Goal: Information Seeking & Learning: Learn about a topic

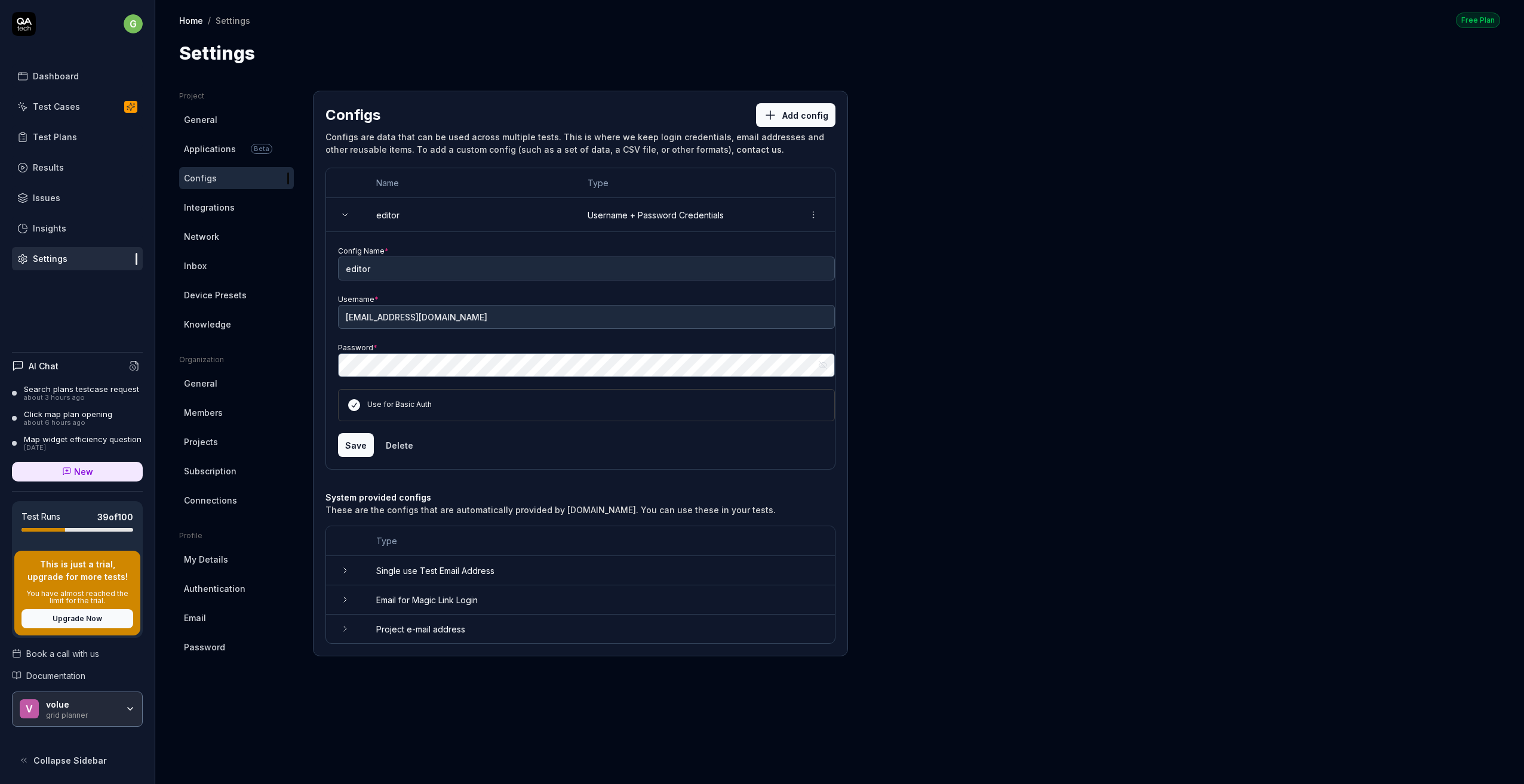
click at [51, 133] on div "Test Plans" at bounding box center [54, 137] width 44 height 13
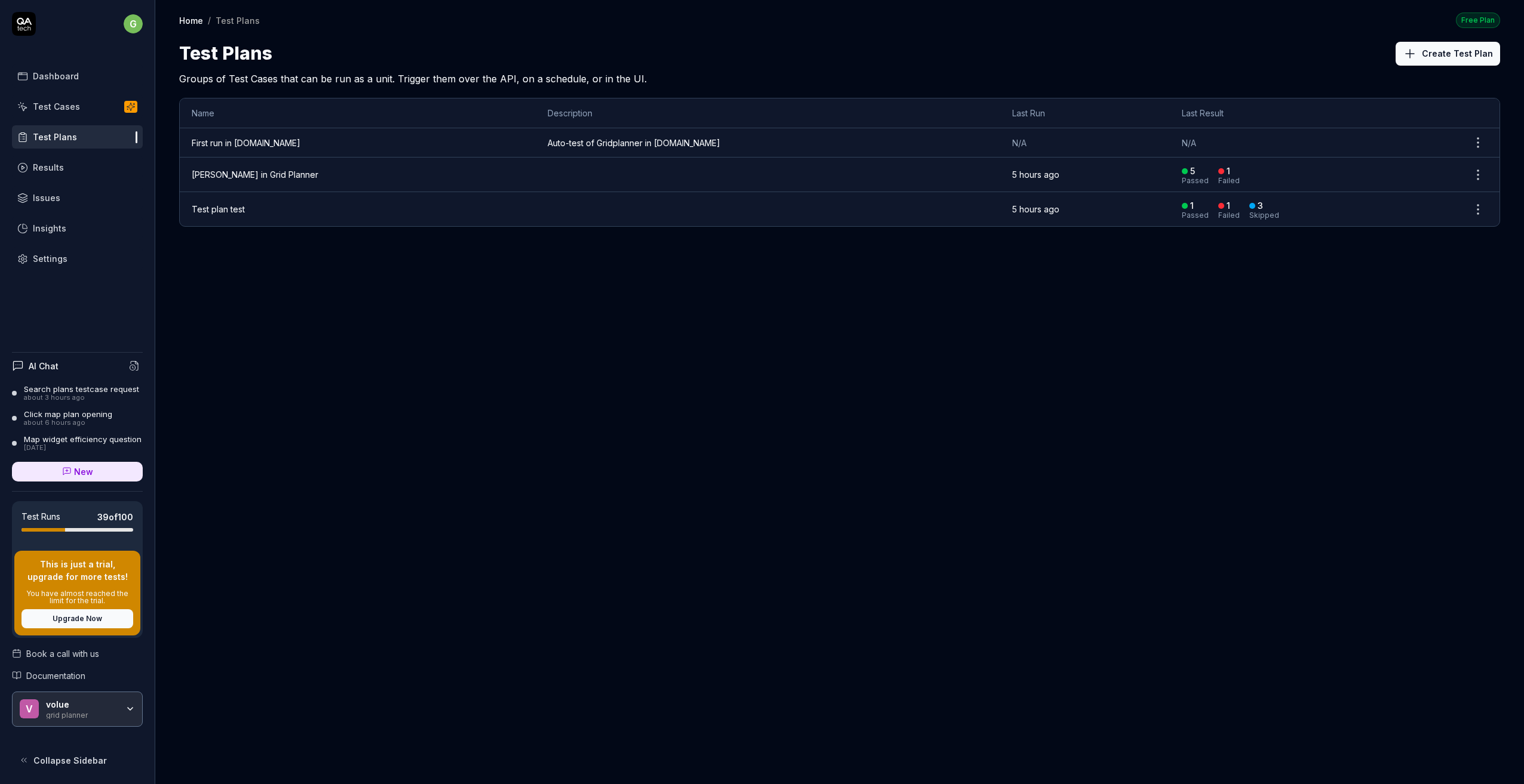
click at [245, 170] on link "[PERSON_NAME] in Grid Planner" at bounding box center [255, 174] width 126 height 10
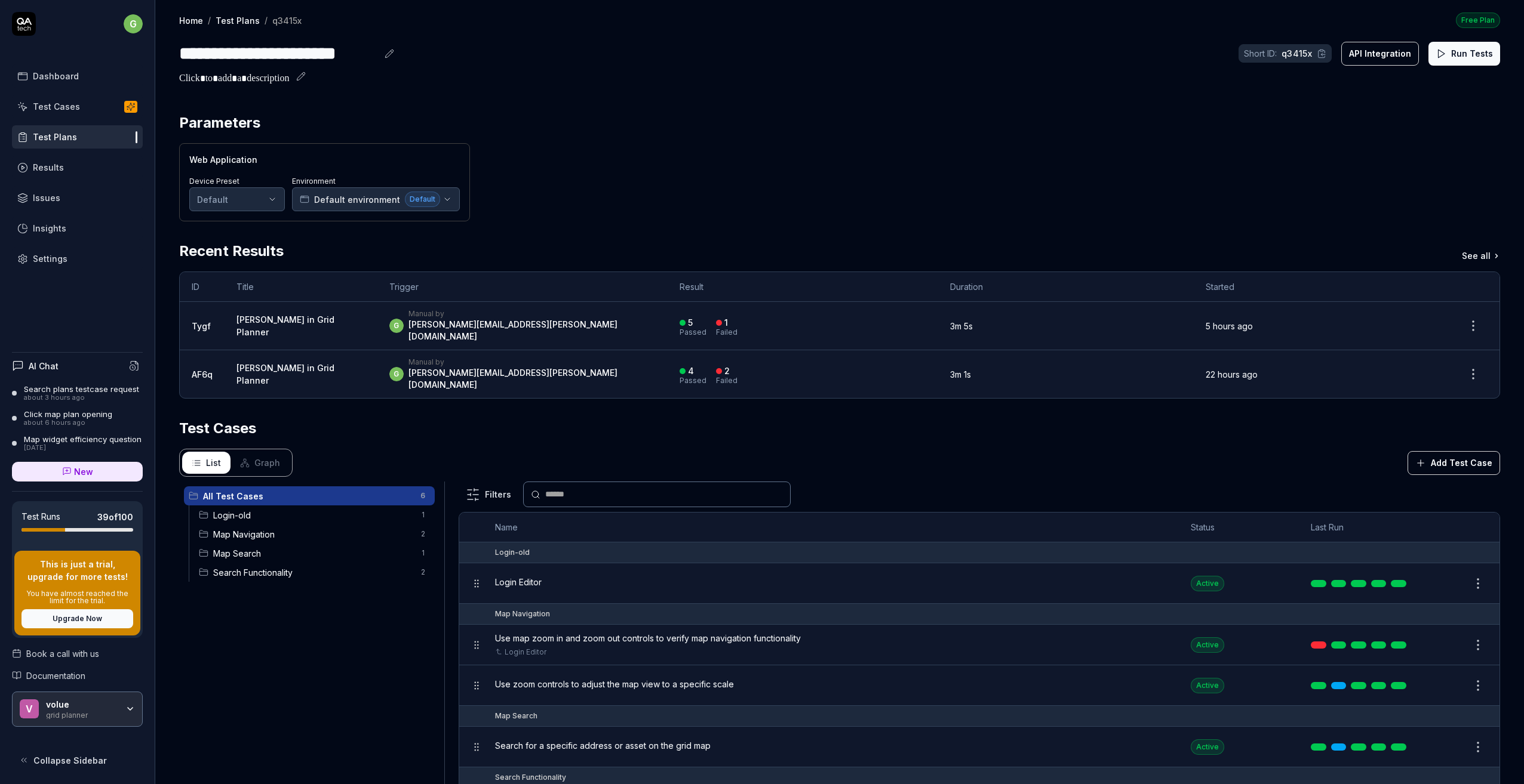
click at [72, 74] on div "Dashboard" at bounding box center [56, 76] width 46 height 13
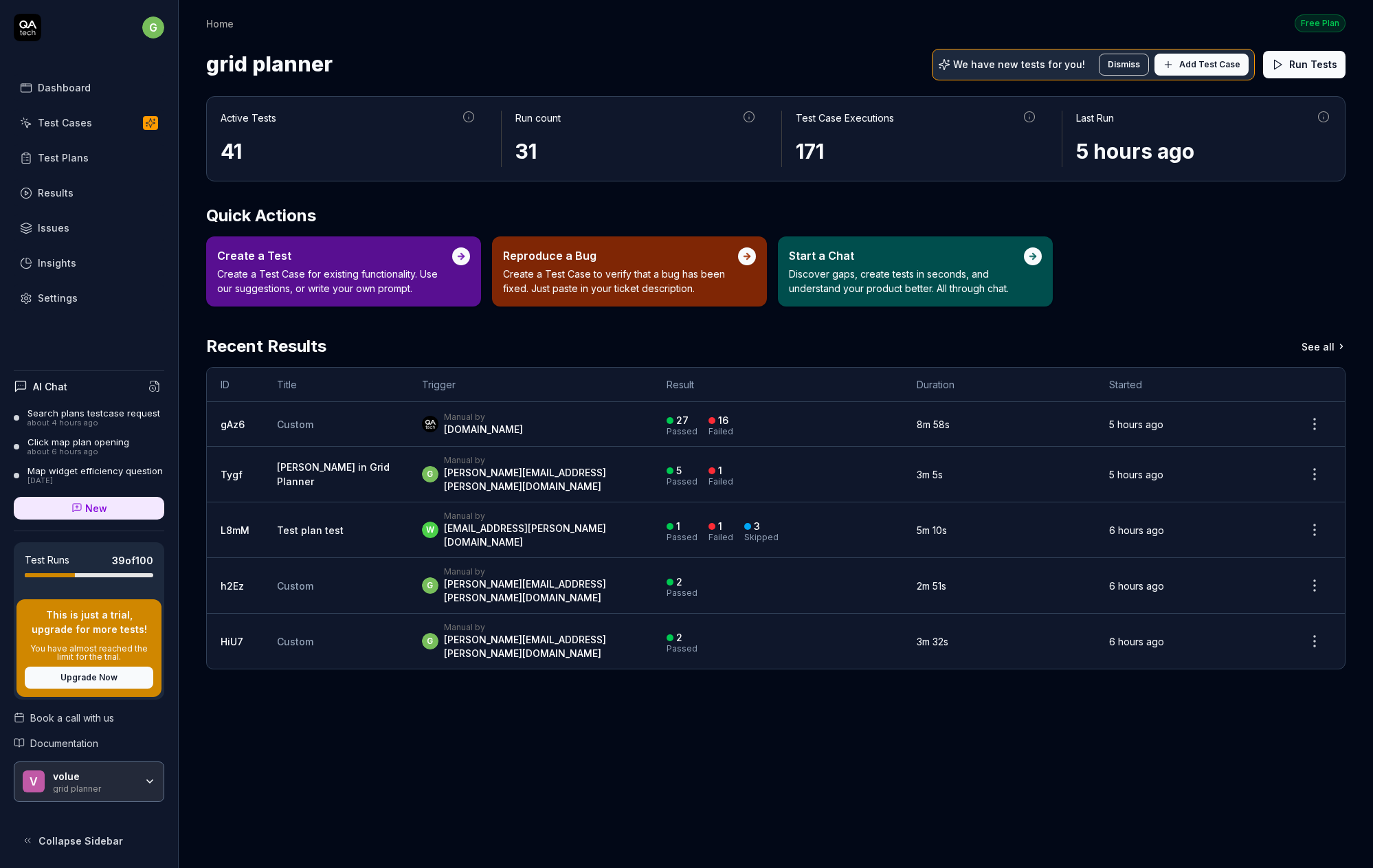
click at [55, 265] on div "Insights" at bounding box center [56, 263] width 38 height 15
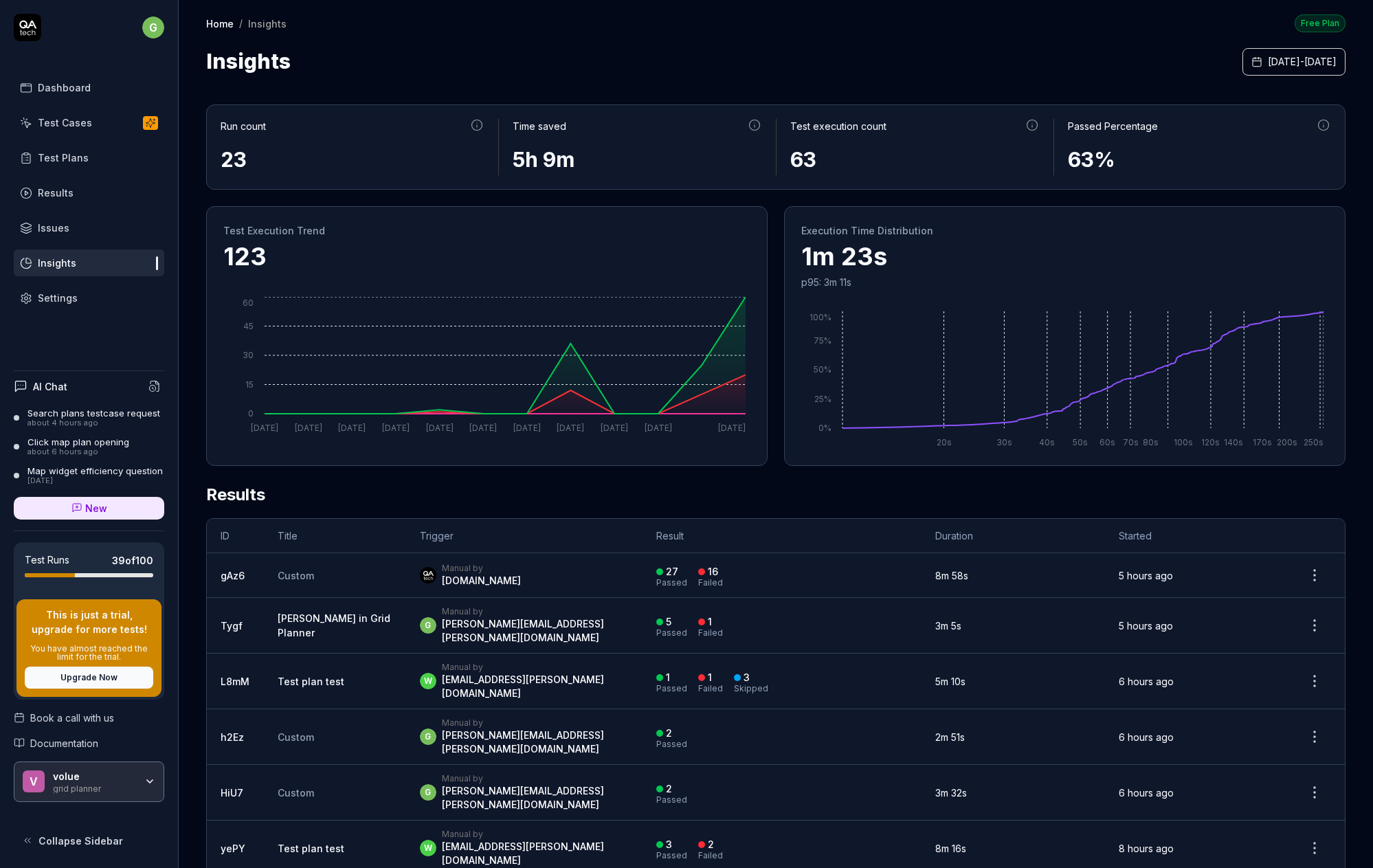
click at [45, 299] on div "Settings" at bounding box center [57, 297] width 40 height 15
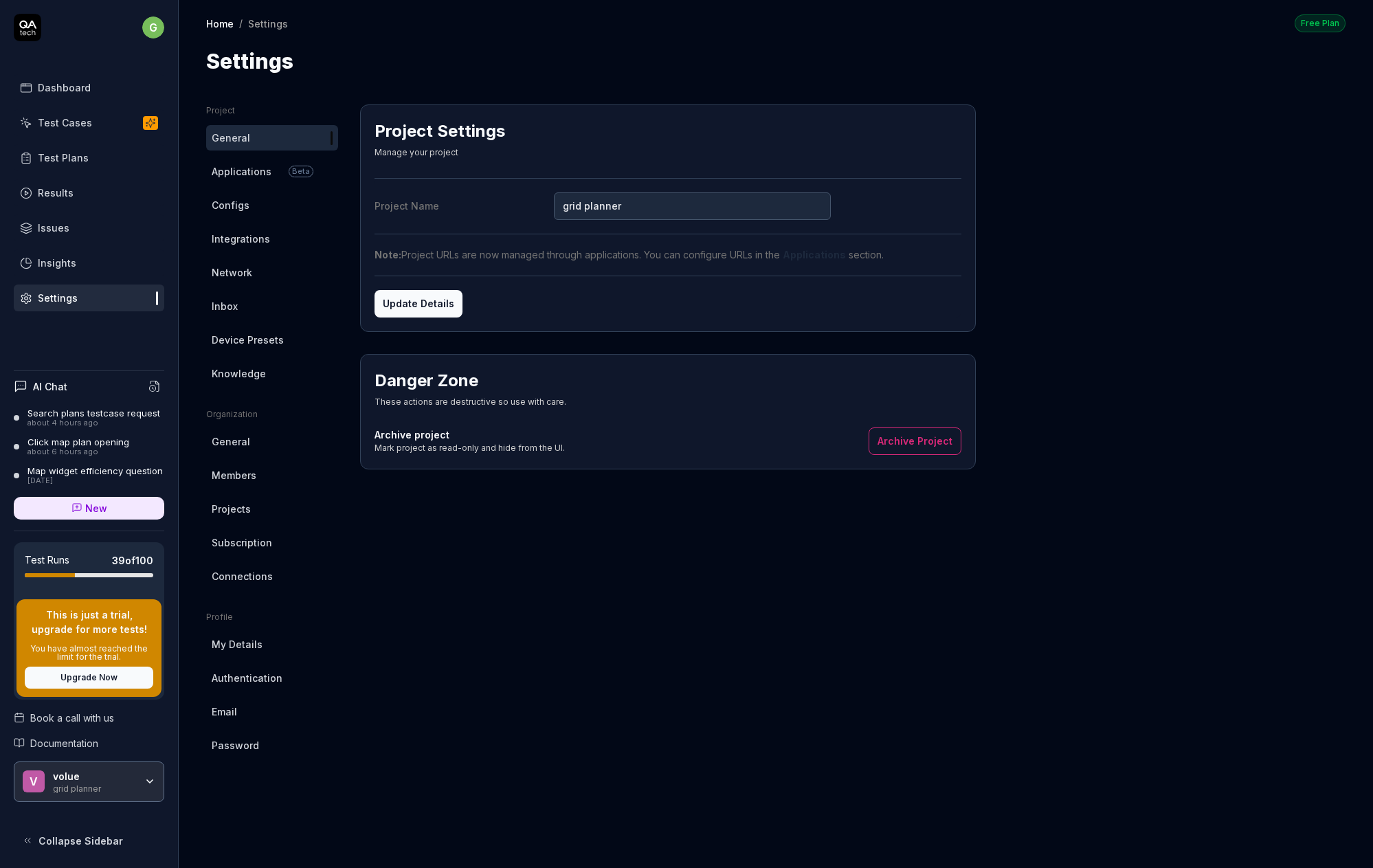
click at [240, 679] on span "Authentication" at bounding box center [247, 678] width 71 height 15
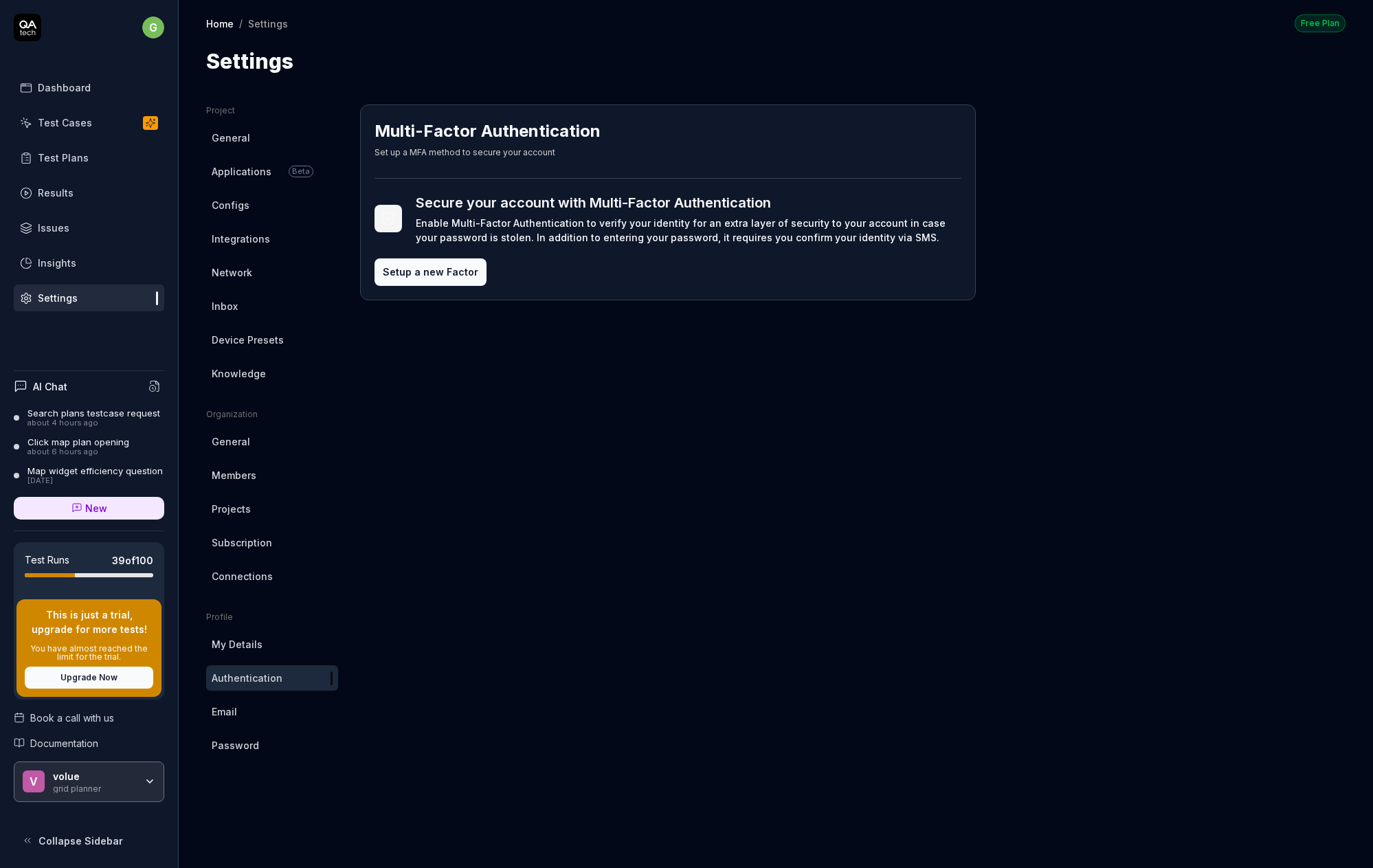
click at [244, 138] on span "General" at bounding box center [231, 137] width 38 height 15
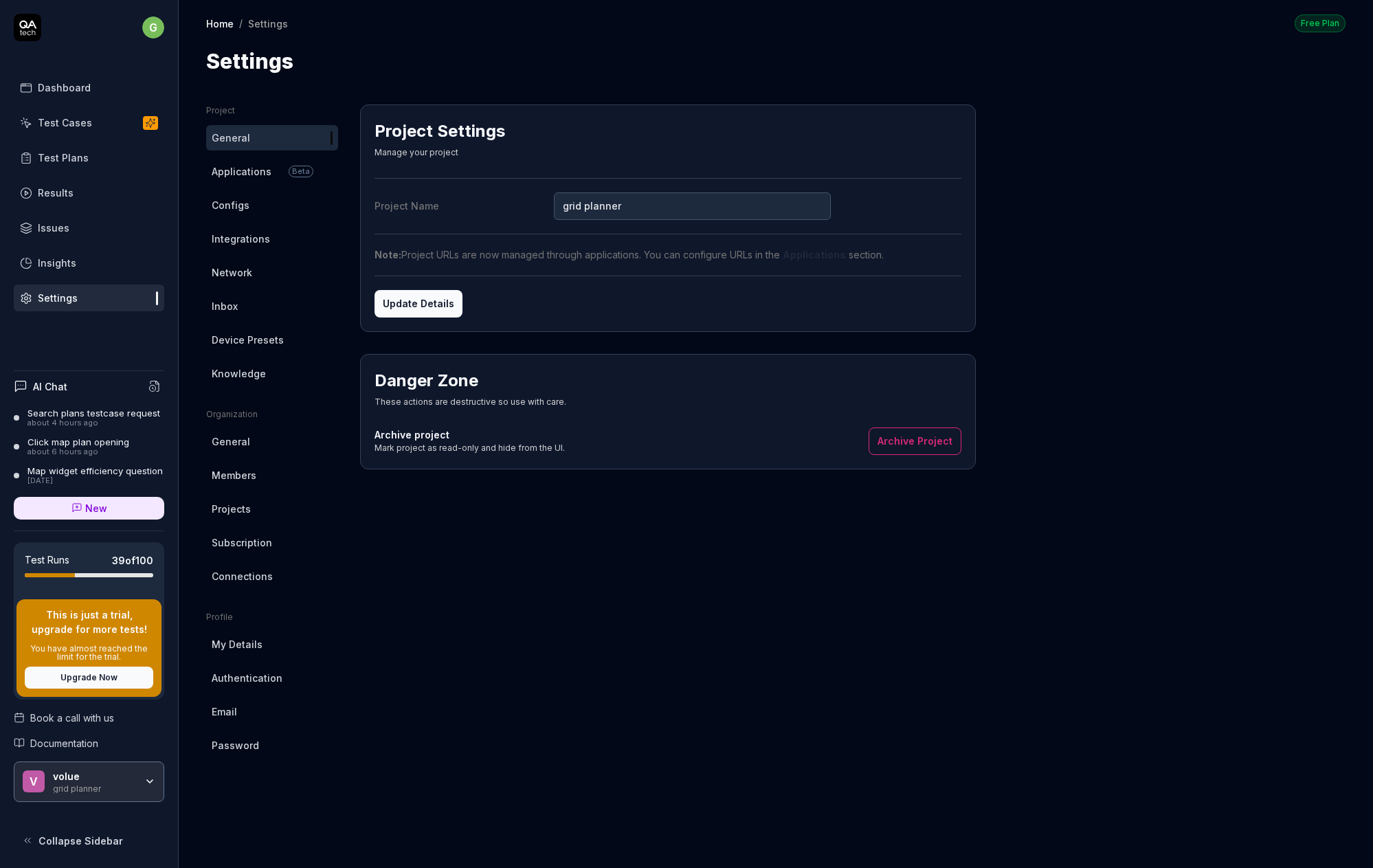
click at [241, 204] on span "Configs" at bounding box center [231, 205] width 38 height 15
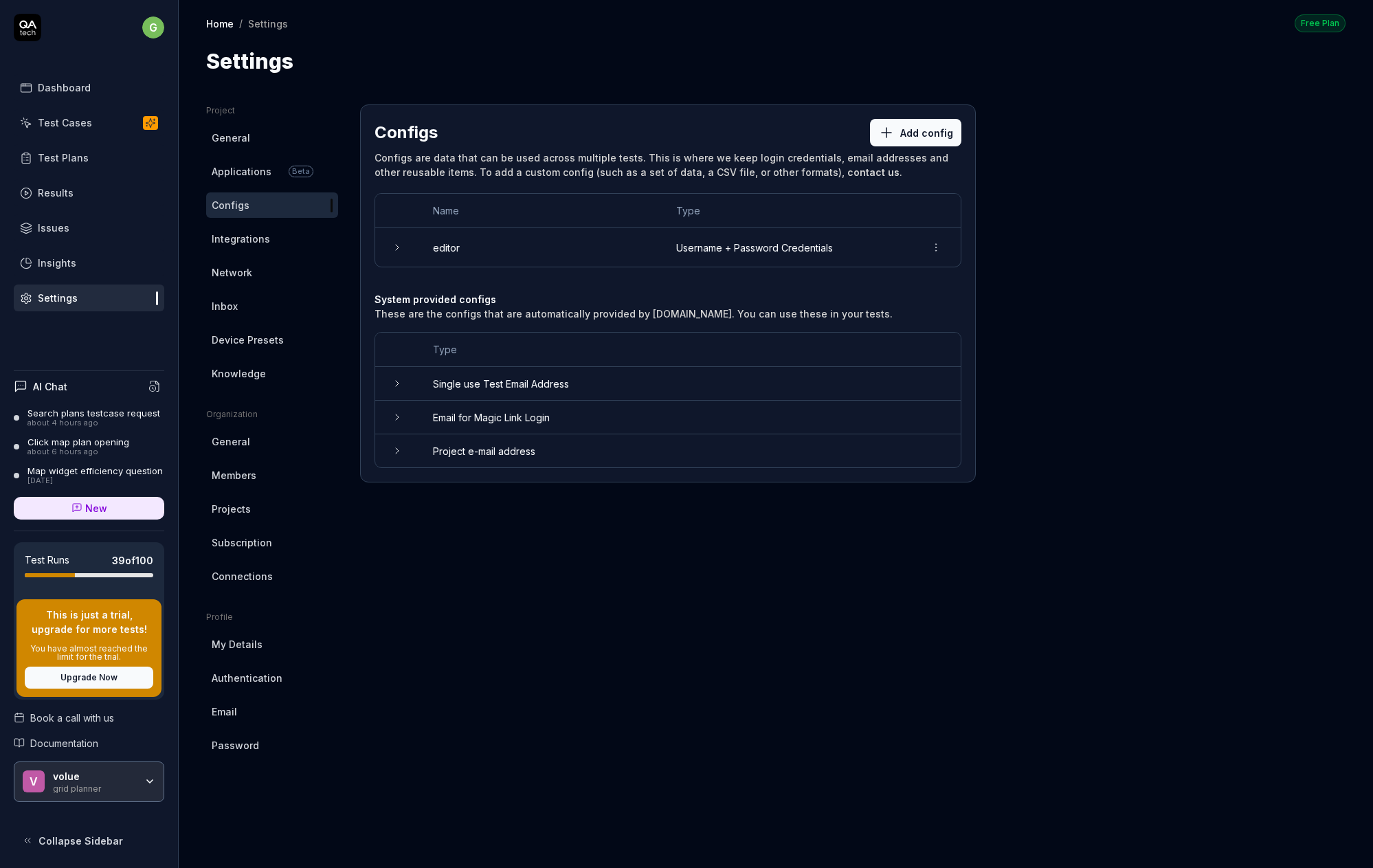
click at [231, 240] on span "Integrations" at bounding box center [241, 238] width 59 height 15
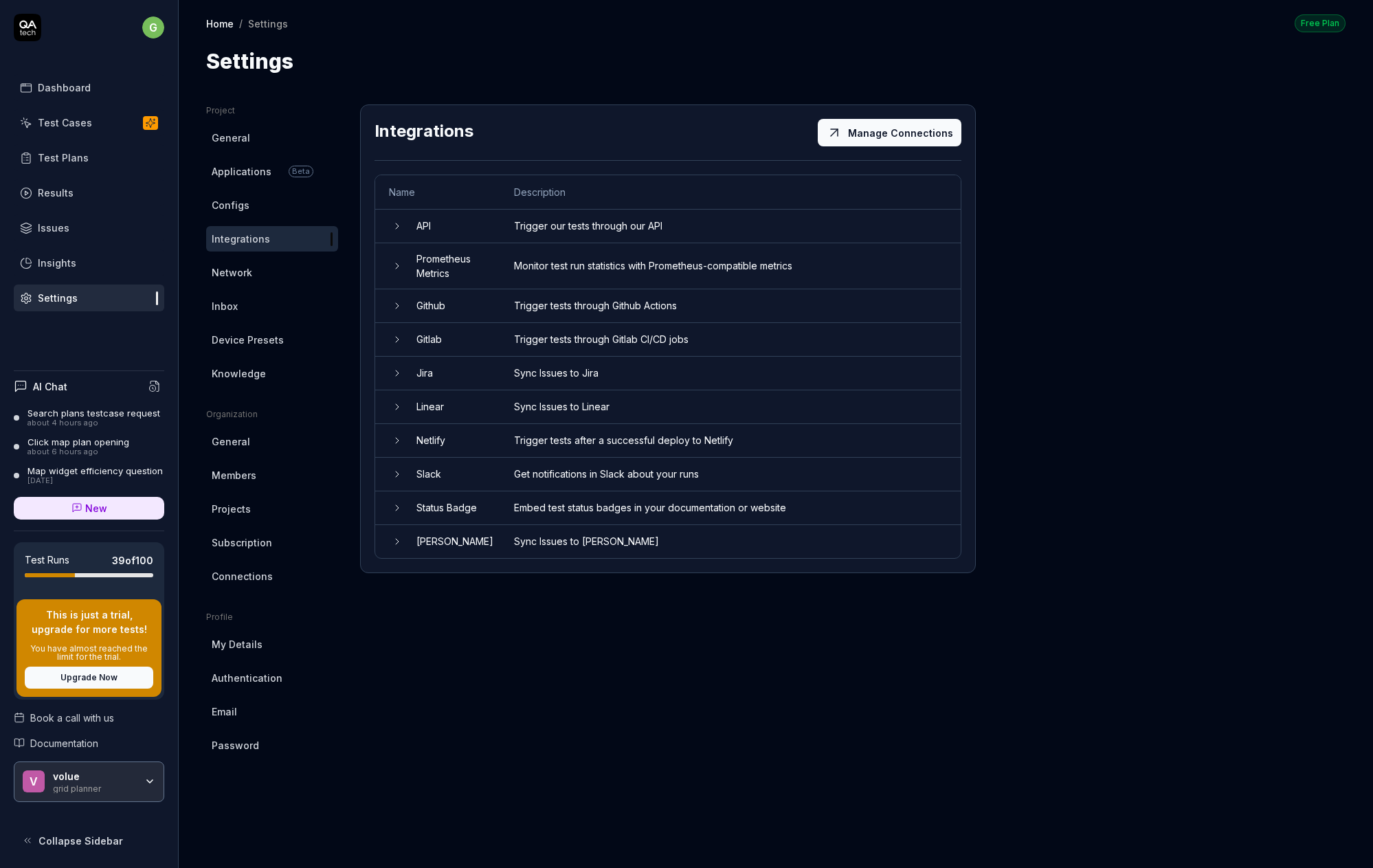
click at [228, 265] on span "Network" at bounding box center [232, 272] width 40 height 15
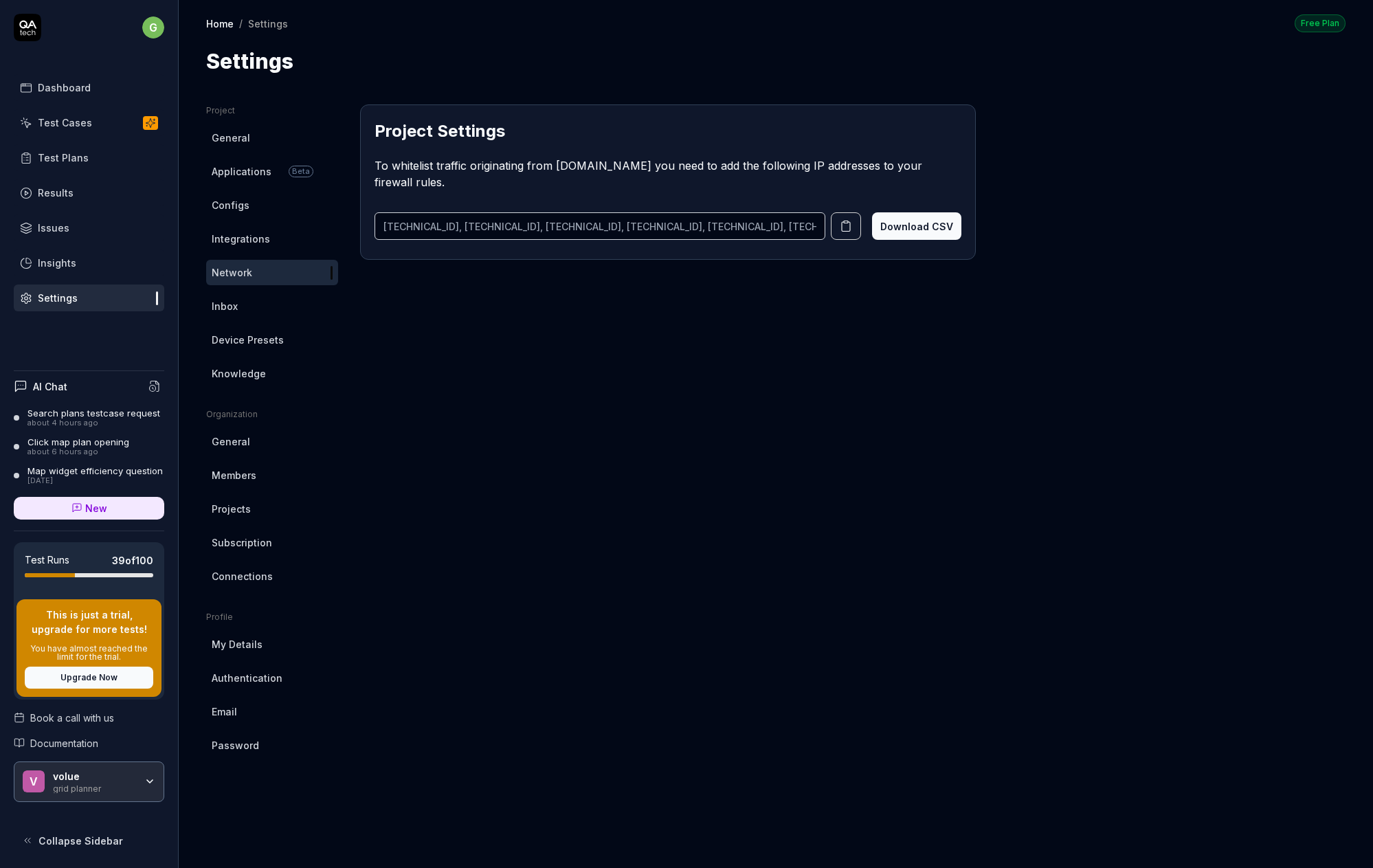
click at [235, 339] on span "Device Presets" at bounding box center [248, 340] width 72 height 15
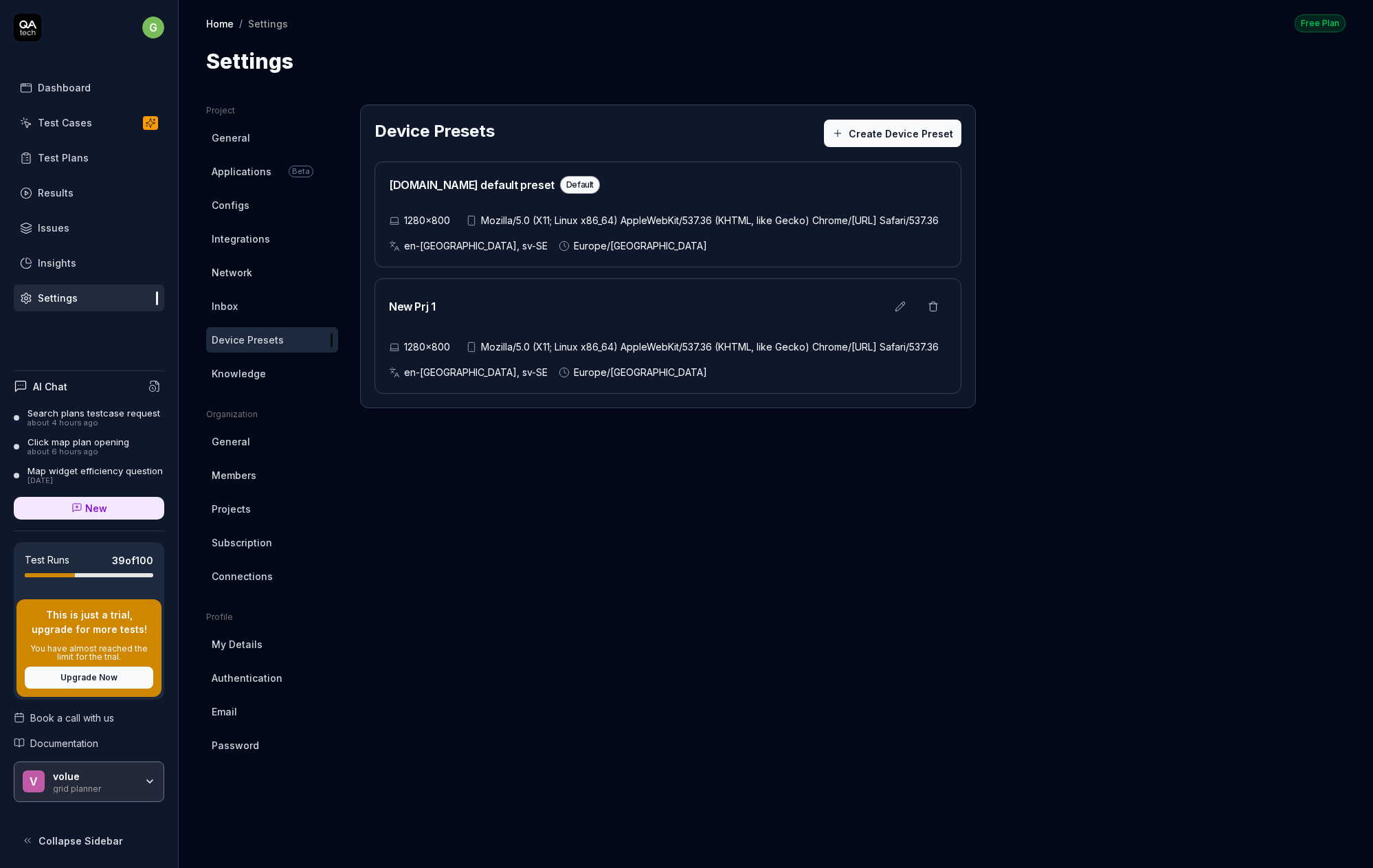
click at [235, 374] on span "Knowledge" at bounding box center [239, 373] width 54 height 15
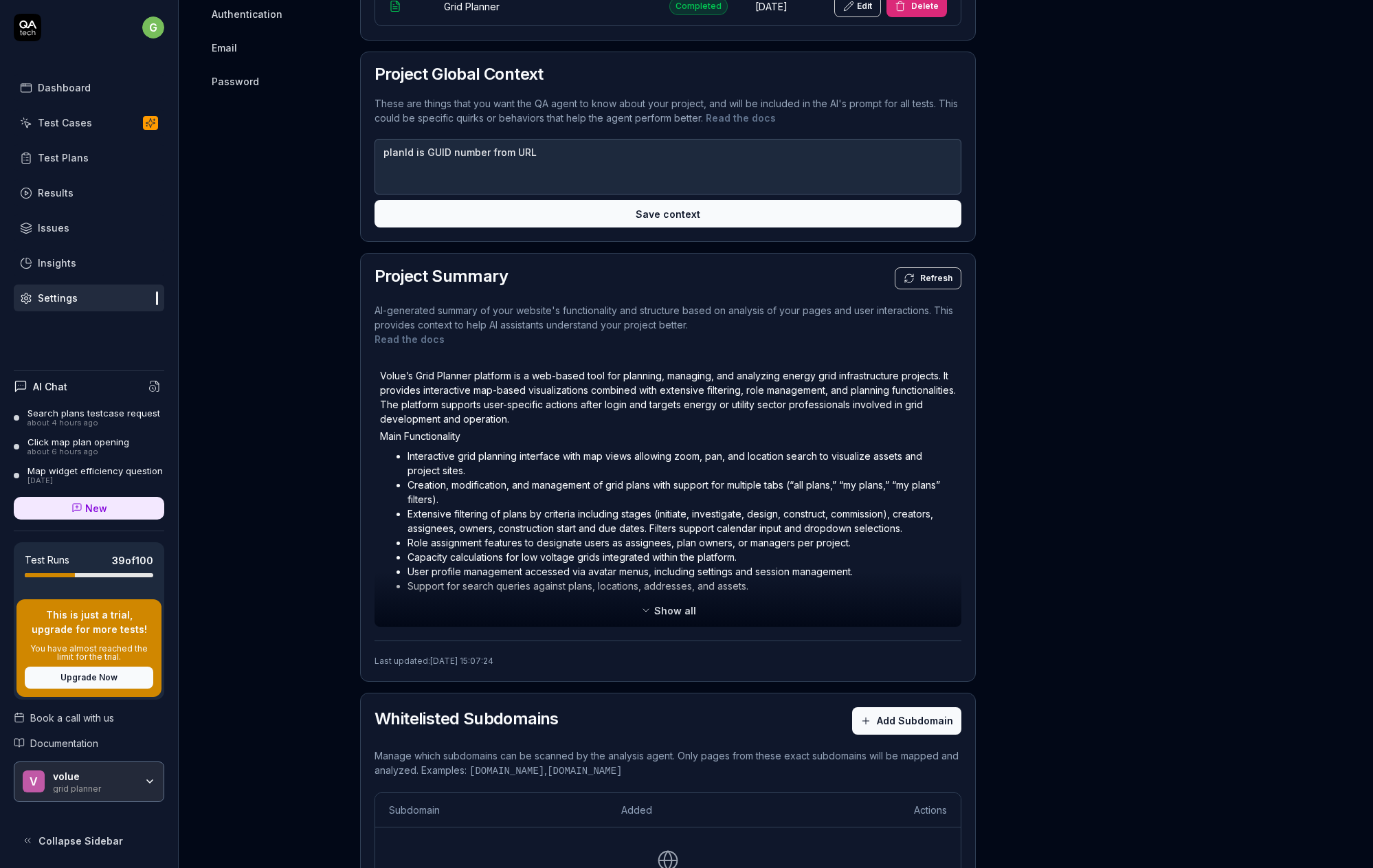
scroll to position [771, 0]
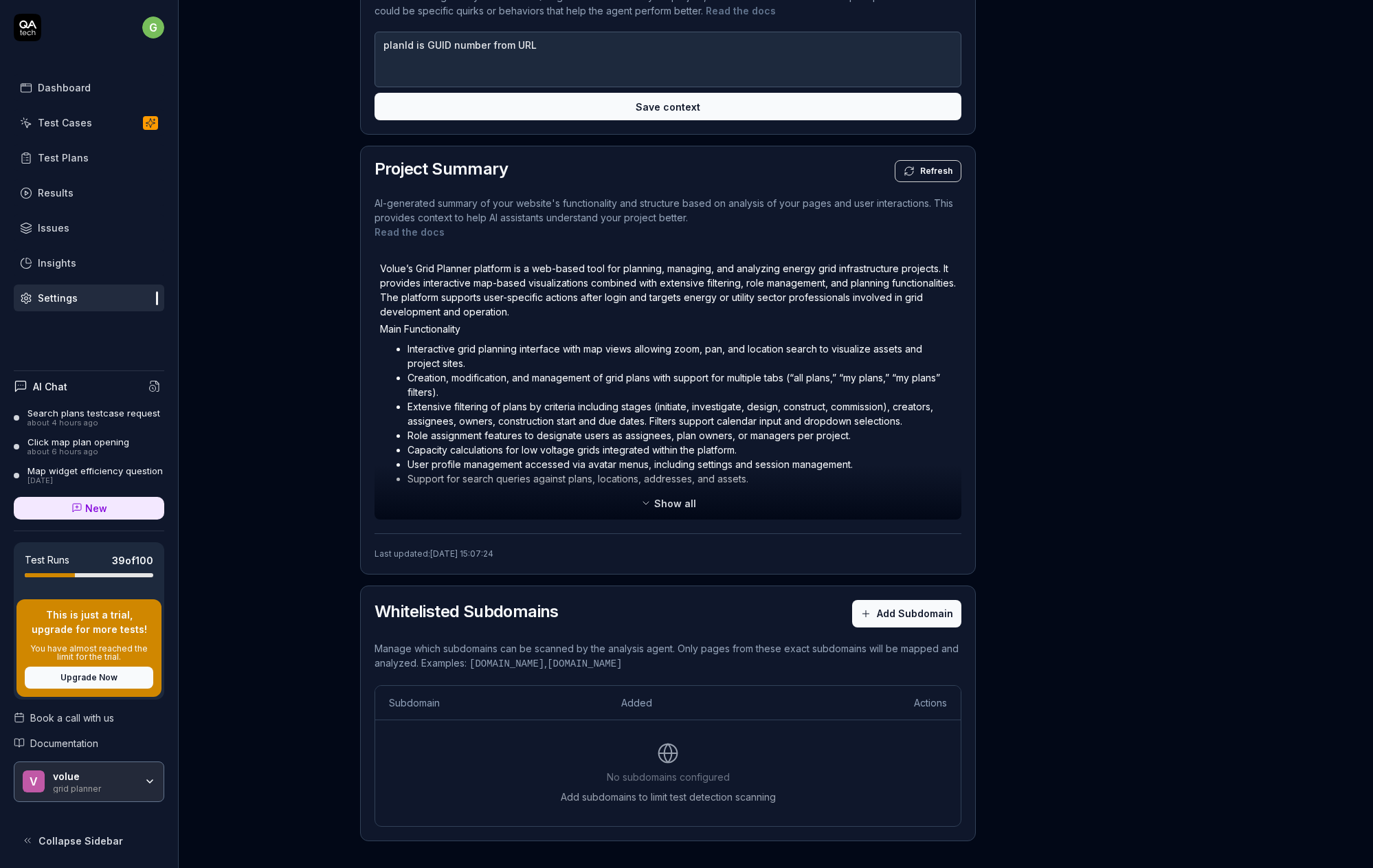
drag, startPoint x: 679, startPoint y: 650, endPoint x: 681, endPoint y: 663, distance: 13.2
click at [681, 663] on p "Manage which subdomains can be scanned by the analysis agent. Only pages from t…" at bounding box center [668, 656] width 587 height 30
click at [682, 660] on p "Manage which subdomains can be scanned by the analysis agent. Only pages from t…" at bounding box center [668, 656] width 587 height 30
click at [681, 658] on p "Manage which subdomains can be scanned by the analysis agent. Only pages from t…" at bounding box center [668, 656] width 587 height 30
copy p "Only pages from these exact subdomains will be mapped and analyzed. Examples: […"
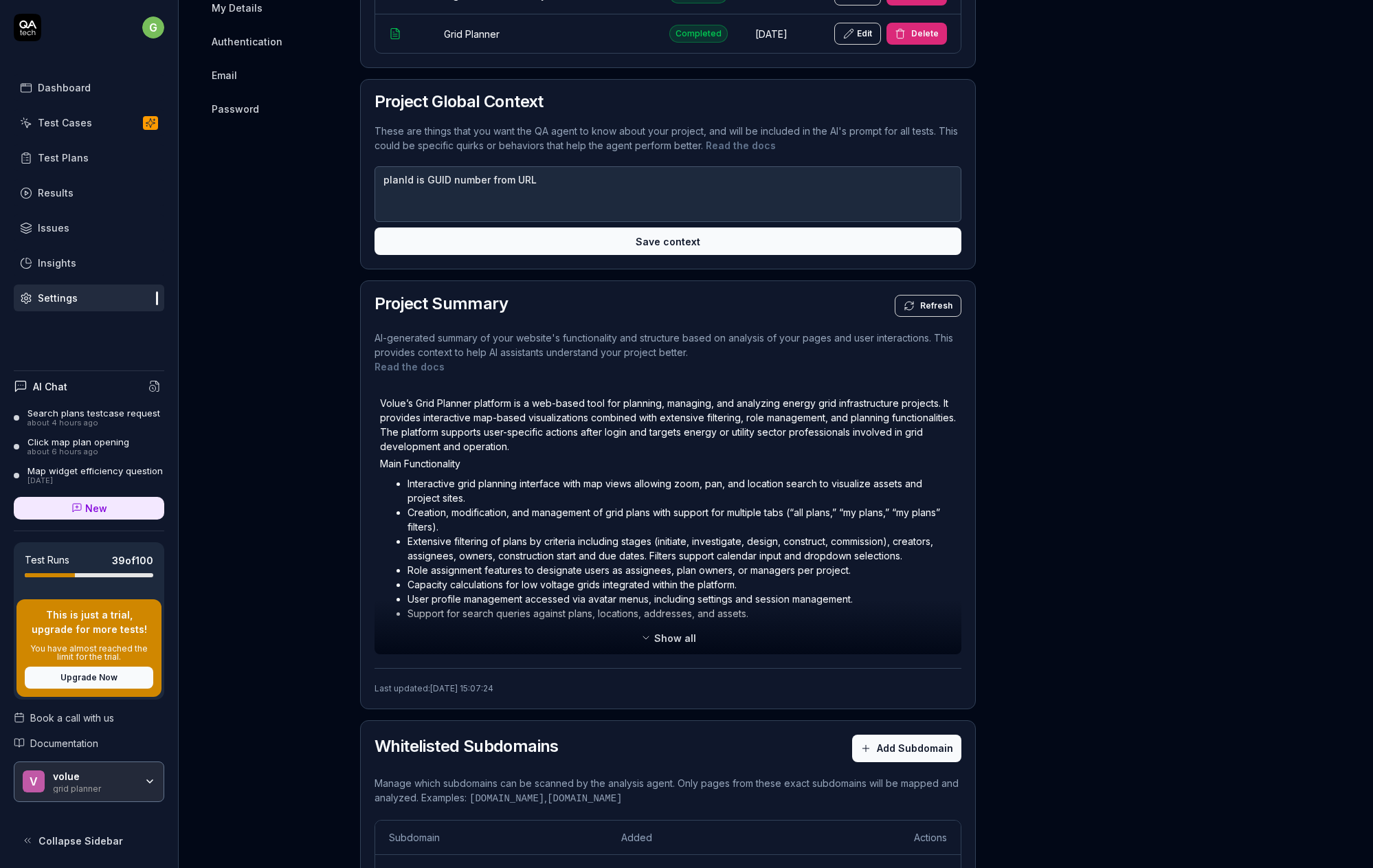
scroll to position [634, 0]
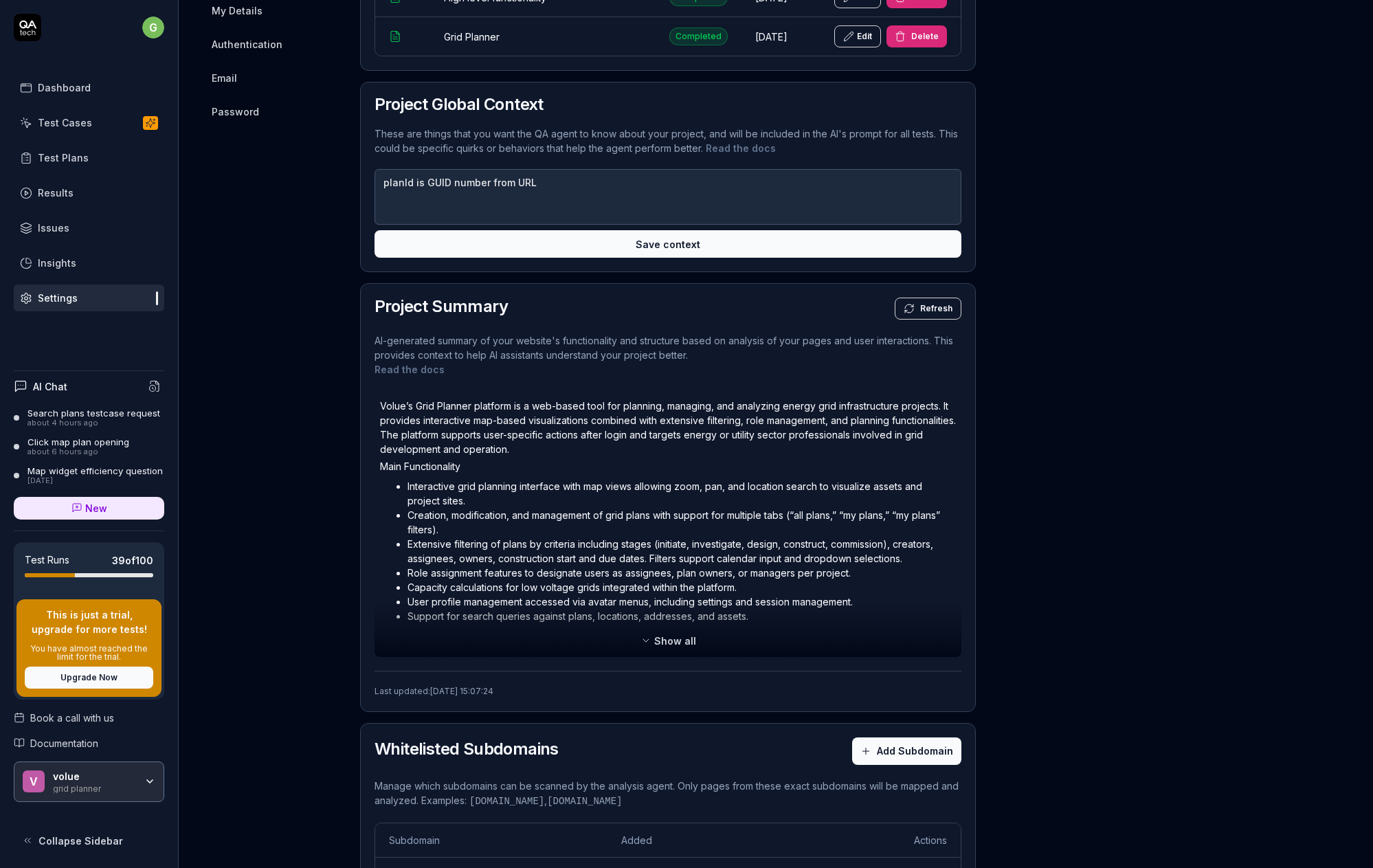
click at [645, 638] on icon at bounding box center [646, 641] width 11 height 11
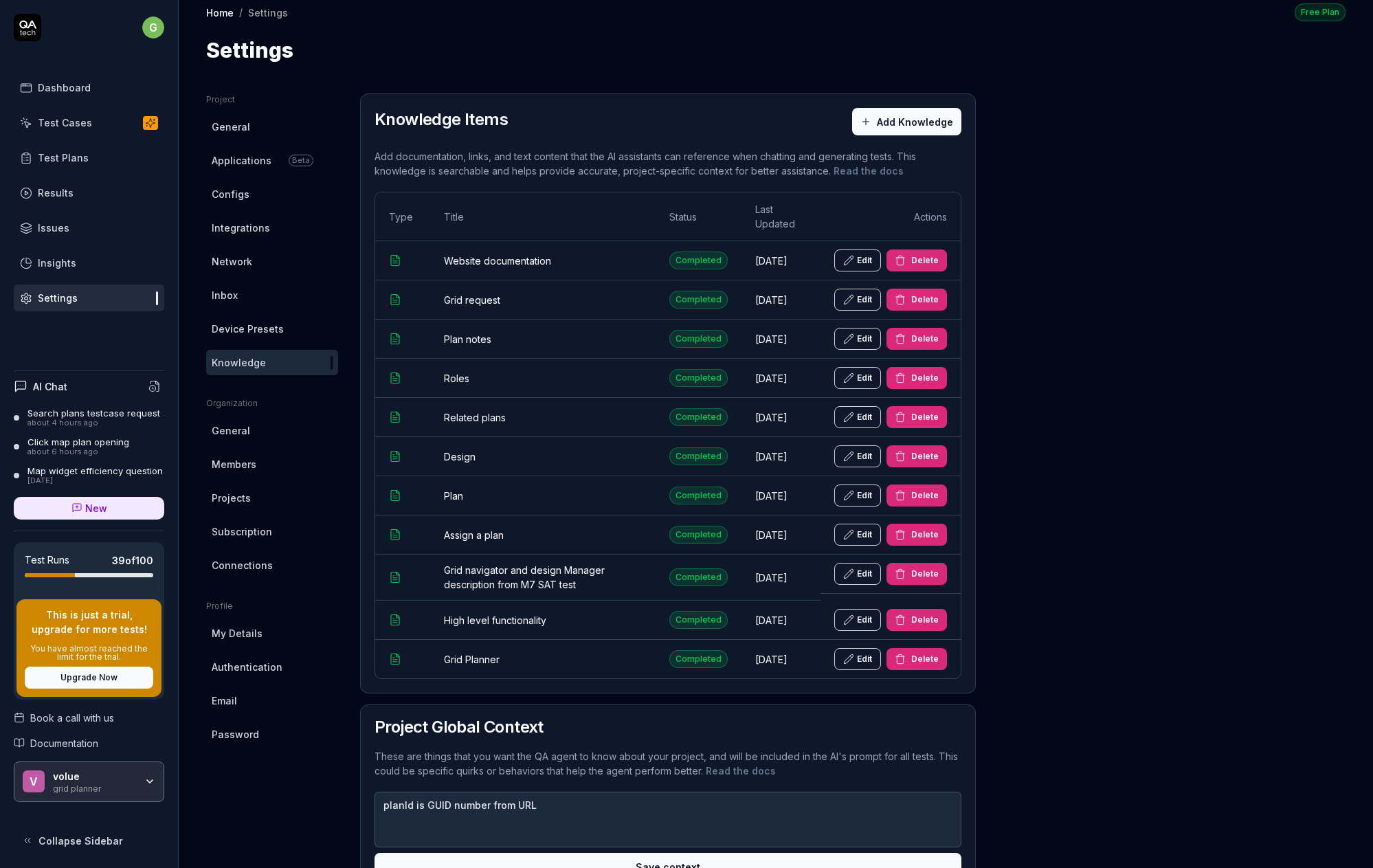
scroll to position [0, 0]
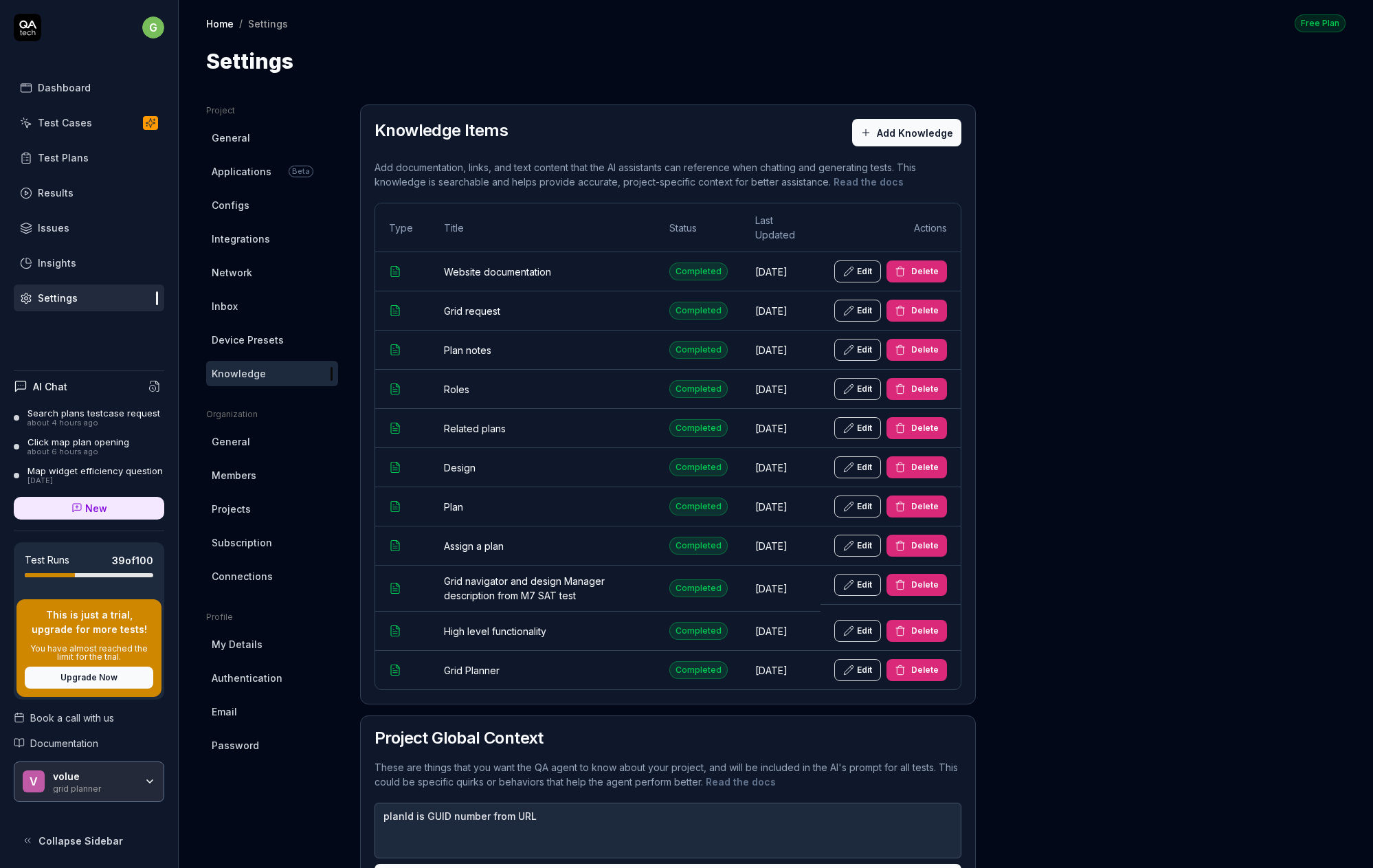
click at [54, 385] on h4 "AI Chat" at bounding box center [49, 387] width 34 height 15
click at [19, 385] on icon at bounding box center [19, 385] width 0 height 0
click at [154, 385] on circle at bounding box center [153, 388] width 6 height 6
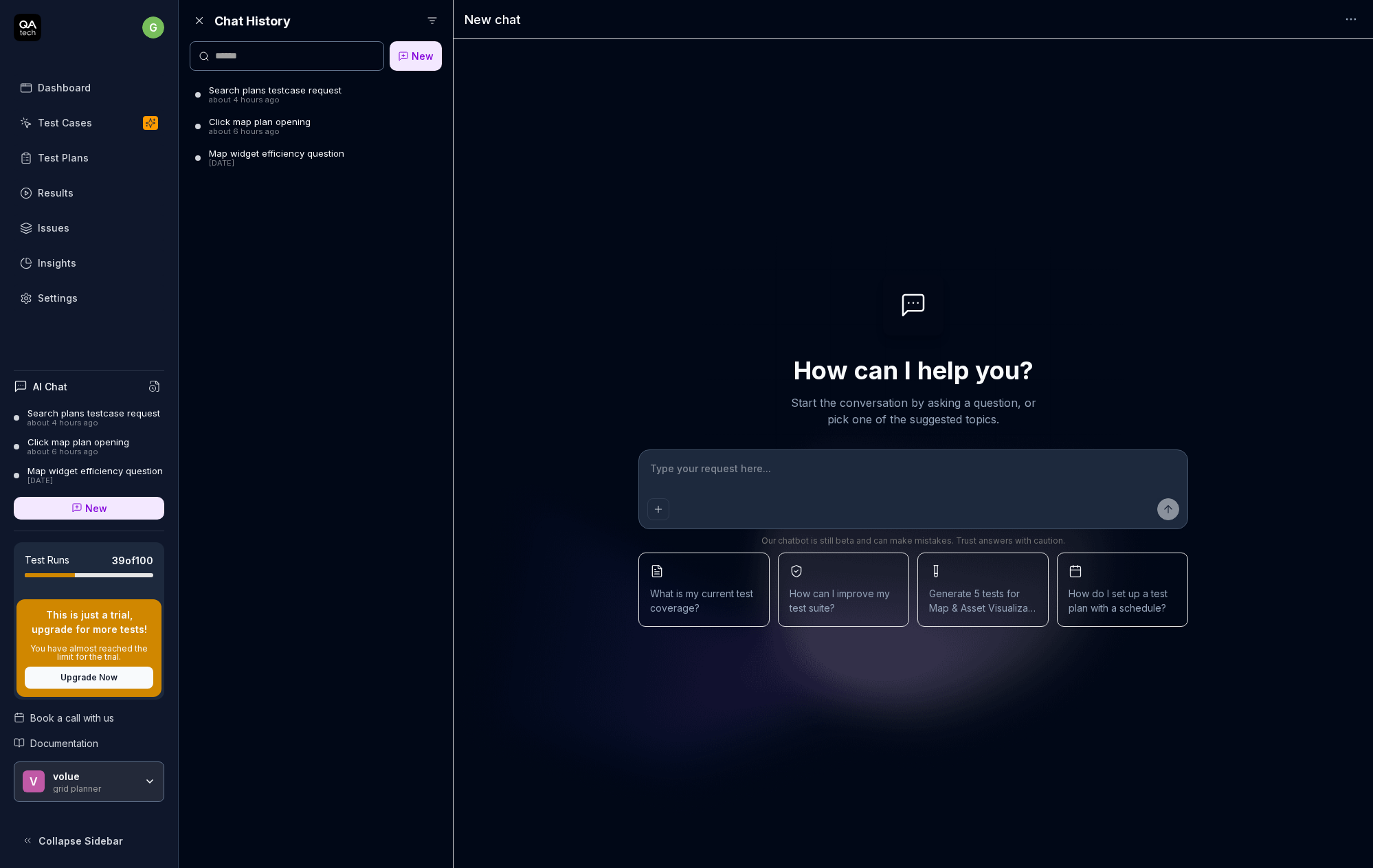
click at [729, 471] on textarea at bounding box center [913, 475] width 532 height 34
type textarea "*"
type textarea "W"
type textarea "*"
type textarea "Wh"
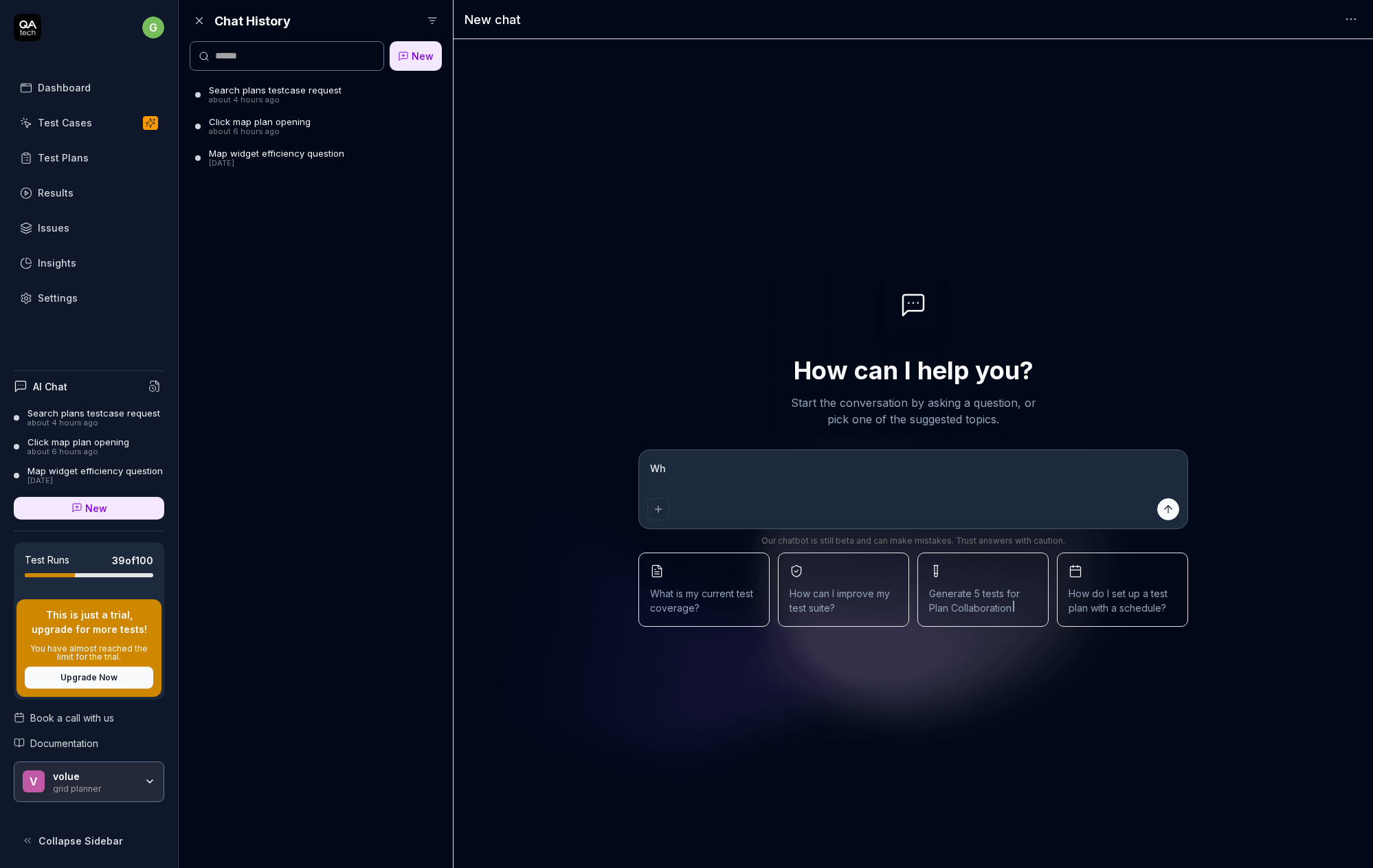
type textarea "*"
type textarea "Wha"
type textarea "*"
type textarea "What"
type textarea "*"
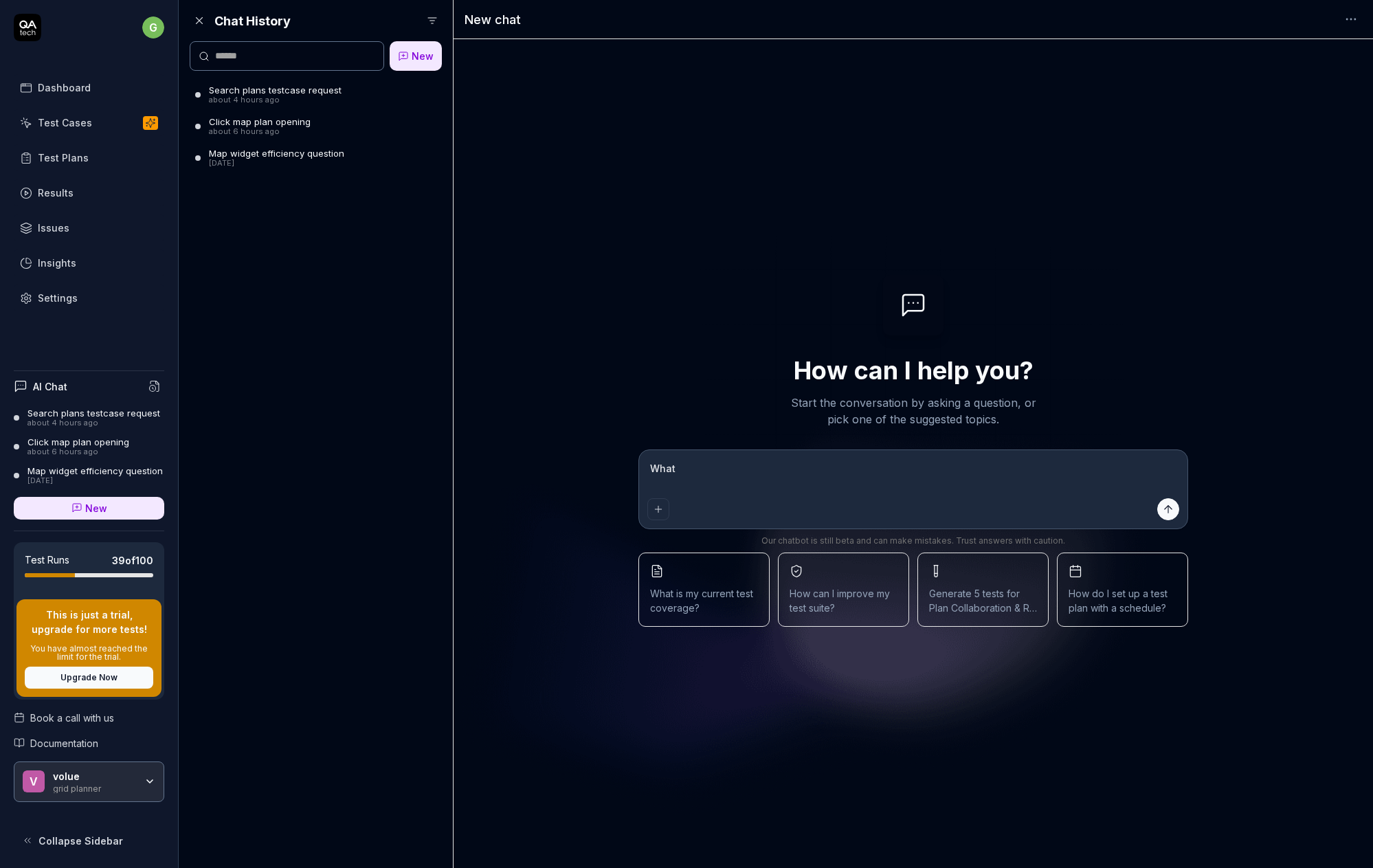
type textarea "What"
type textarea "*"
type textarea "What i"
type textarea "*"
type textarea "What is"
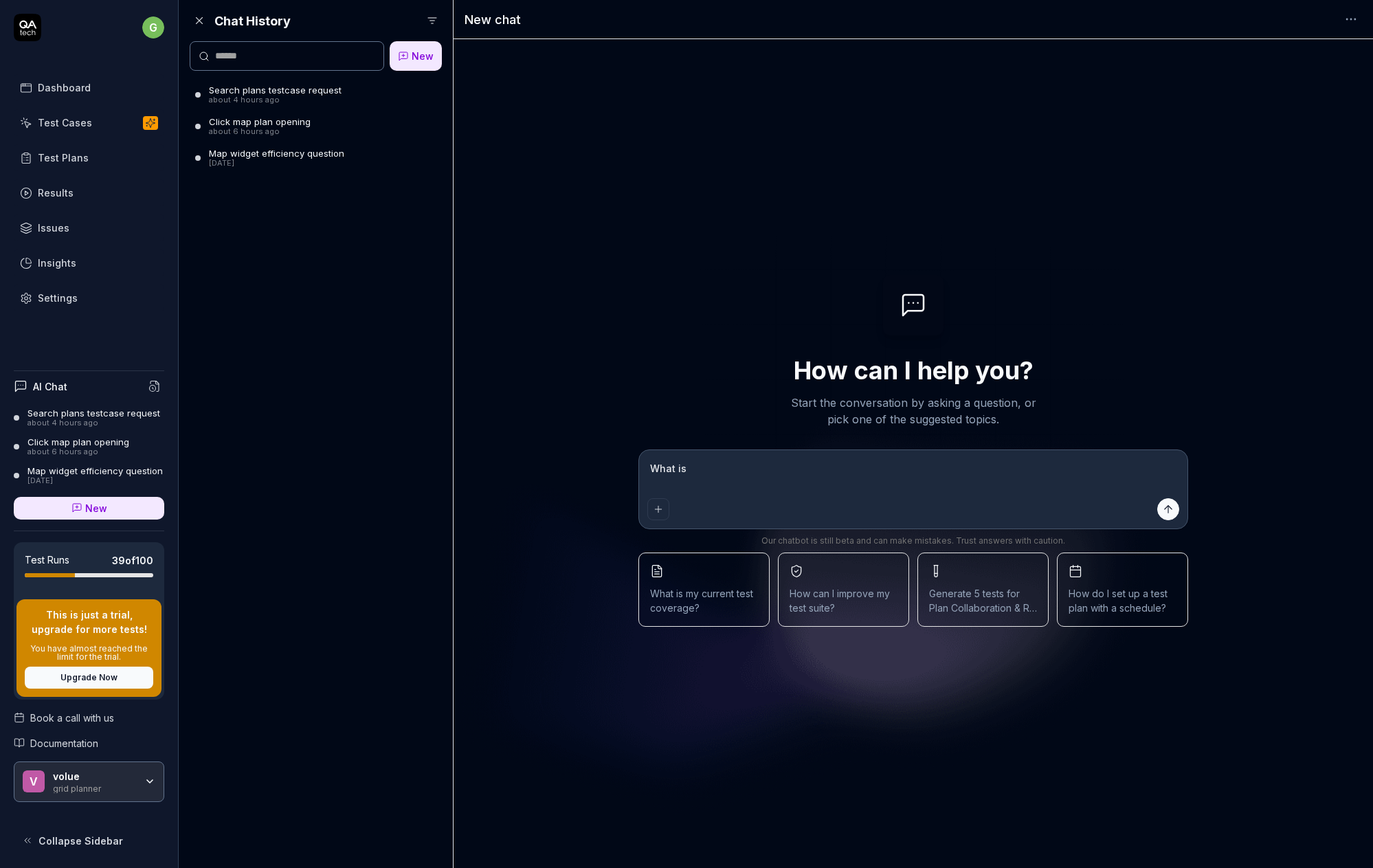
type textarea "*"
type textarea "What is"
type textarea "*"
type textarea "What is t"
type textarea "*"
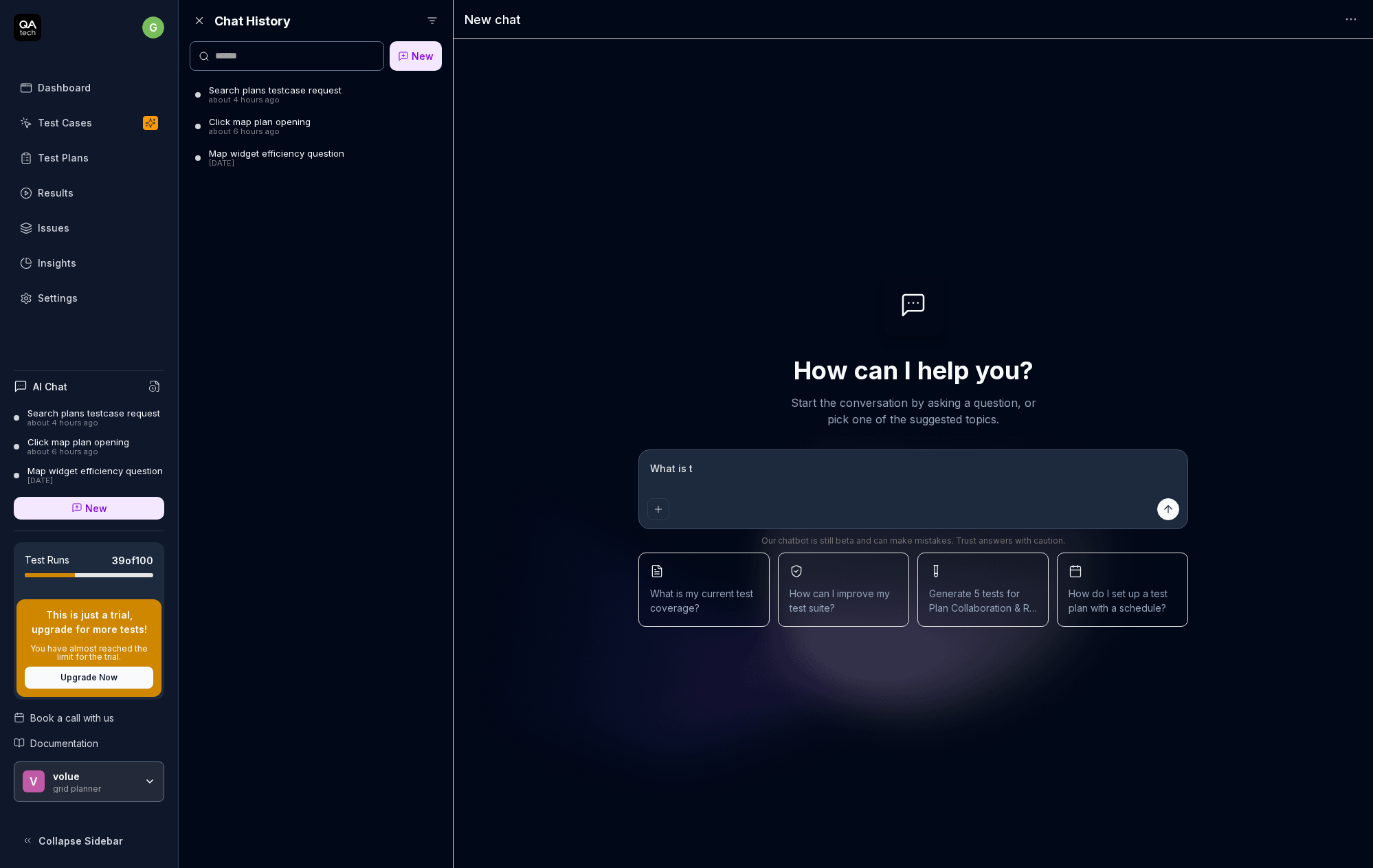
type textarea "What is th"
type textarea "*"
type textarea "What is the"
type textarea "*"
type textarea "What is the"
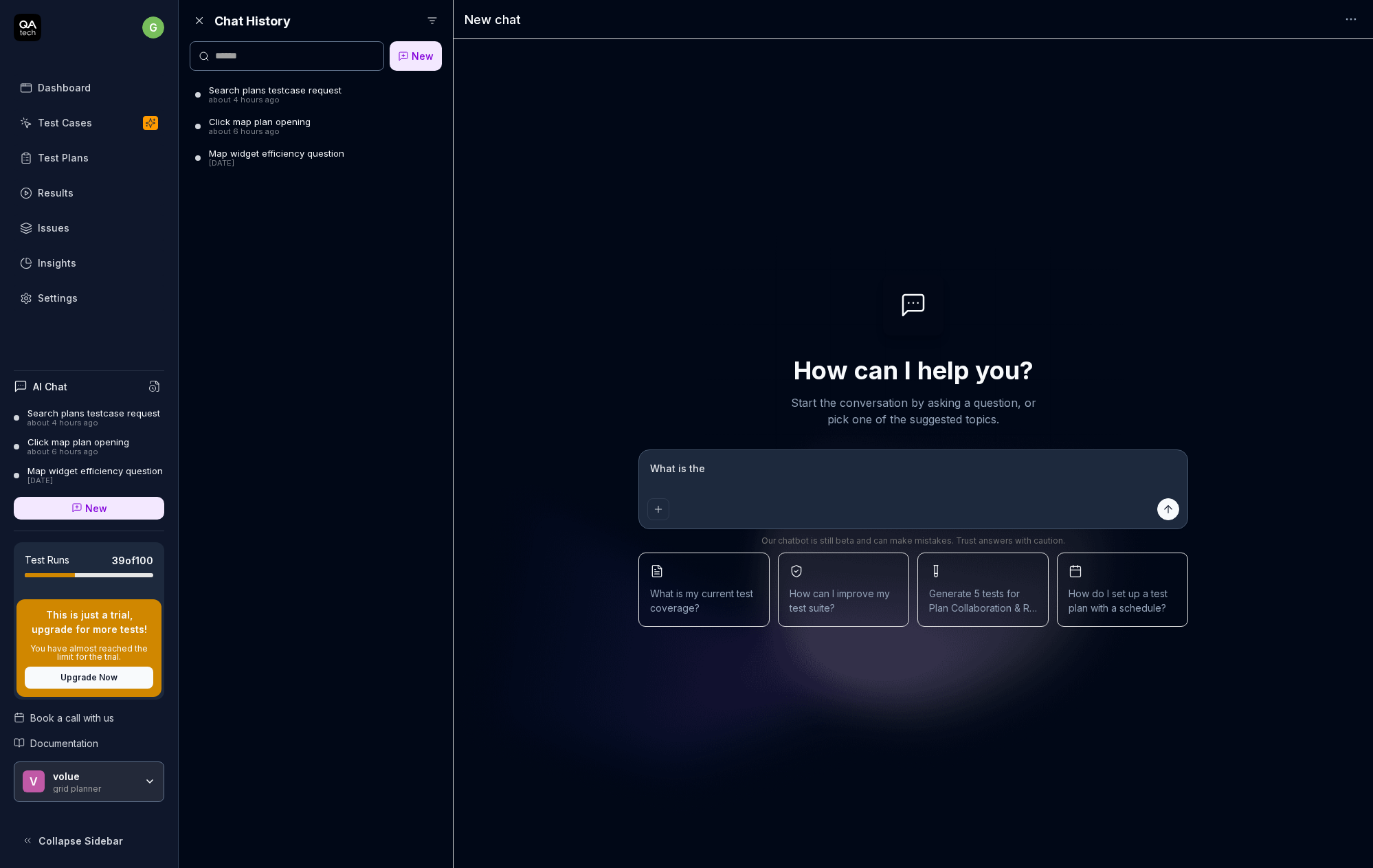
type textarea "*"
type textarea "What is the da"
type textarea "*"
type textarea "What is the dat"
type textarea "*"
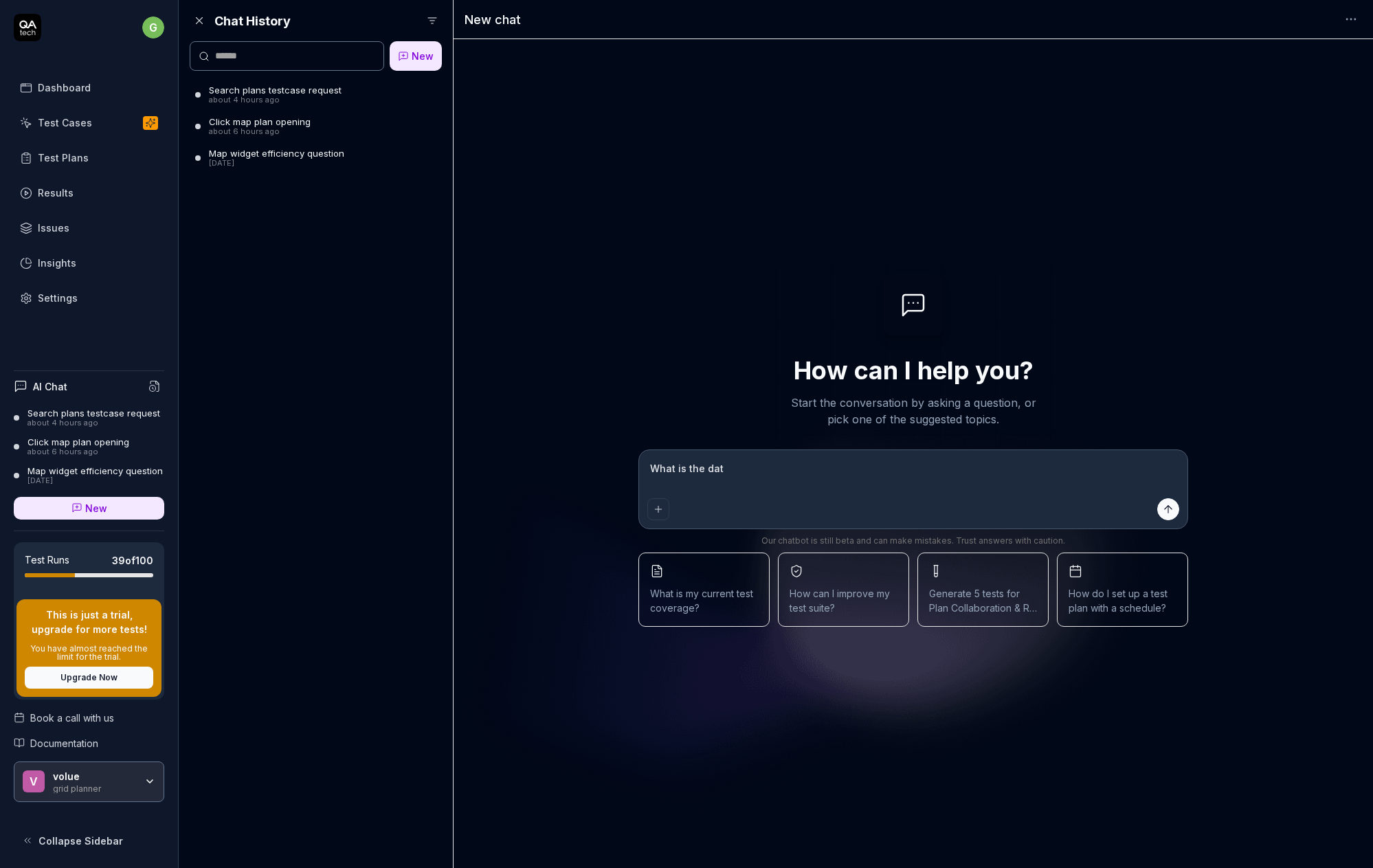
type textarea "What is the data"
type textarea "*"
type textarea "What is the data"
type textarea "*"
type textarea "What is the data p"
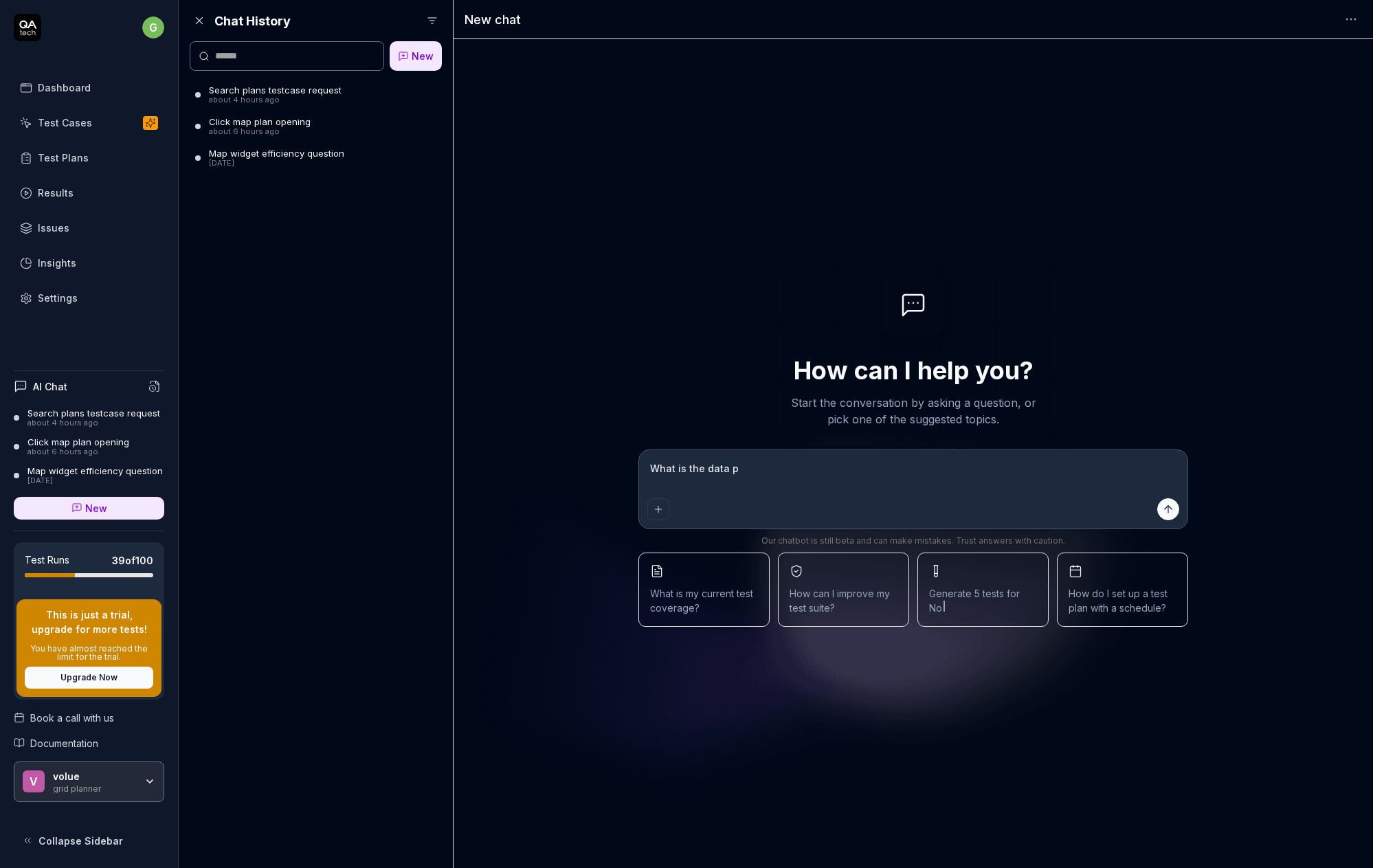
type textarea "*"
type textarea "What is the data pr"
type textarea "*"
type textarea "What is the data pro"
type textarea "*"
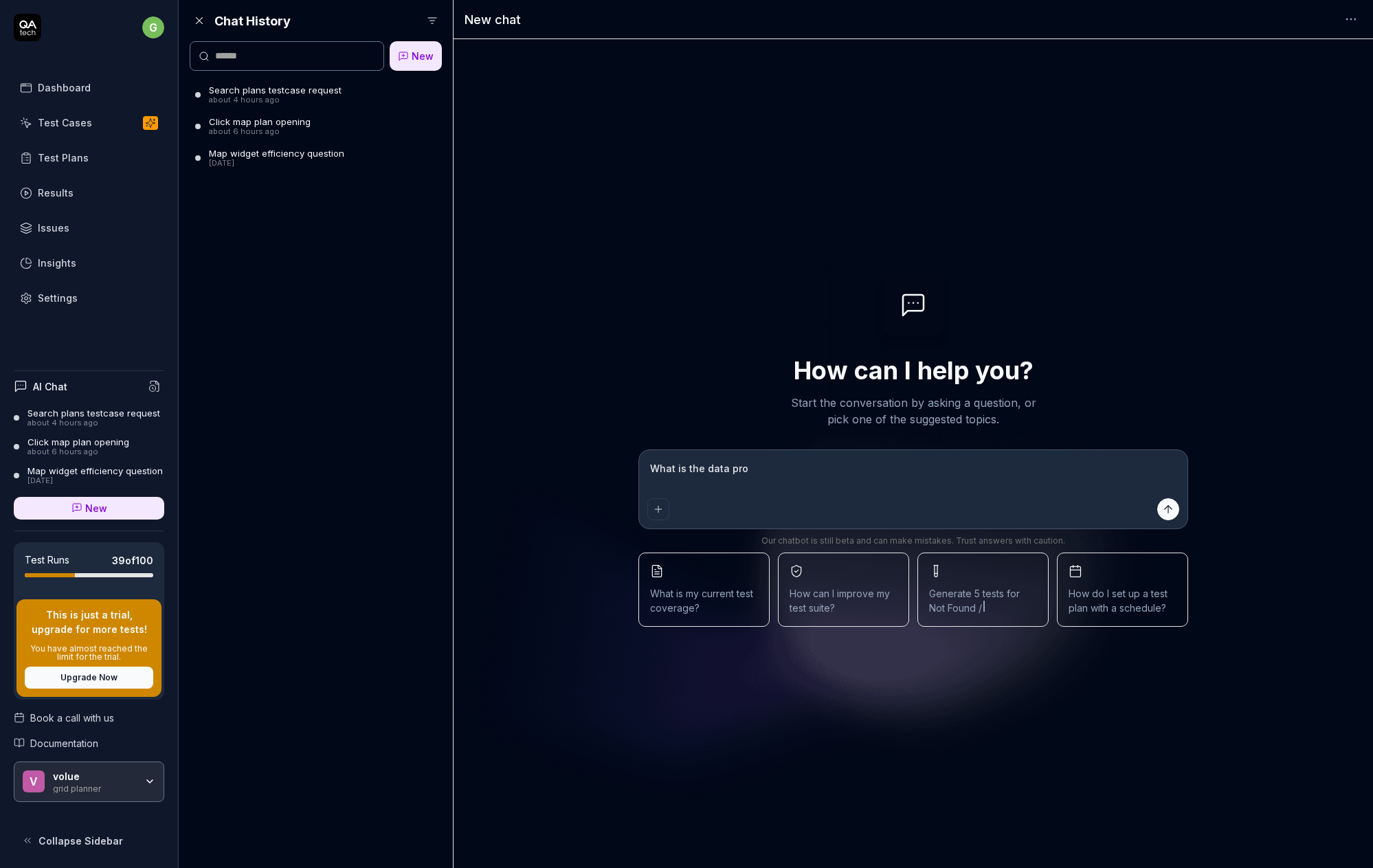
type textarea "What is the data pr"
type textarea "*"
type textarea "What is the data pri"
type textarea "*"
type textarea "What is the data priv"
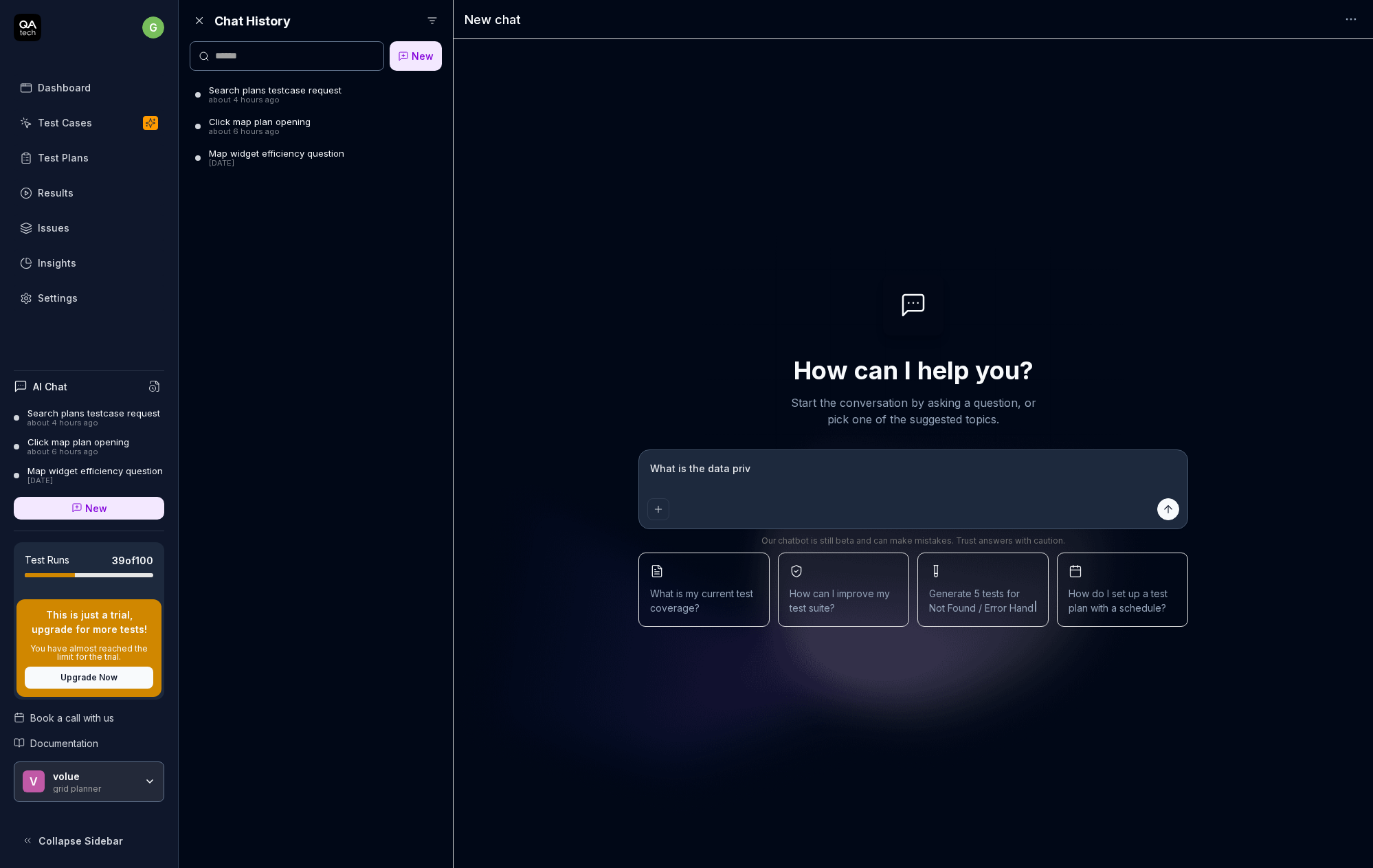
type textarea "*"
type textarea "What is the data [PERSON_NAME]"
type textarea "*"
type textarea "What is the data privac"
type textarea "*"
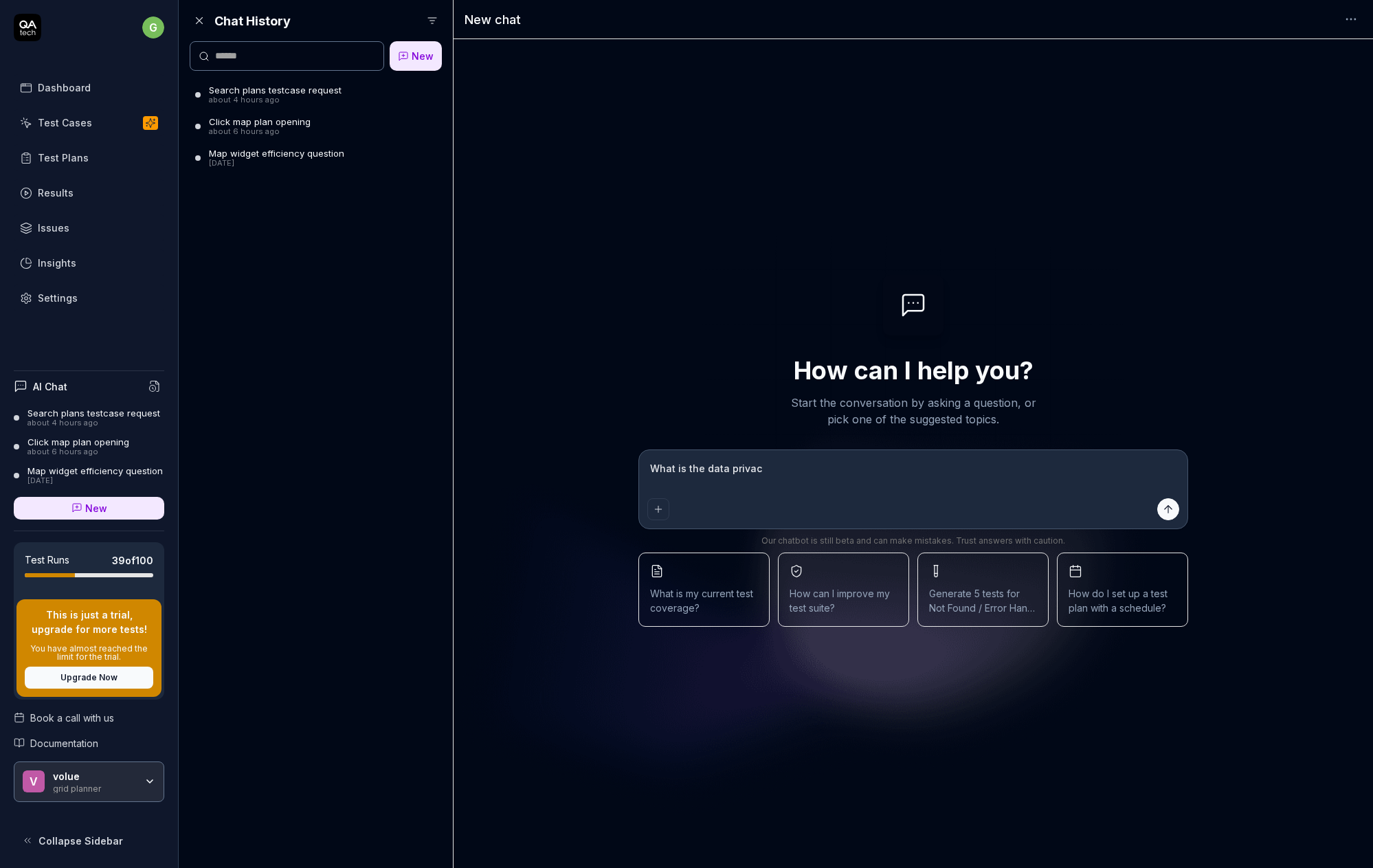
type textarea "What is the data privacy"
type textarea "*"
type textarea "What is the data privacy"
type textarea "*"
type textarea "What is the data privacy i"
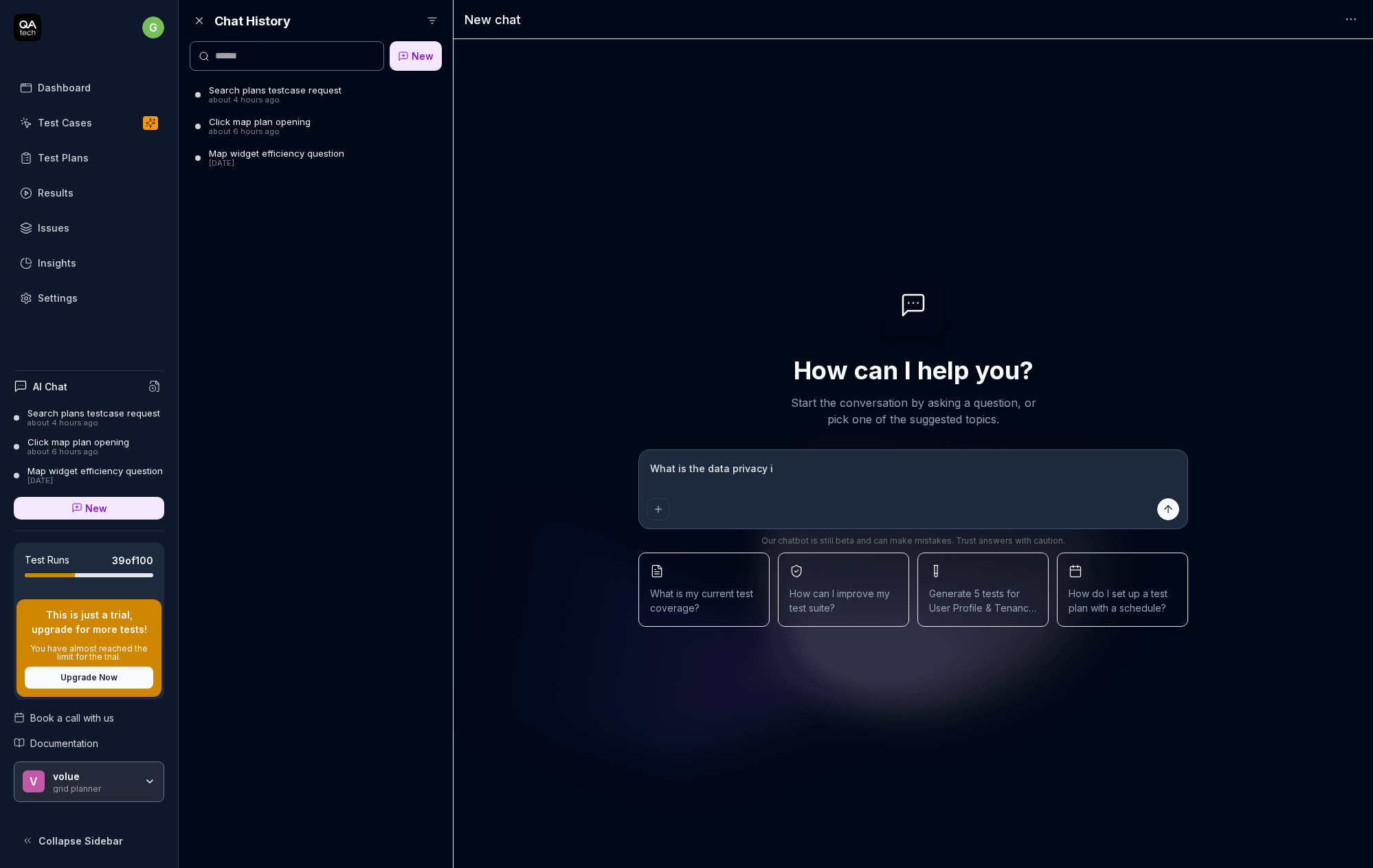
type textarea "*"
type textarea "What is the data privacy in"
type textarea "*"
type textarea "What is the data privacy in"
type textarea "*"
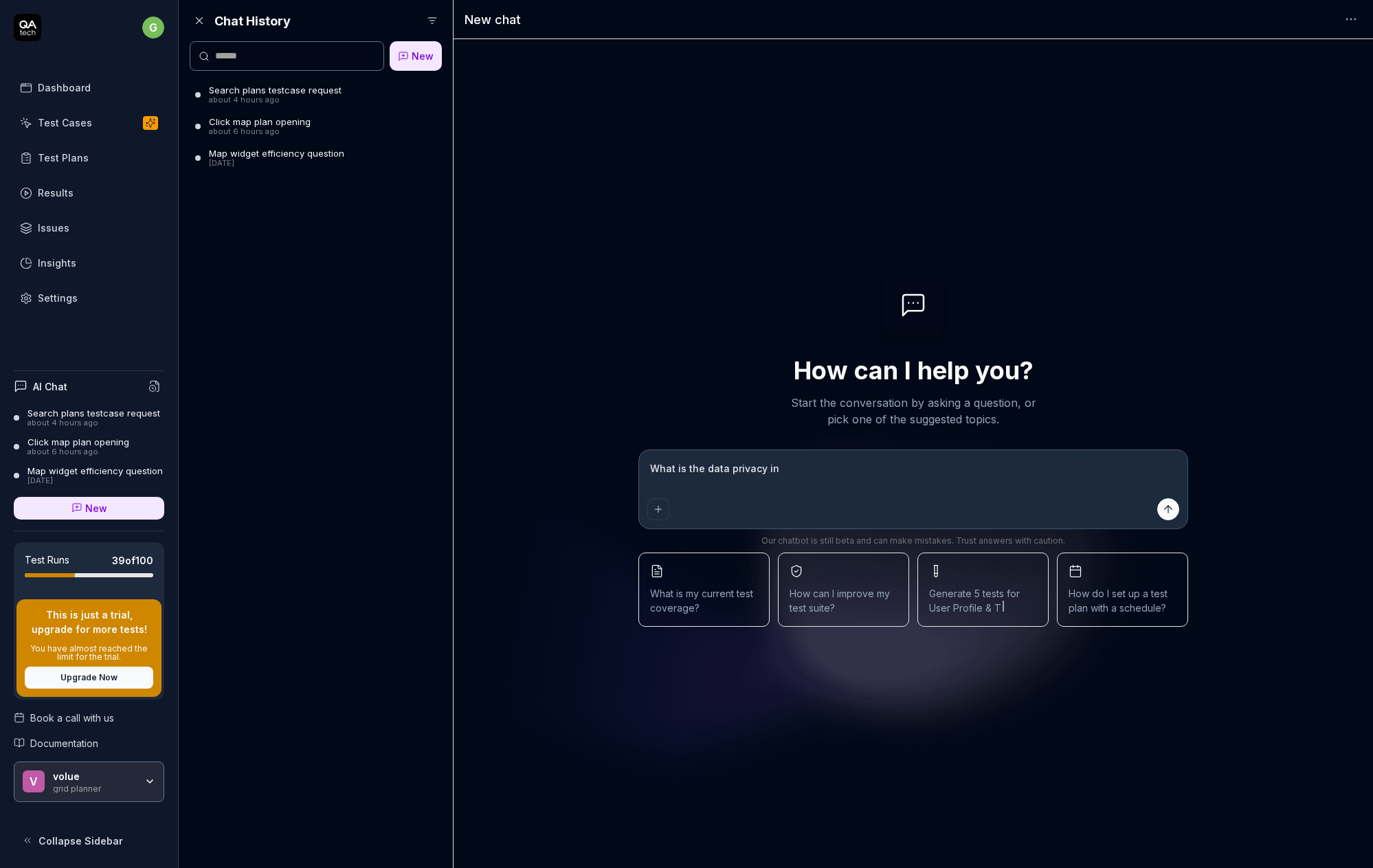
type textarea "What is the data privacy in Q"
type textarea "*"
type textarea "What is the data privacy in QA"
type textarea "*"
type textarea "What is the data privacy in QAT"
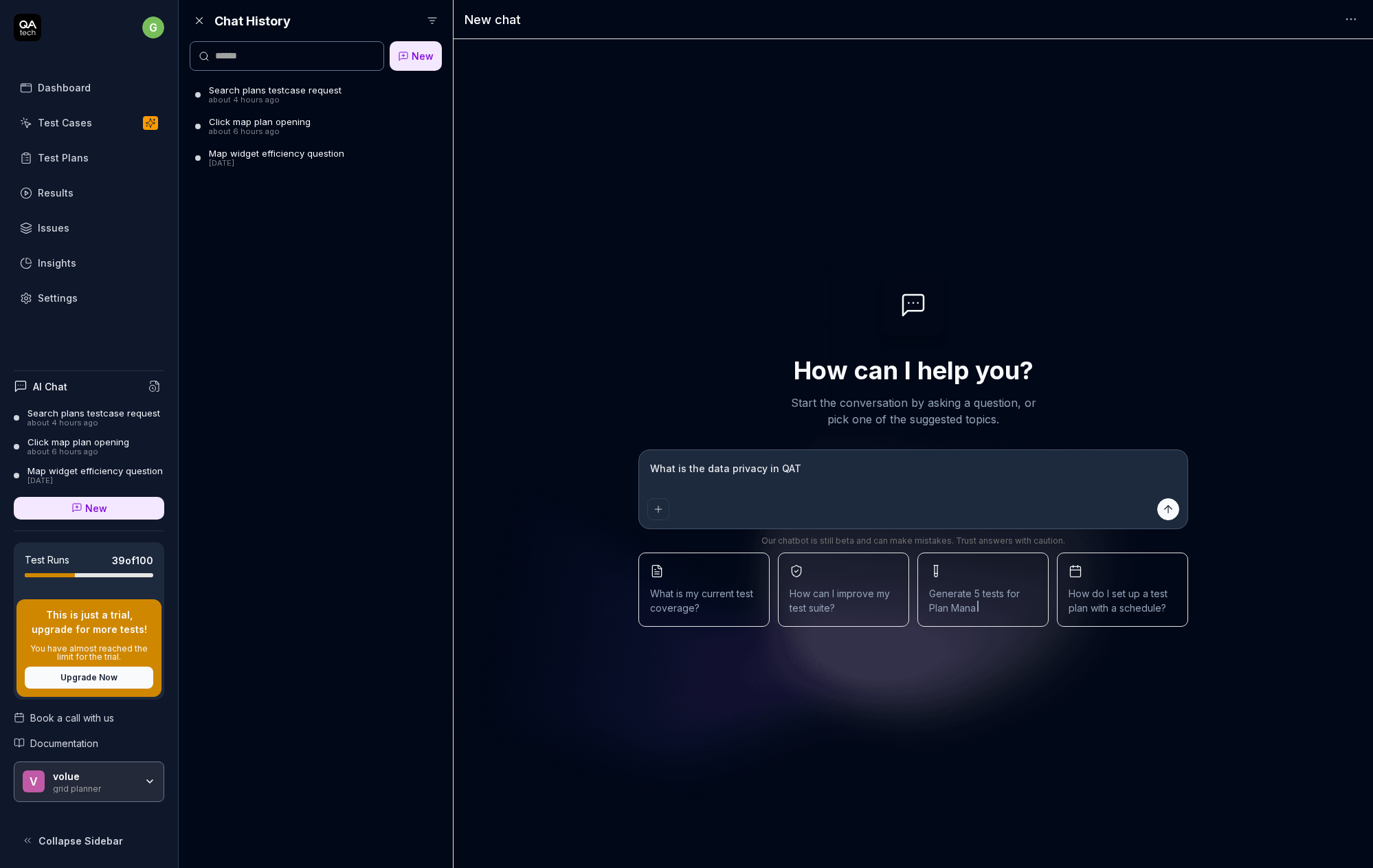
type textarea "*"
type textarea "What is the data privacy in QATe"
type textarea "*"
type textarea "What is the data privacy in QATec"
type textarea "*"
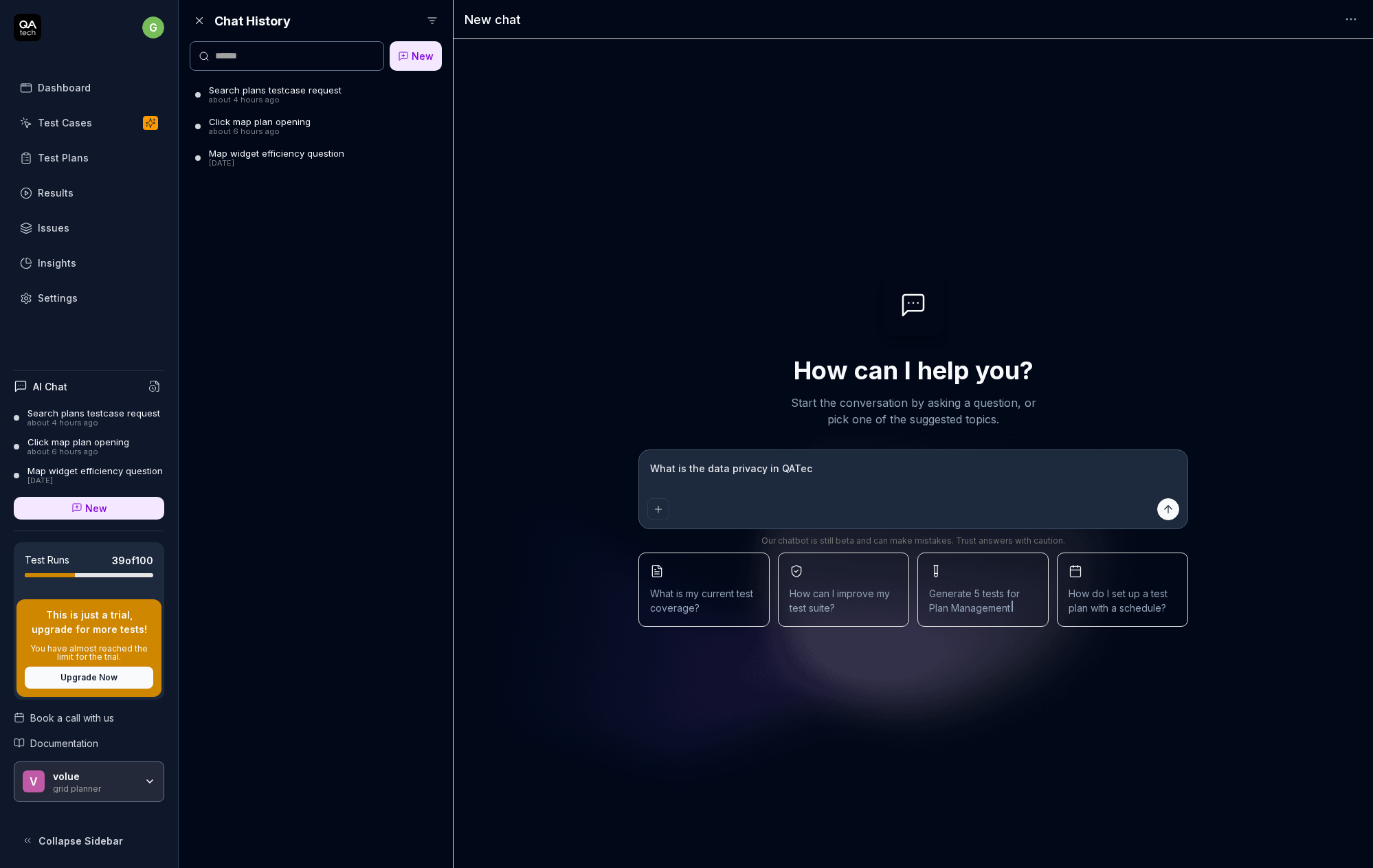
type textarea "What is the data privacy in QATech"
type textarea "*"
type textarea "What is the data privacy in QATech?"
type textarea "*"
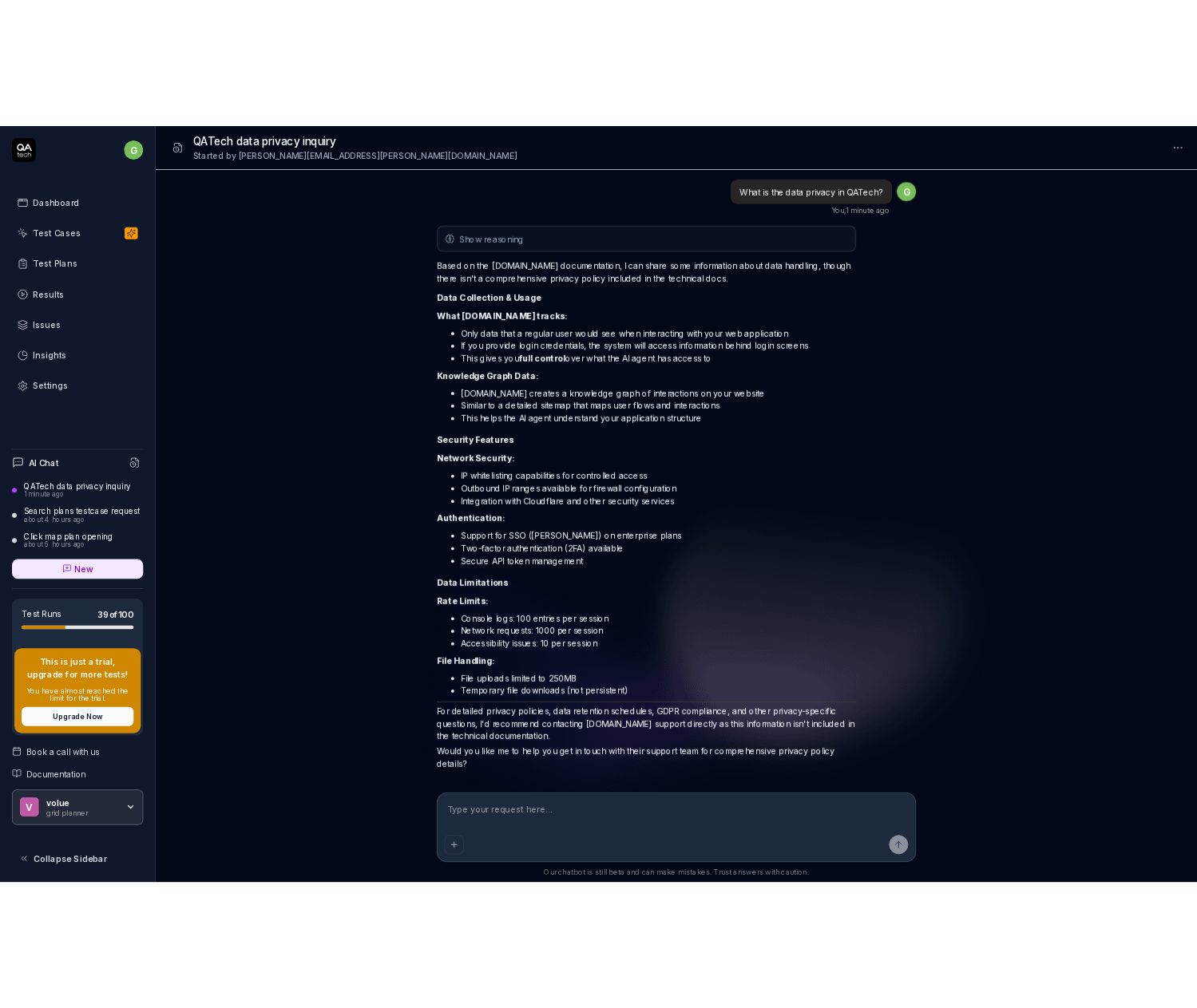
scroll to position [28, 0]
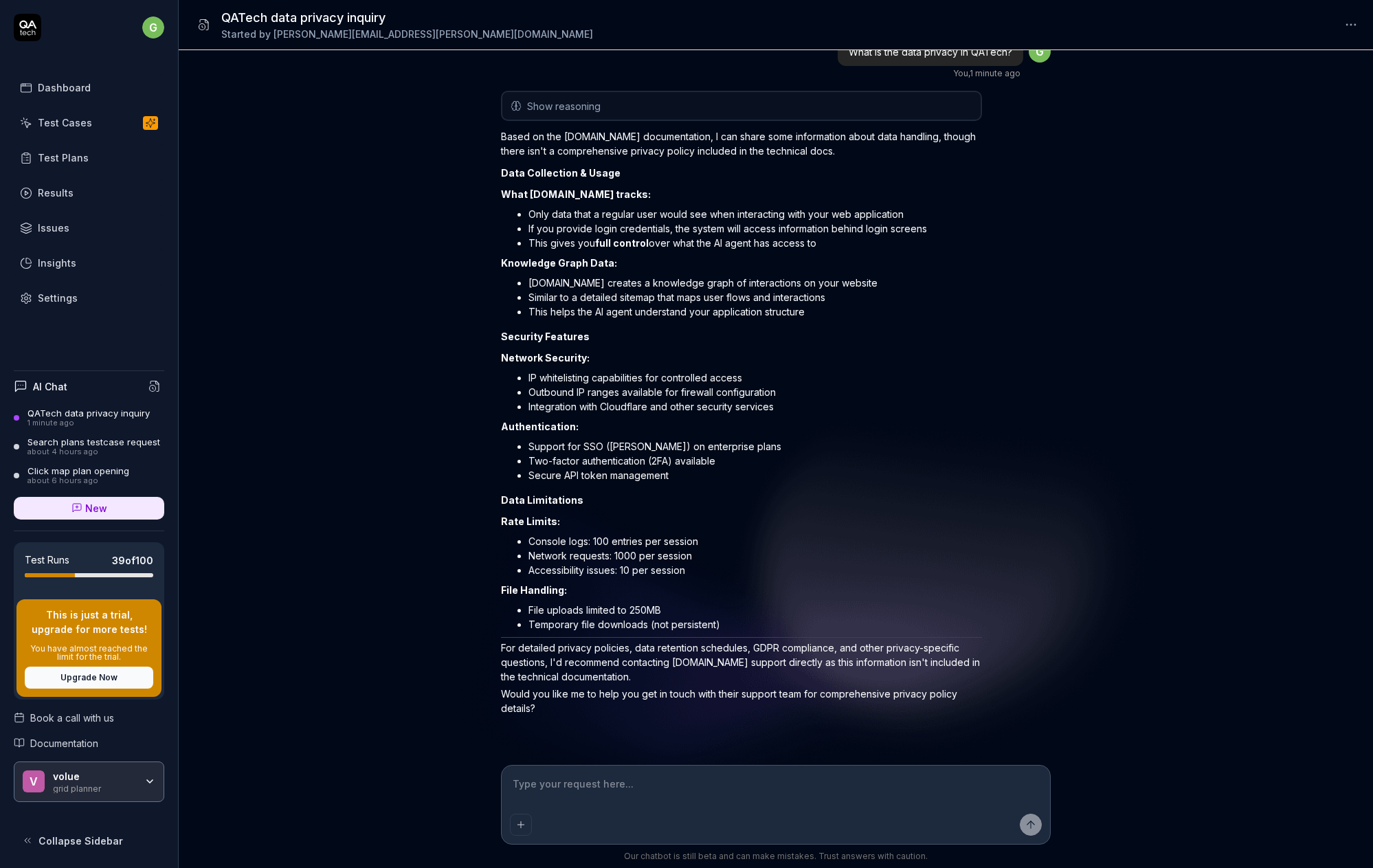
drag, startPoint x: 502, startPoint y: 192, endPoint x: 736, endPoint y: 619, distance: 486.9
click at [722, 624] on li "Temporary file downloads (not persistent)" at bounding box center [755, 624] width 453 height 15
click at [726, 623] on li "Temporary file downloads (not persistent)" at bounding box center [755, 624] width 453 height 15
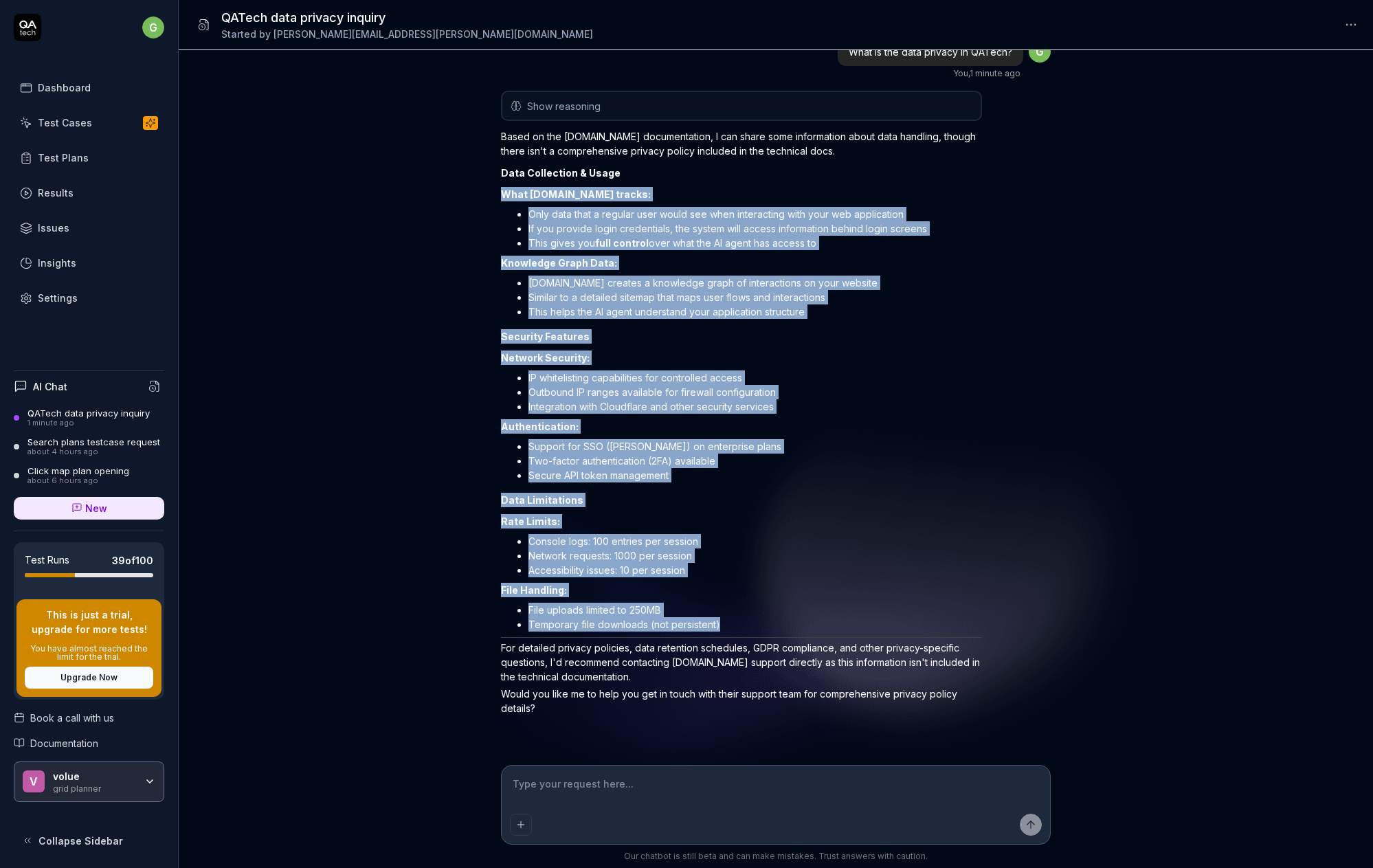
drag, startPoint x: 499, startPoint y: 192, endPoint x: 757, endPoint y: 618, distance: 498.0
click at [757, 618] on div "What is the data privacy in QATech? You , 1 minute ago g Show reasoning [DOMAIN…" at bounding box center [776, 408] width 1195 height 715
copy div "What [DOMAIN_NAME] tracks: Only data that a regular user would see when interac…"
click at [52, 118] on div "Test Cases" at bounding box center [65, 123] width 54 height 15
type textarea "*"
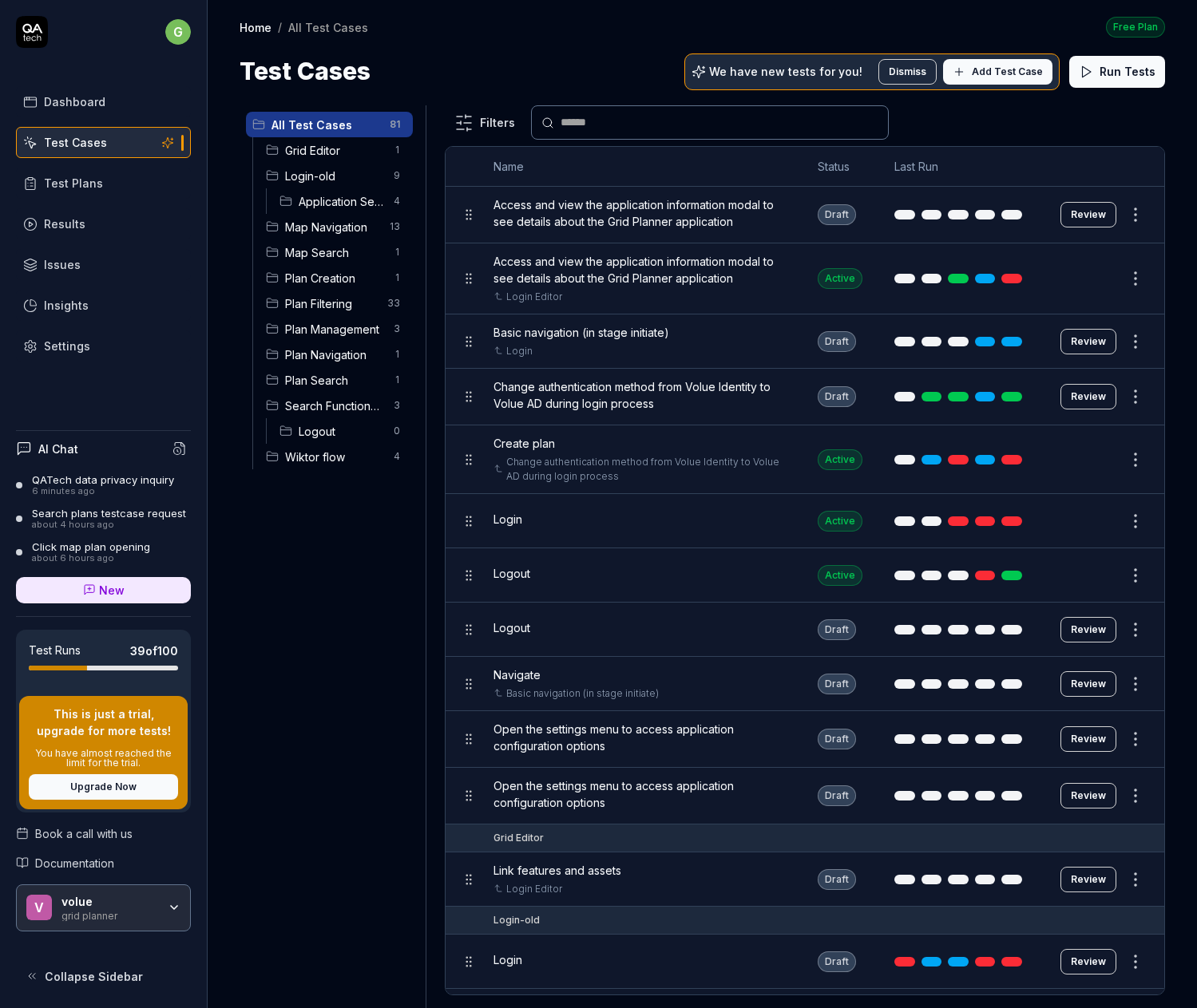
click at [257, 28] on link "Home" at bounding box center [255, 28] width 32 height 16
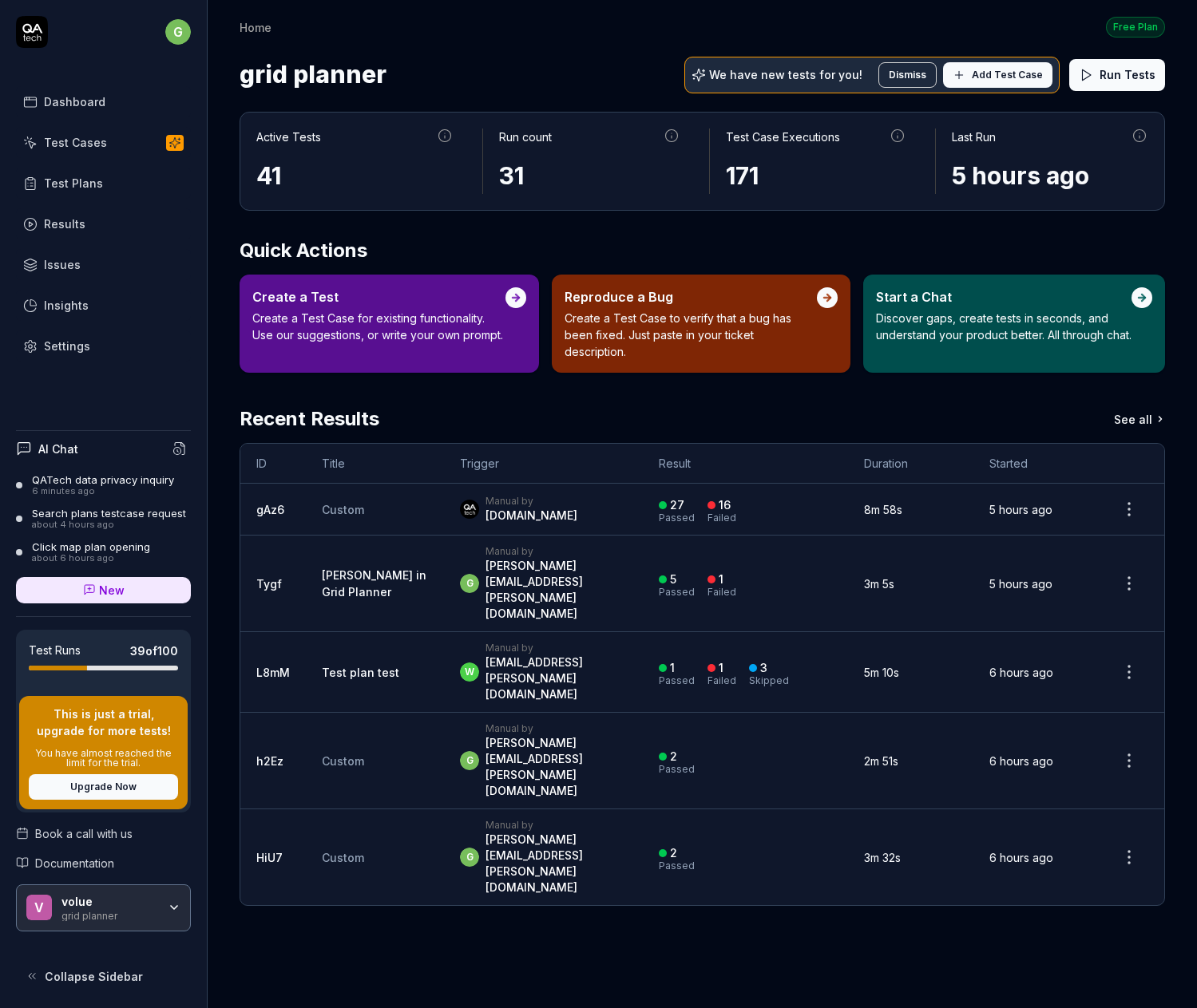
click at [70, 180] on div "Test Plans" at bounding box center [73, 183] width 59 height 17
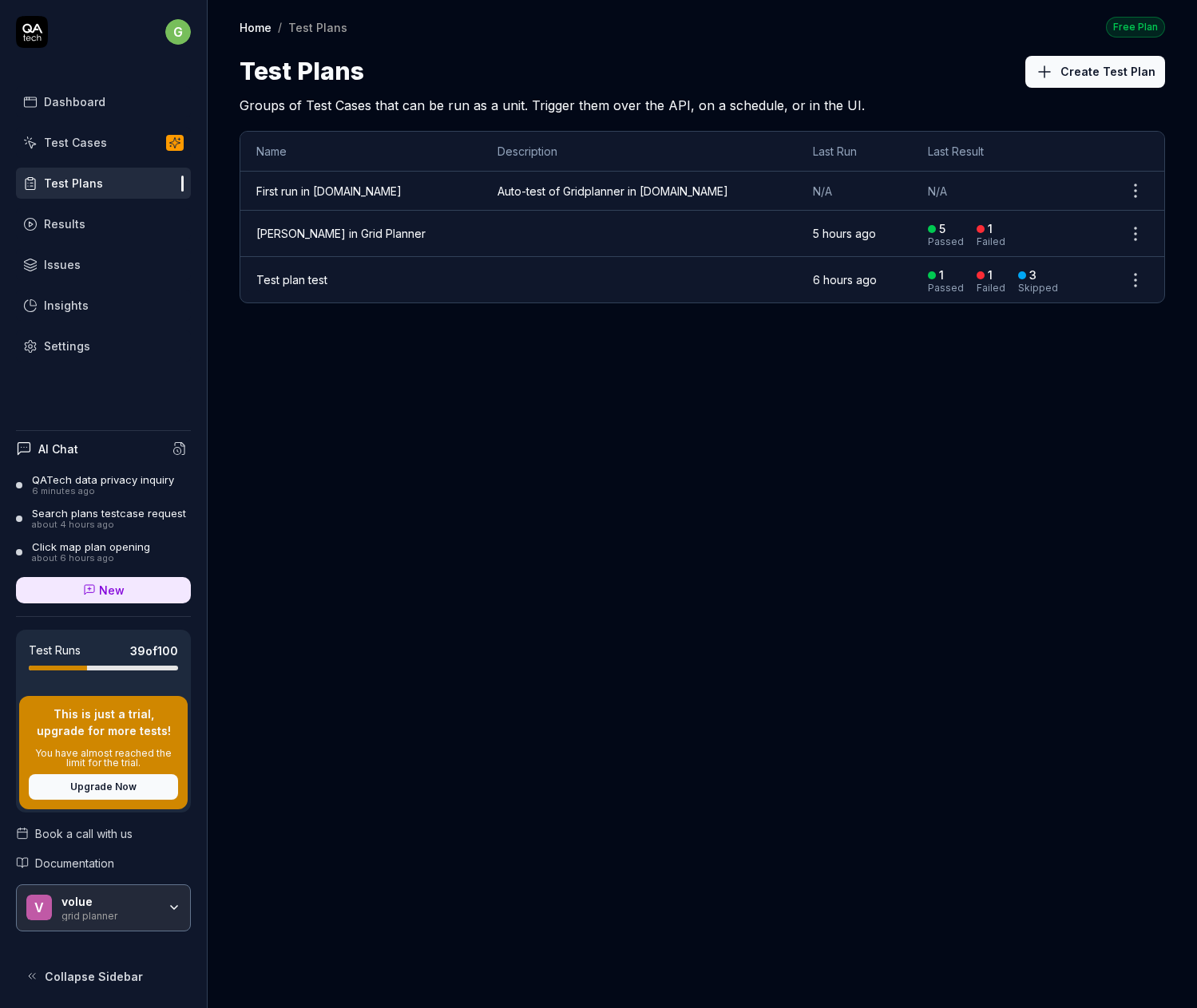
click at [267, 226] on td "[PERSON_NAME] in Grid Planner" at bounding box center [361, 233] width 241 height 46
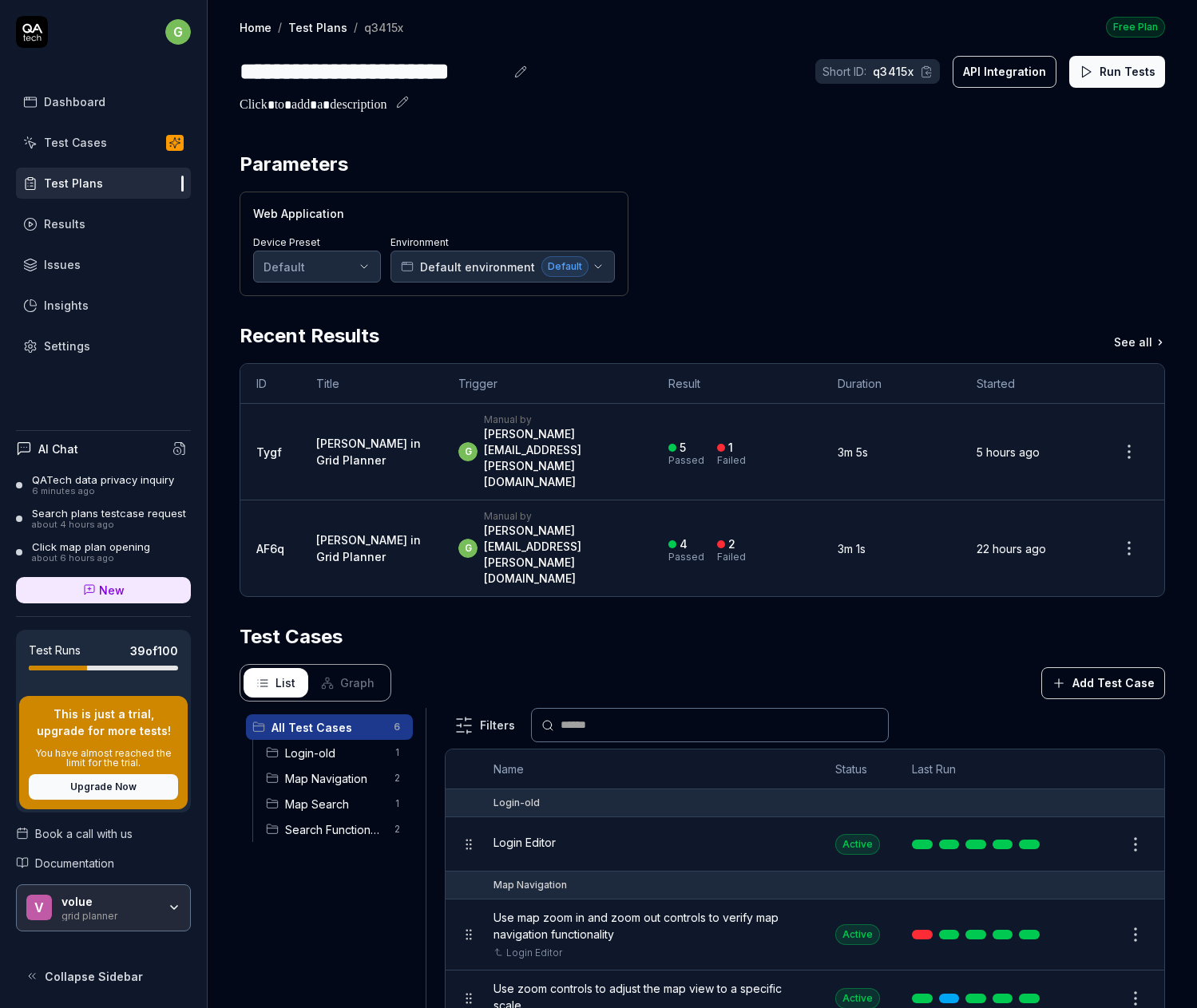
click at [310, 28] on link "Test Plans" at bounding box center [317, 28] width 59 height 16
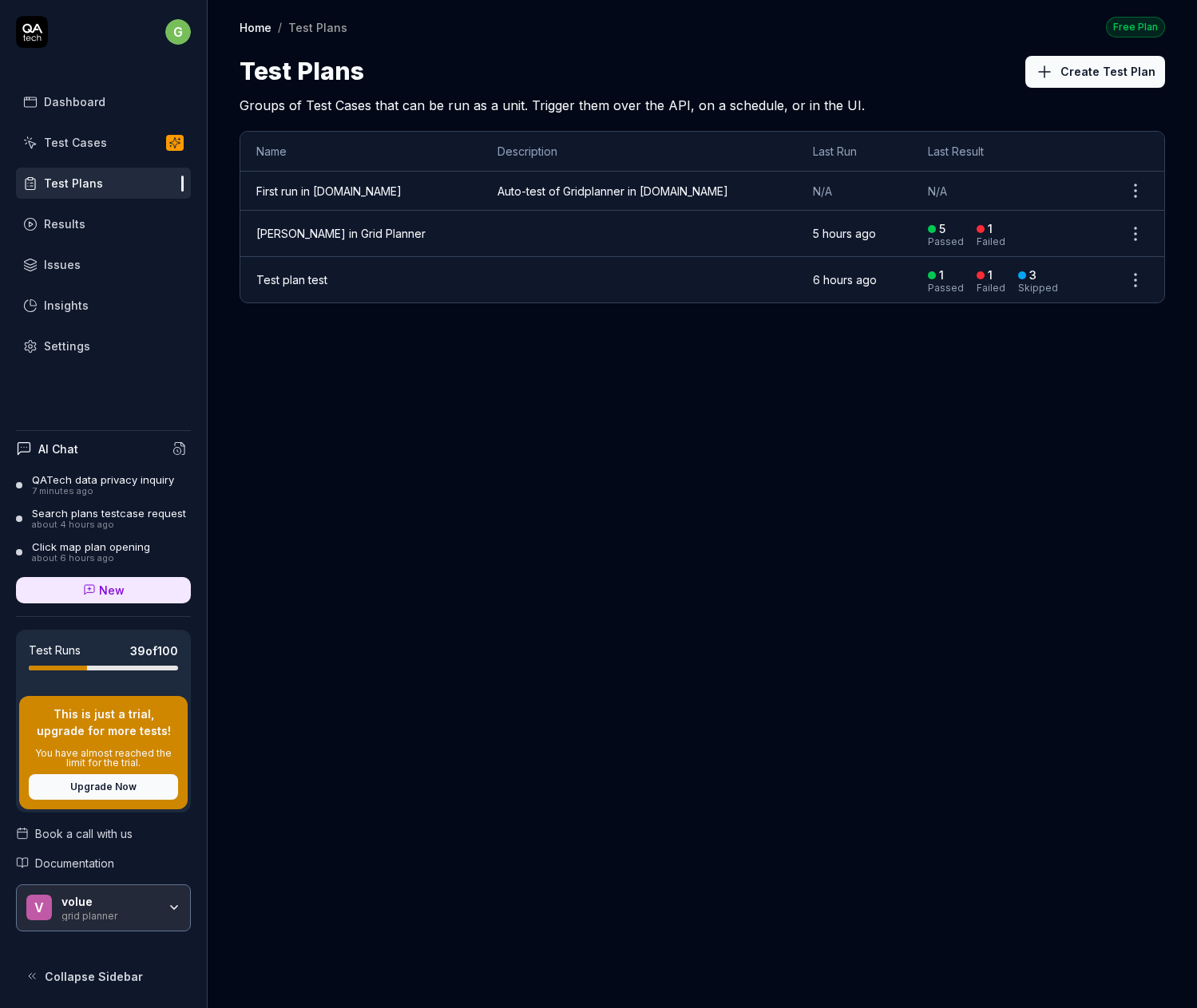
click at [267, 234] on link "[PERSON_NAME] in Grid Planner" at bounding box center [341, 233] width 169 height 14
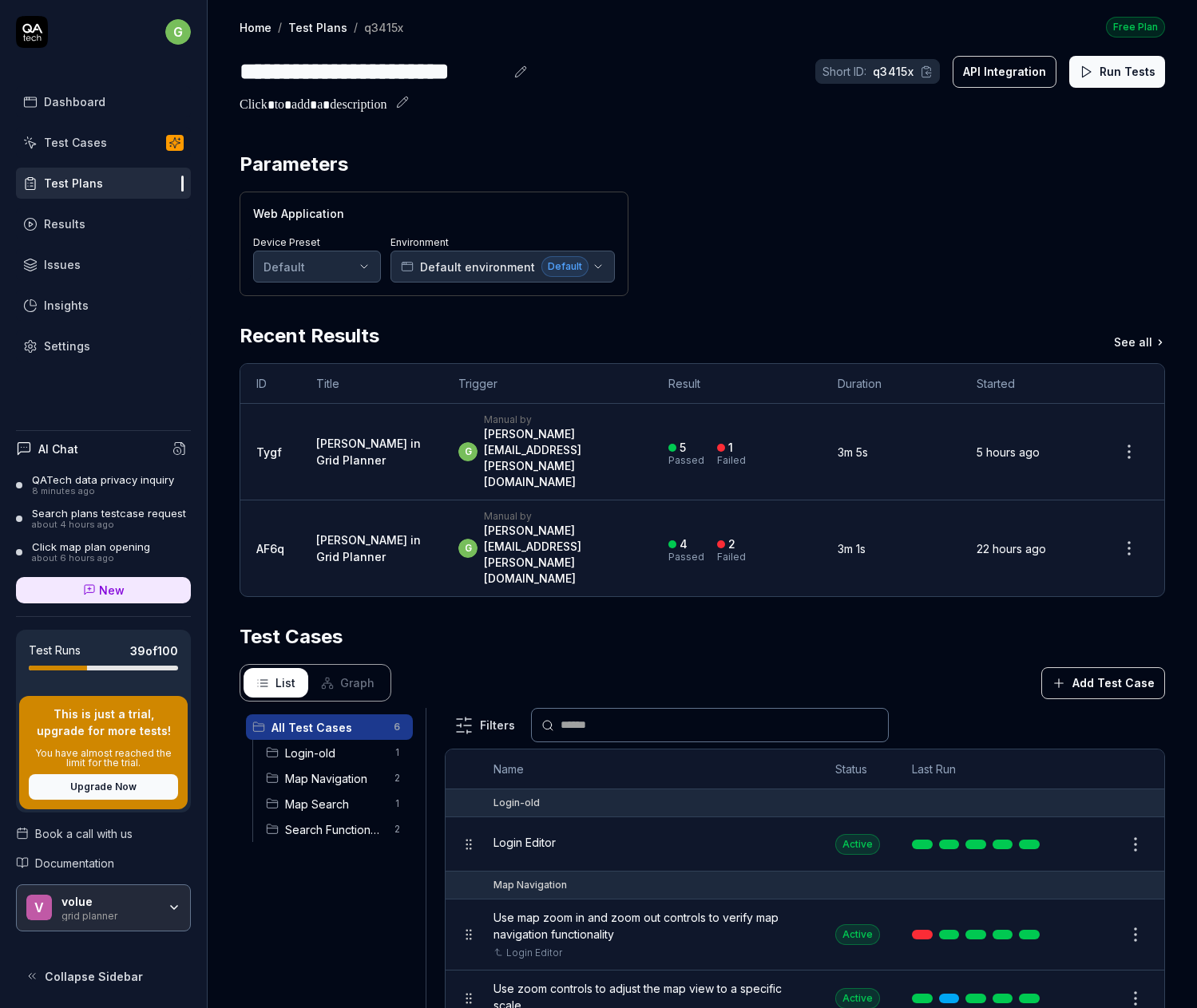
click at [305, 27] on link "Test Plans" at bounding box center [317, 28] width 59 height 16
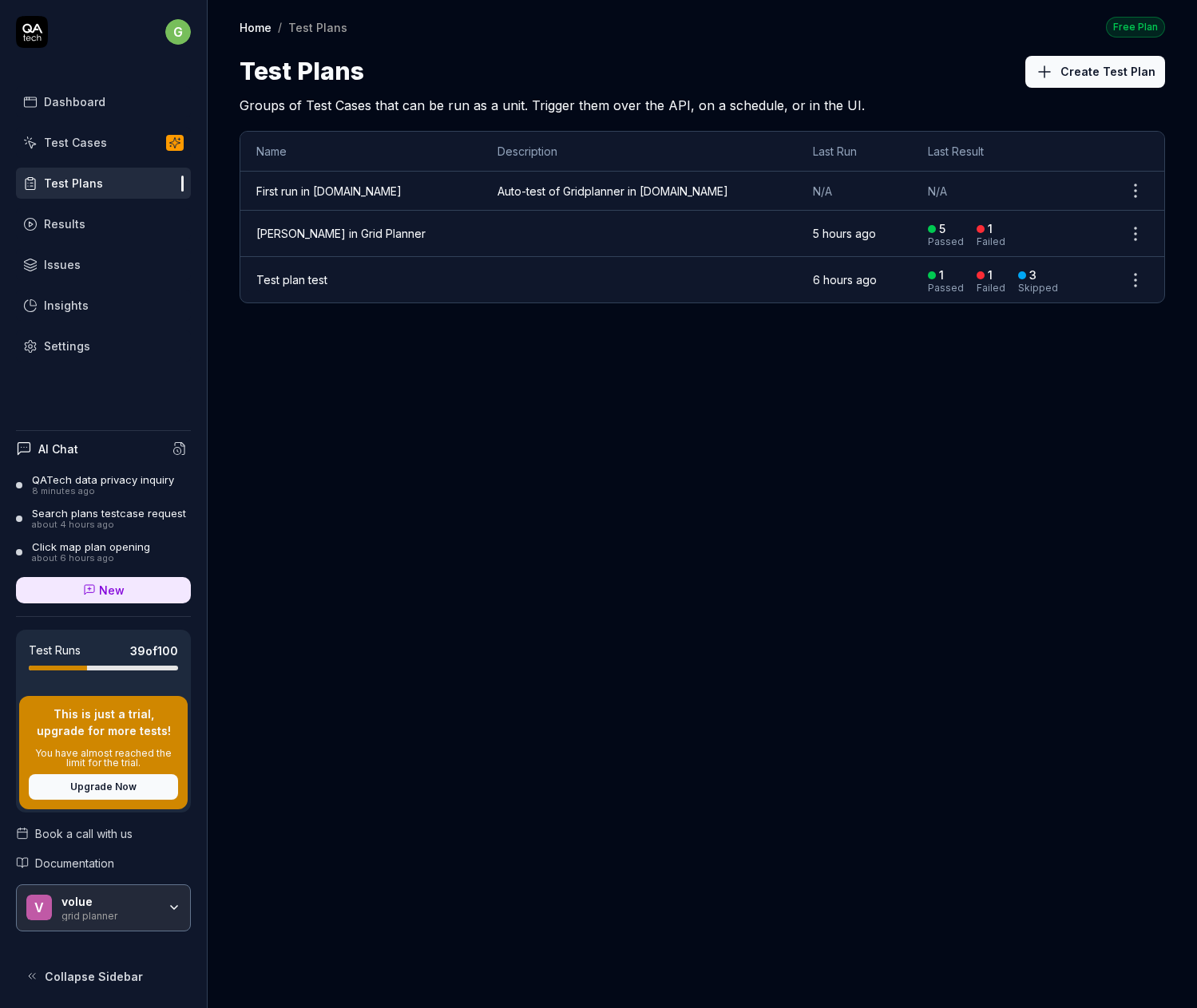
click at [292, 280] on link "Test plan test" at bounding box center [292, 279] width 71 height 14
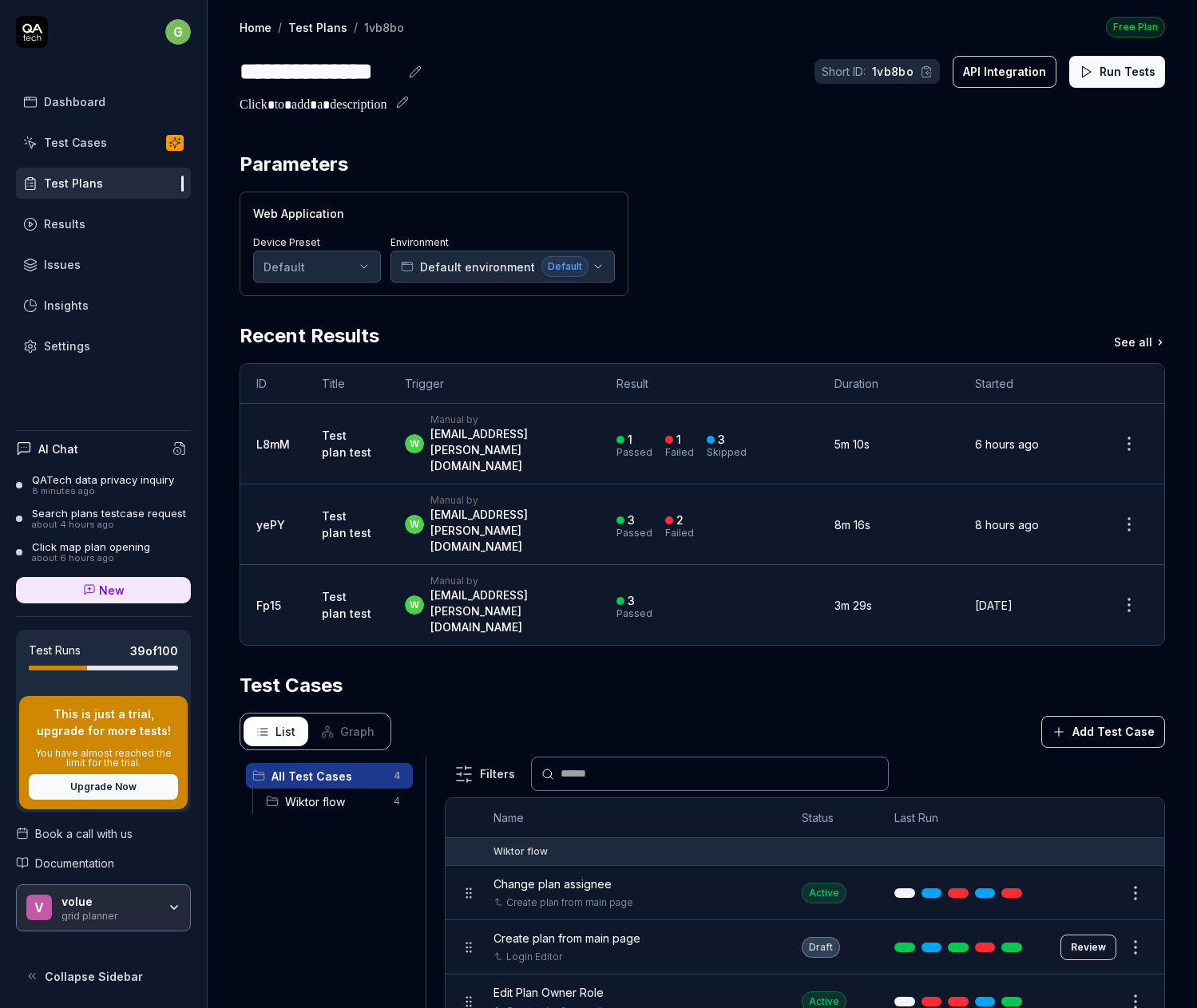
click at [343, 723] on span "Graph" at bounding box center [357, 731] width 34 height 17
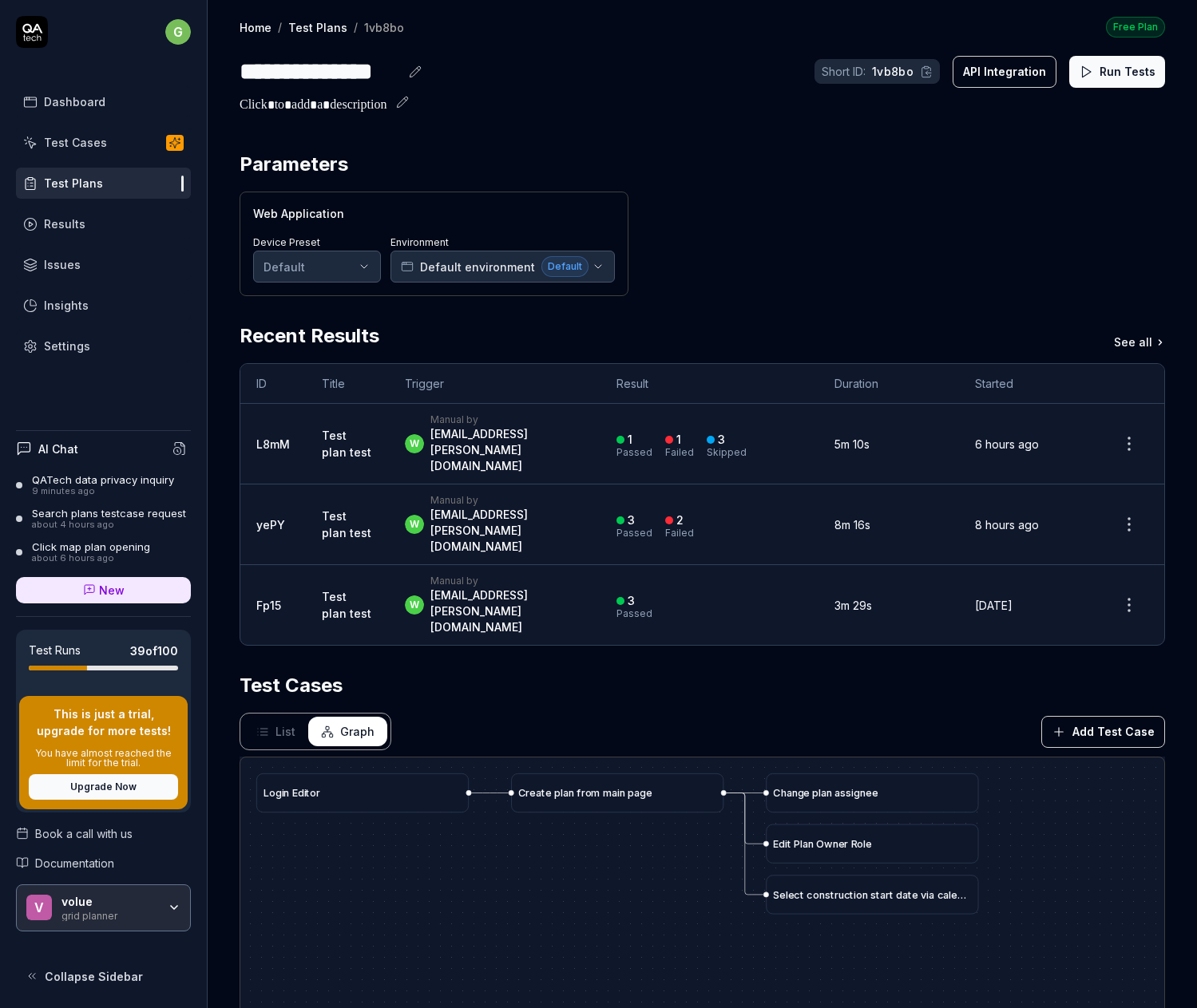
click at [1116, 438] on html "**********" at bounding box center [598, 504] width 1197 height 1008
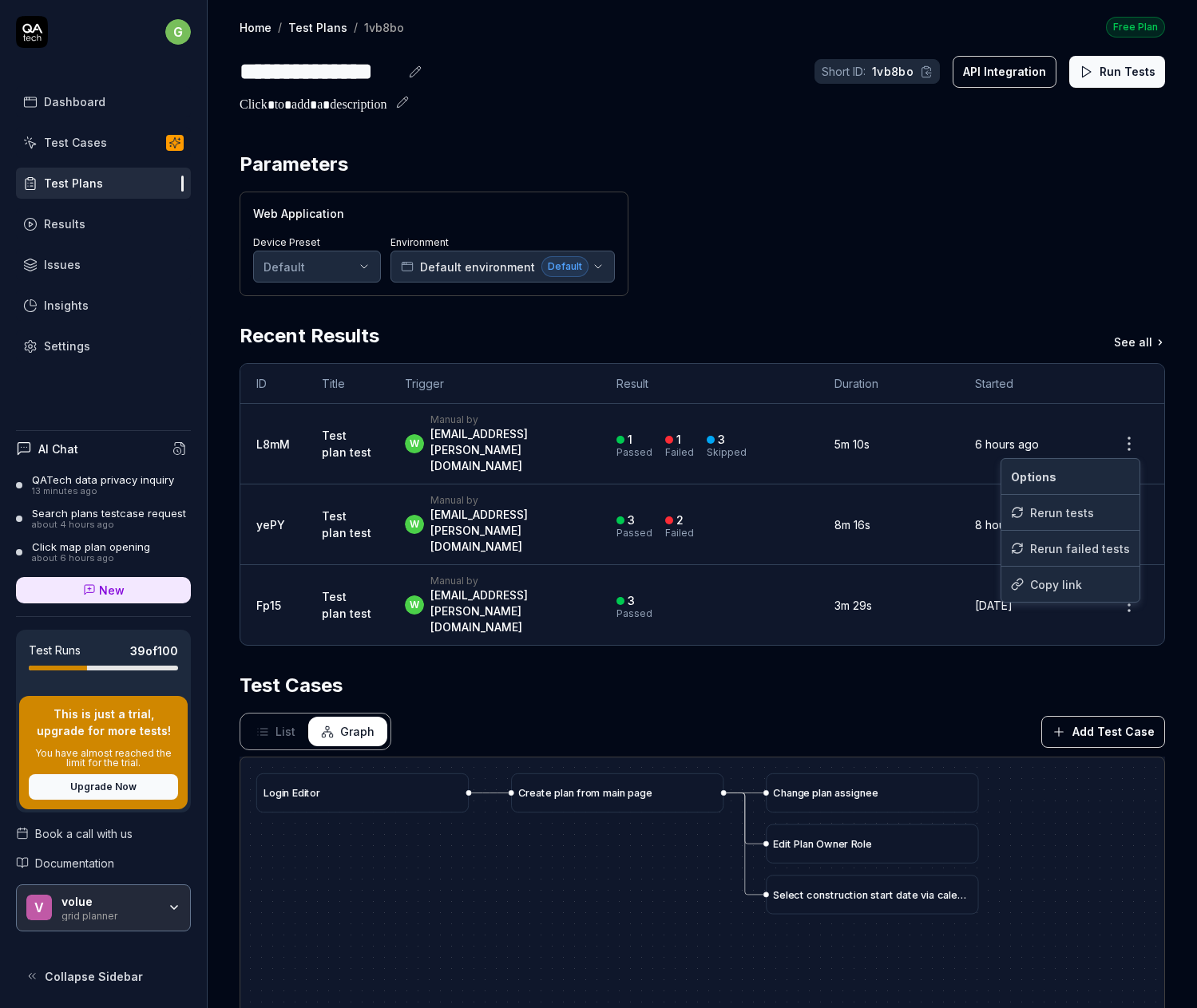
click at [278, 699] on html "**********" at bounding box center [598, 504] width 1197 height 1008
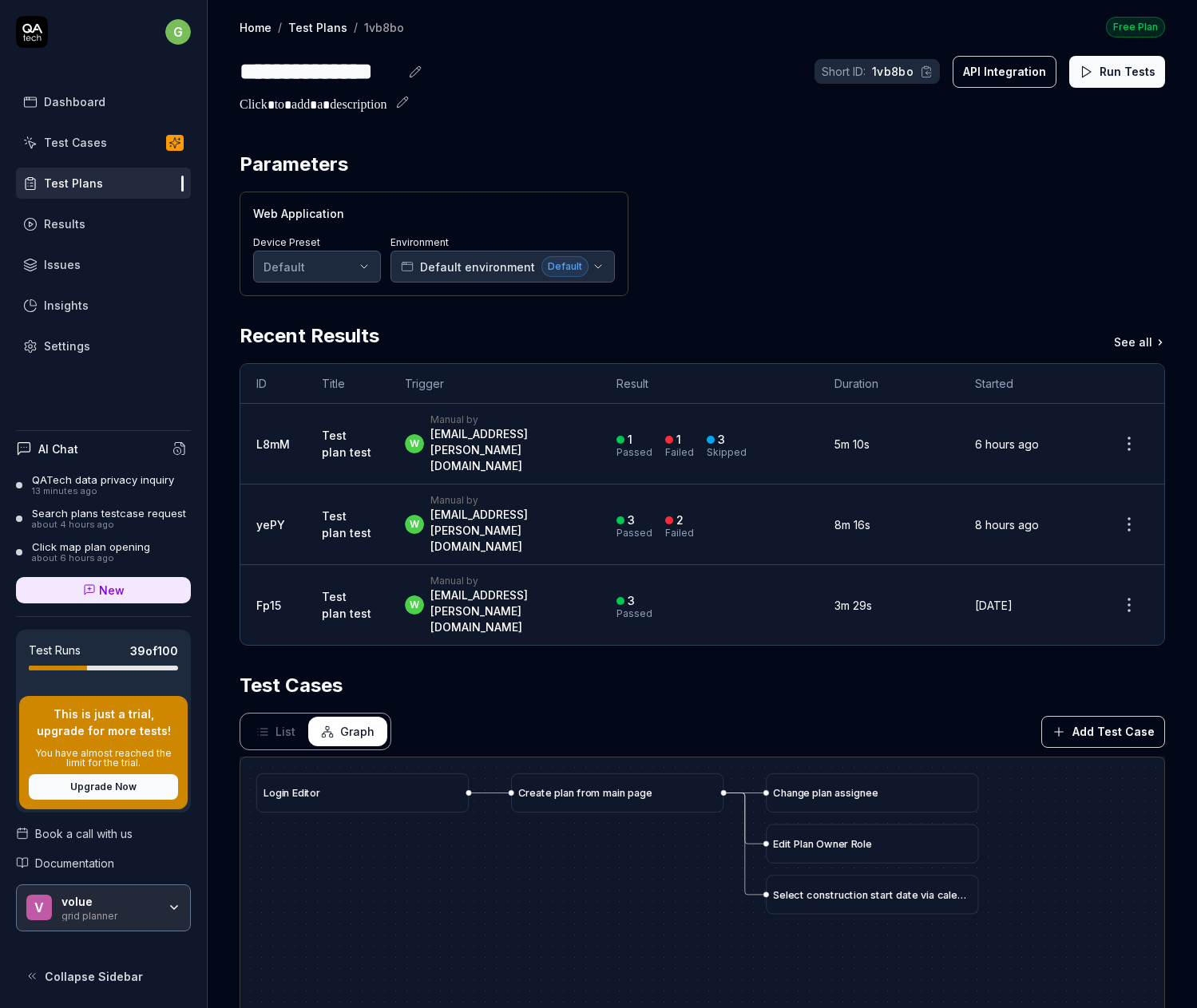
click at [278, 723] on span "List" at bounding box center [285, 731] width 20 height 17
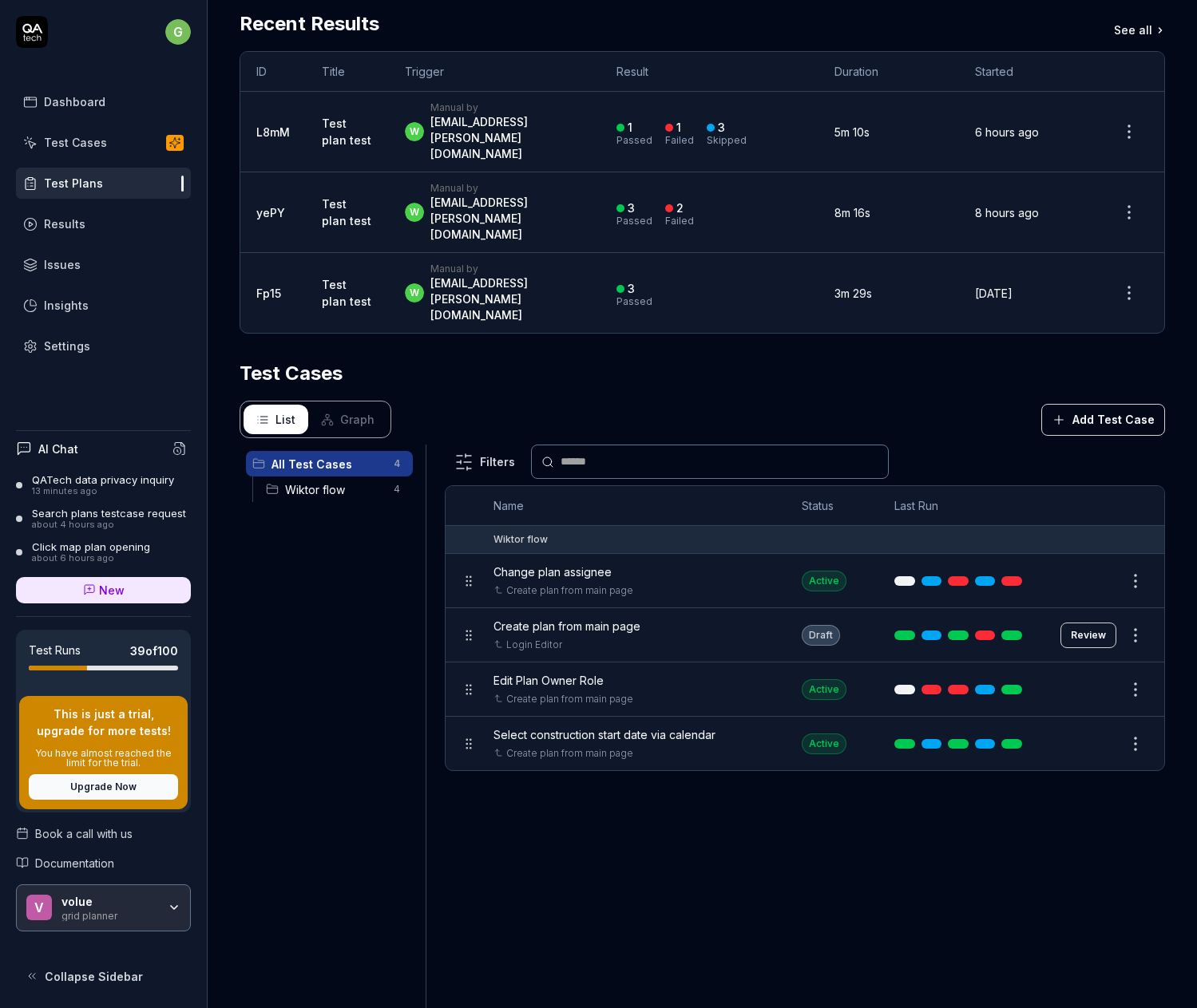
scroll to position [320, 0]
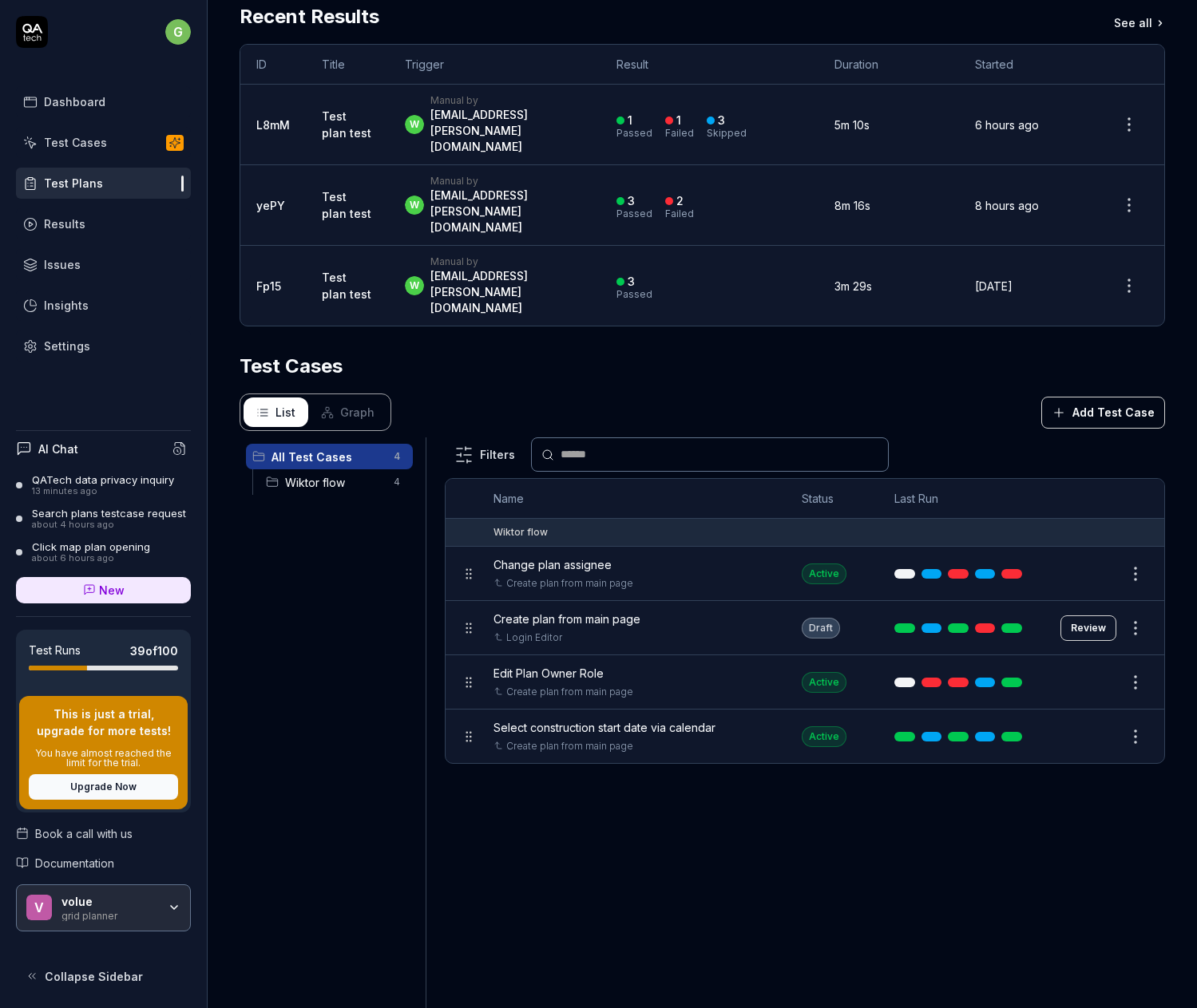
click at [1122, 545] on html "**********" at bounding box center [598, 504] width 1197 height 1008
click at [626, 862] on html "**********" at bounding box center [598, 504] width 1197 height 1008
click at [66, 218] on div "Results" at bounding box center [64, 223] width 41 height 17
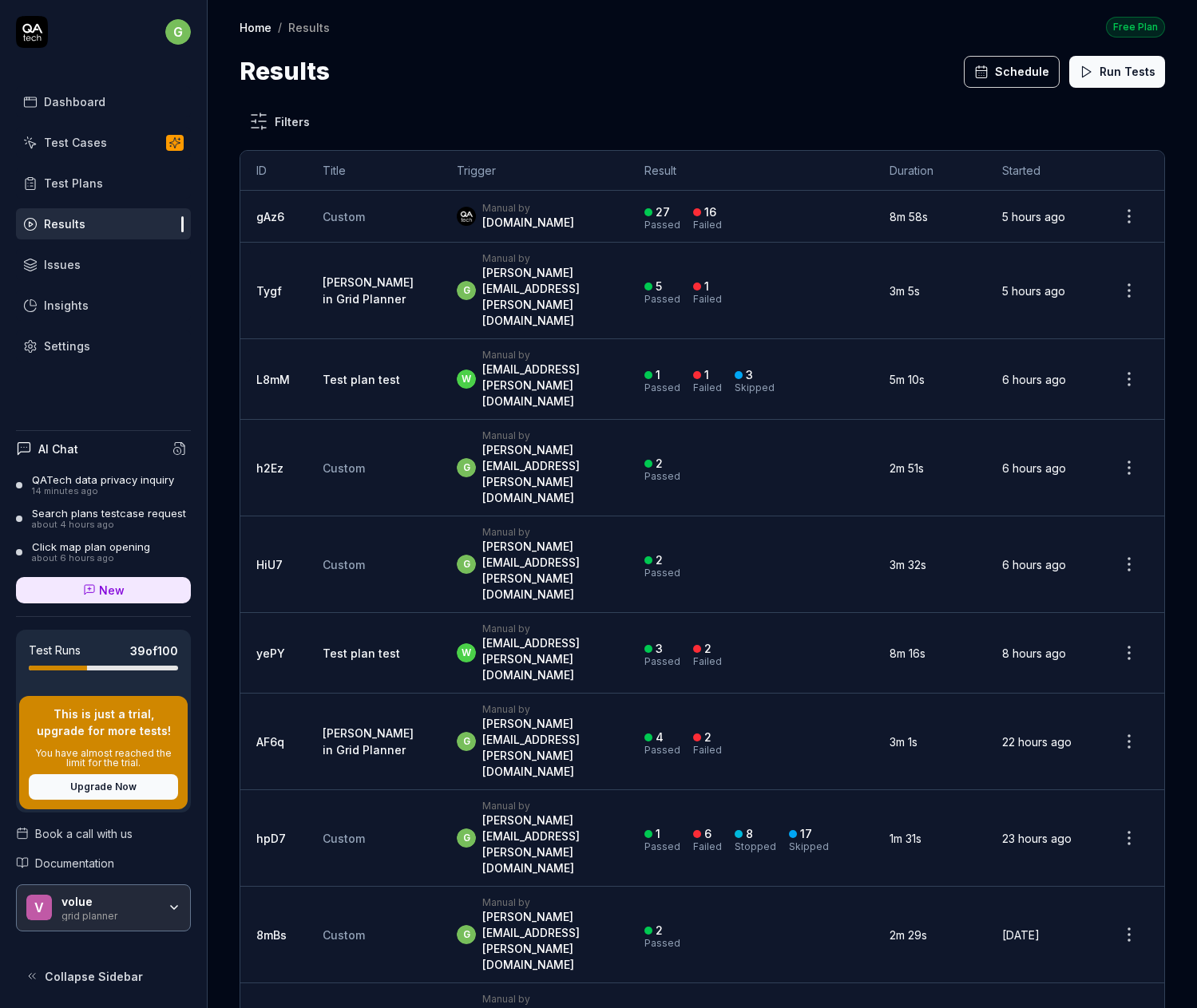
click at [353, 646] on link "Test plan test" at bounding box center [362, 653] width 78 height 14
click at [333, 373] on link "Test plan test" at bounding box center [362, 379] width 78 height 14
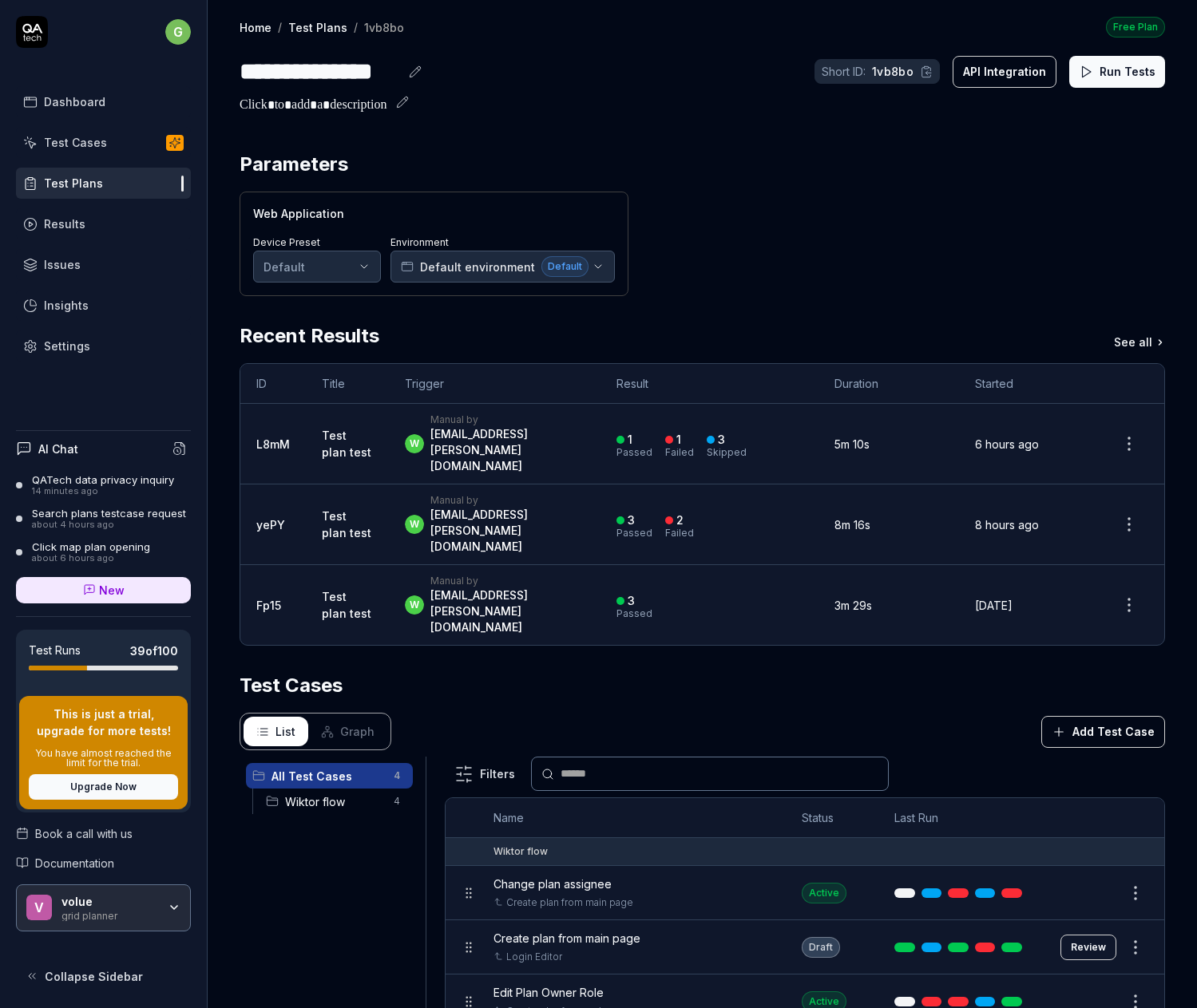
click at [86, 179] on div "Test Plans" at bounding box center [73, 183] width 59 height 17
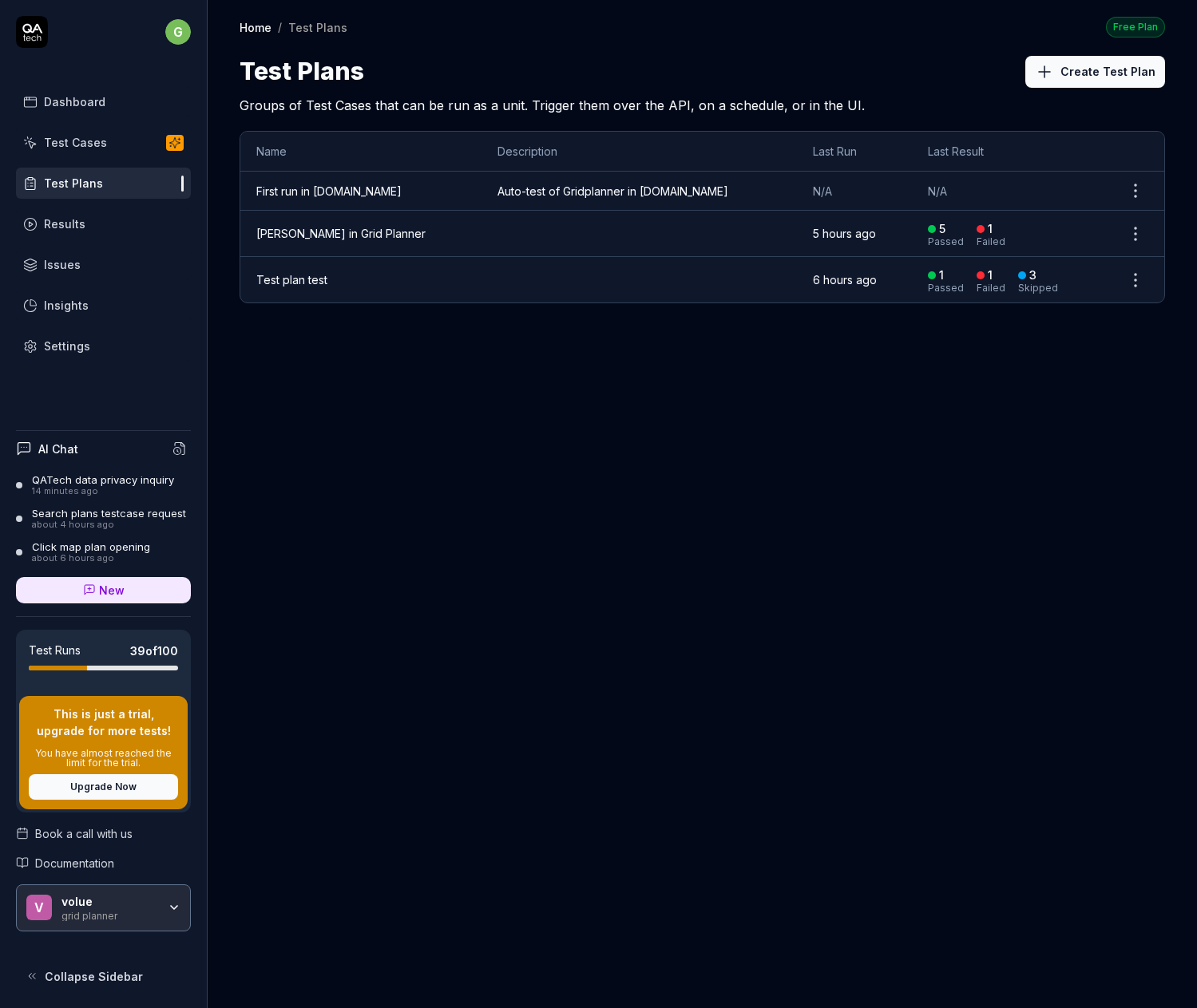
click at [278, 279] on link "Test plan test" at bounding box center [292, 279] width 71 height 14
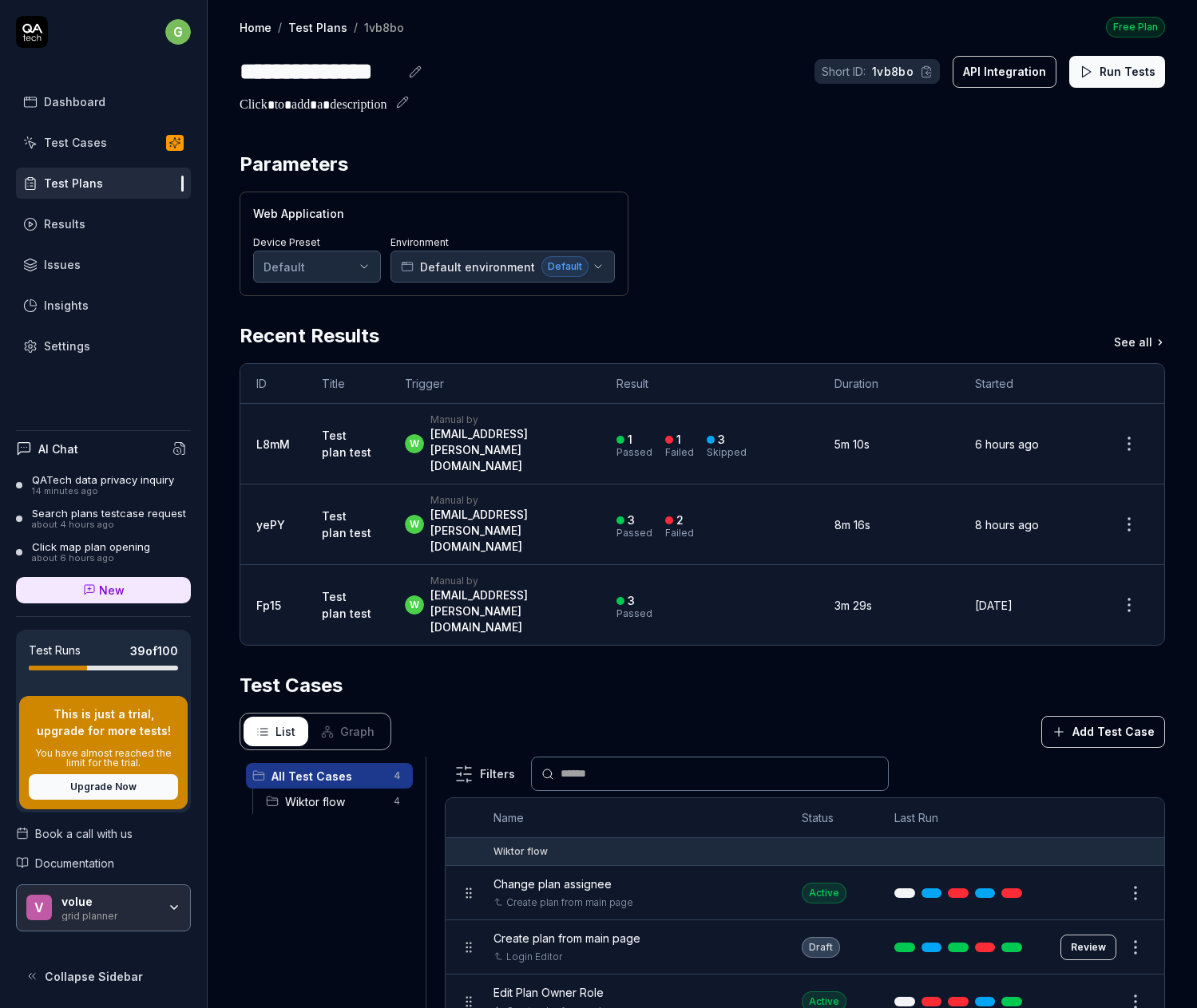
click at [45, 218] on div "Results" at bounding box center [64, 223] width 41 height 17
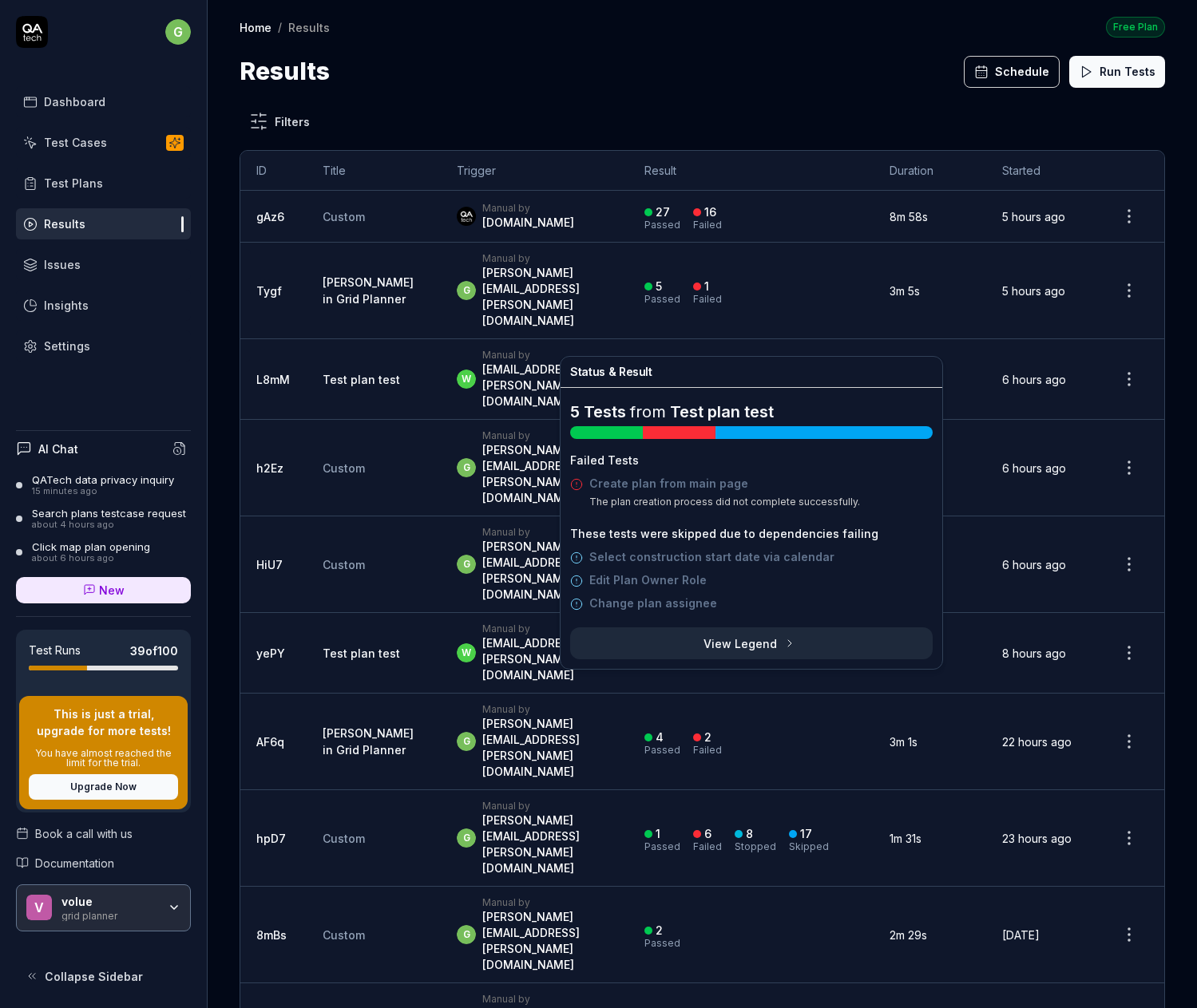
click at [672, 430] on div at bounding box center [679, 433] width 73 height 13
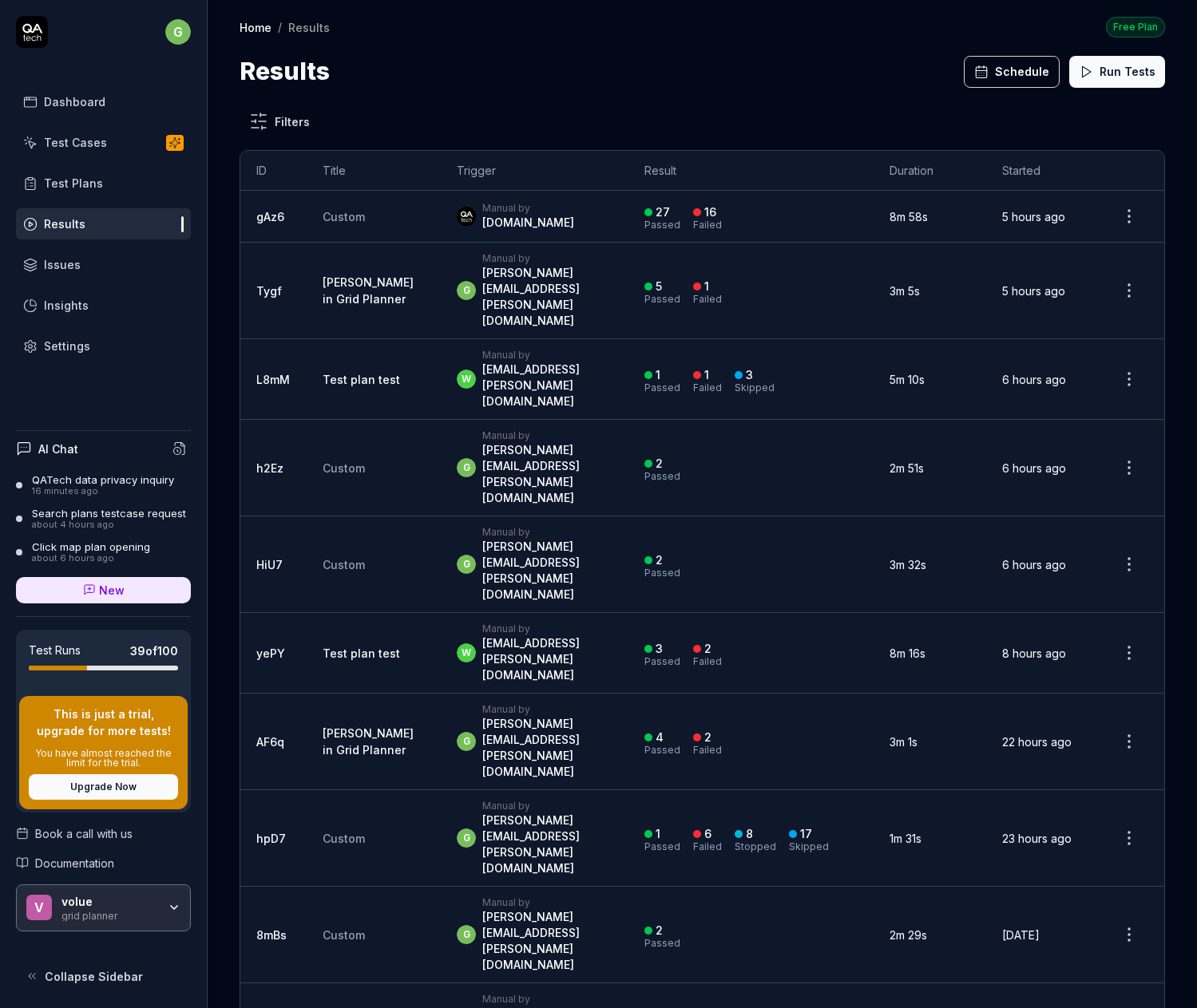
click at [1112, 332] on html "g Dashboard Test Cases Test Plans Results Issues Insights Settings AI Chat QATe…" at bounding box center [598, 504] width 1197 height 1008
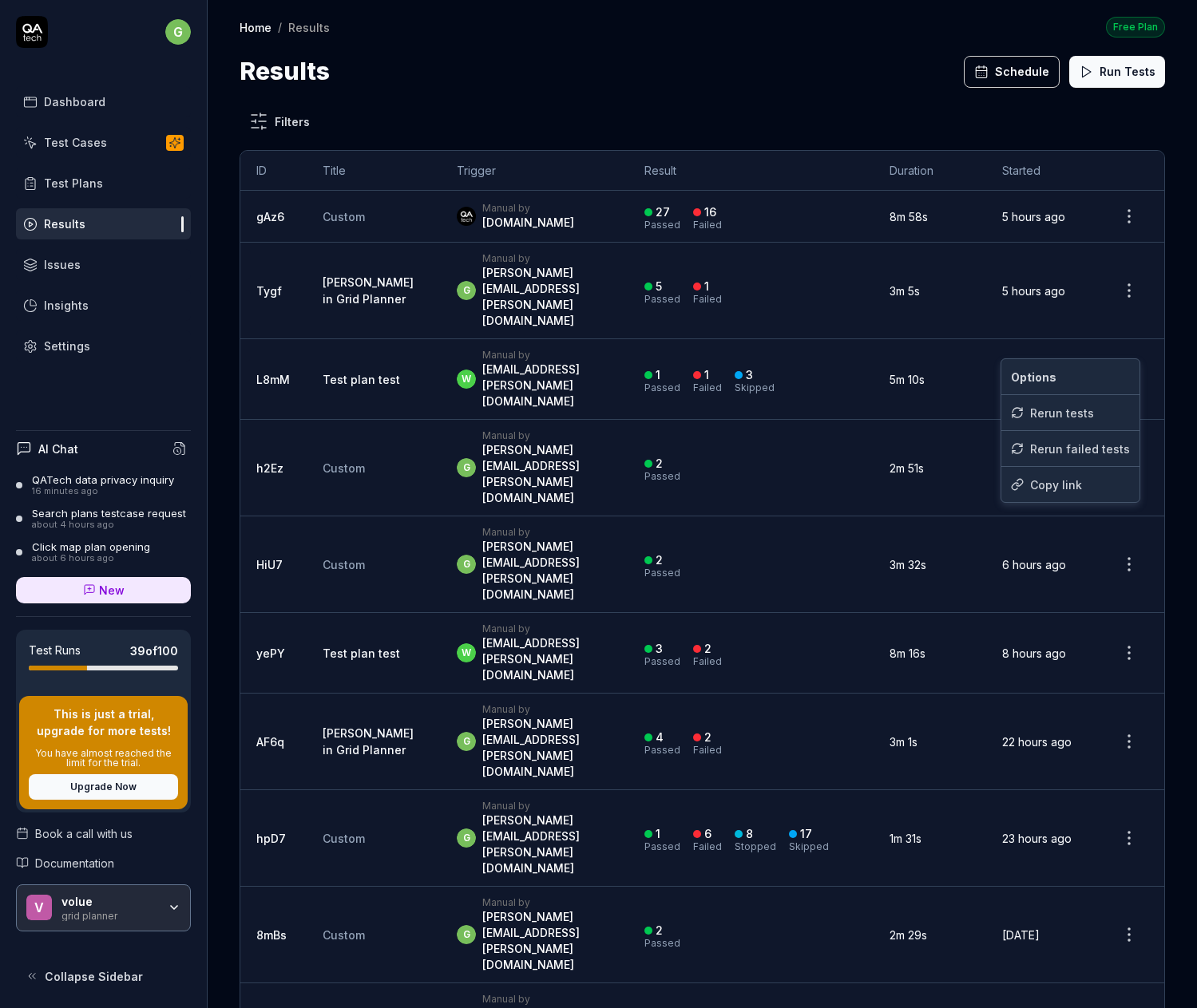
click at [687, 339] on html "g Dashboard Test Cases Test Plans Results Issues Insights Settings AI Chat QATe…" at bounding box center [598, 504] width 1197 height 1008
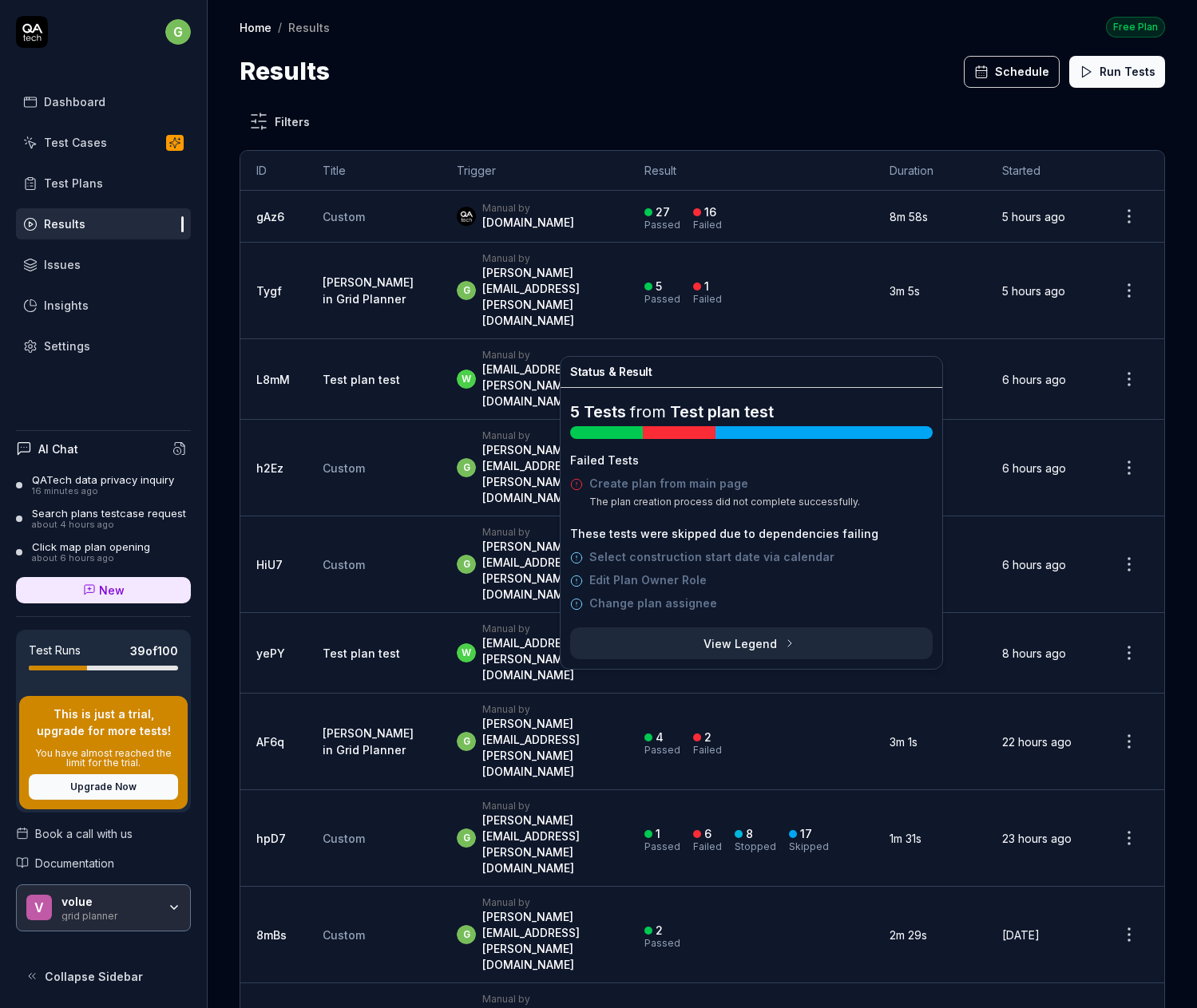
click at [783, 641] on icon at bounding box center [790, 643] width 13 height 13
click at [783, 642] on icon at bounding box center [790, 643] width 13 height 13
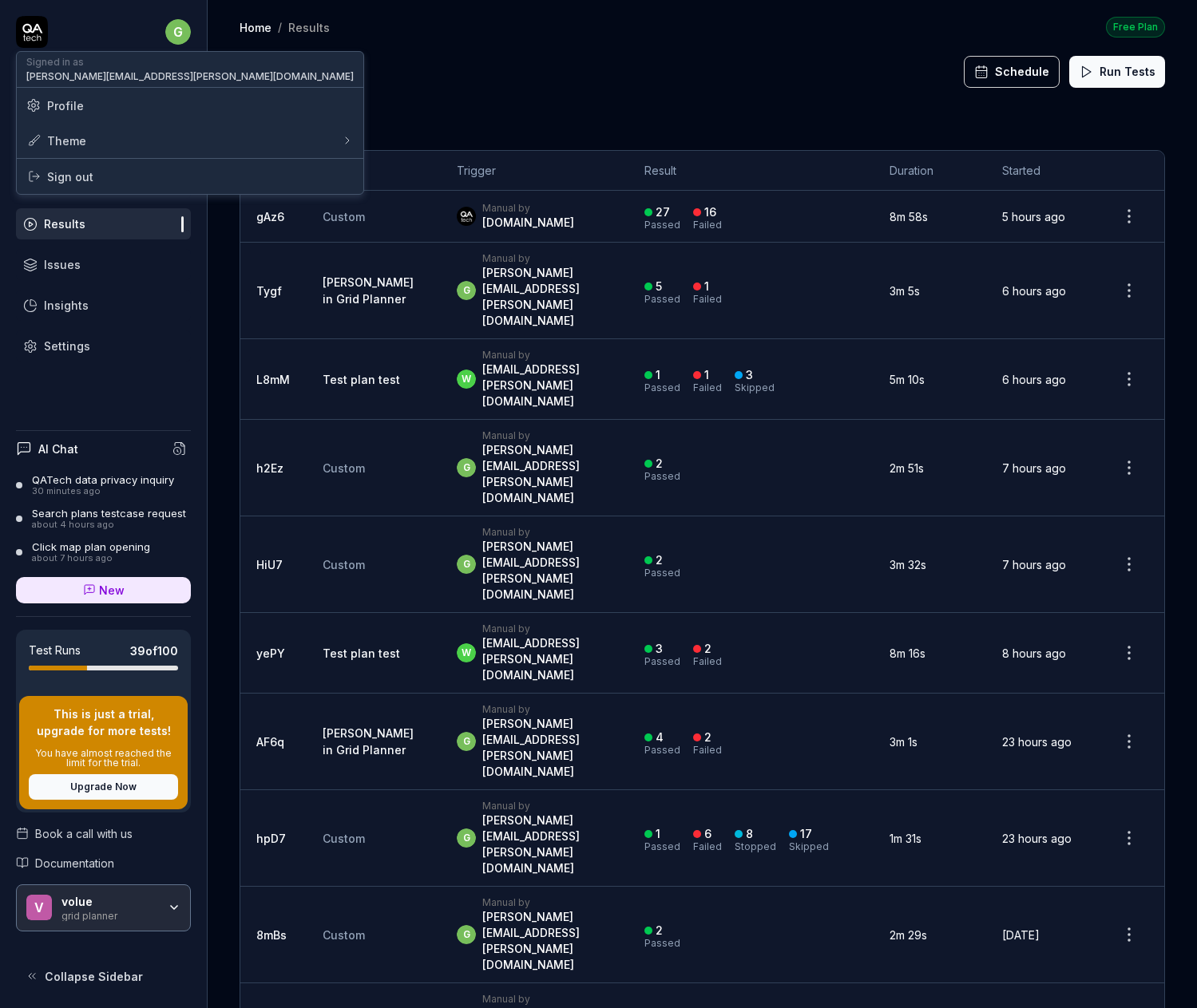
click at [180, 31] on html "g Dashboard Test Cases Test Plans Results Issues Insights Settings AI Chat QATe…" at bounding box center [598, 504] width 1197 height 1008
click at [250, 24] on html "g Dashboard Test Cases Test Plans Results Issues Insights Settings AI Chat QATe…" at bounding box center [598, 504] width 1197 height 1008
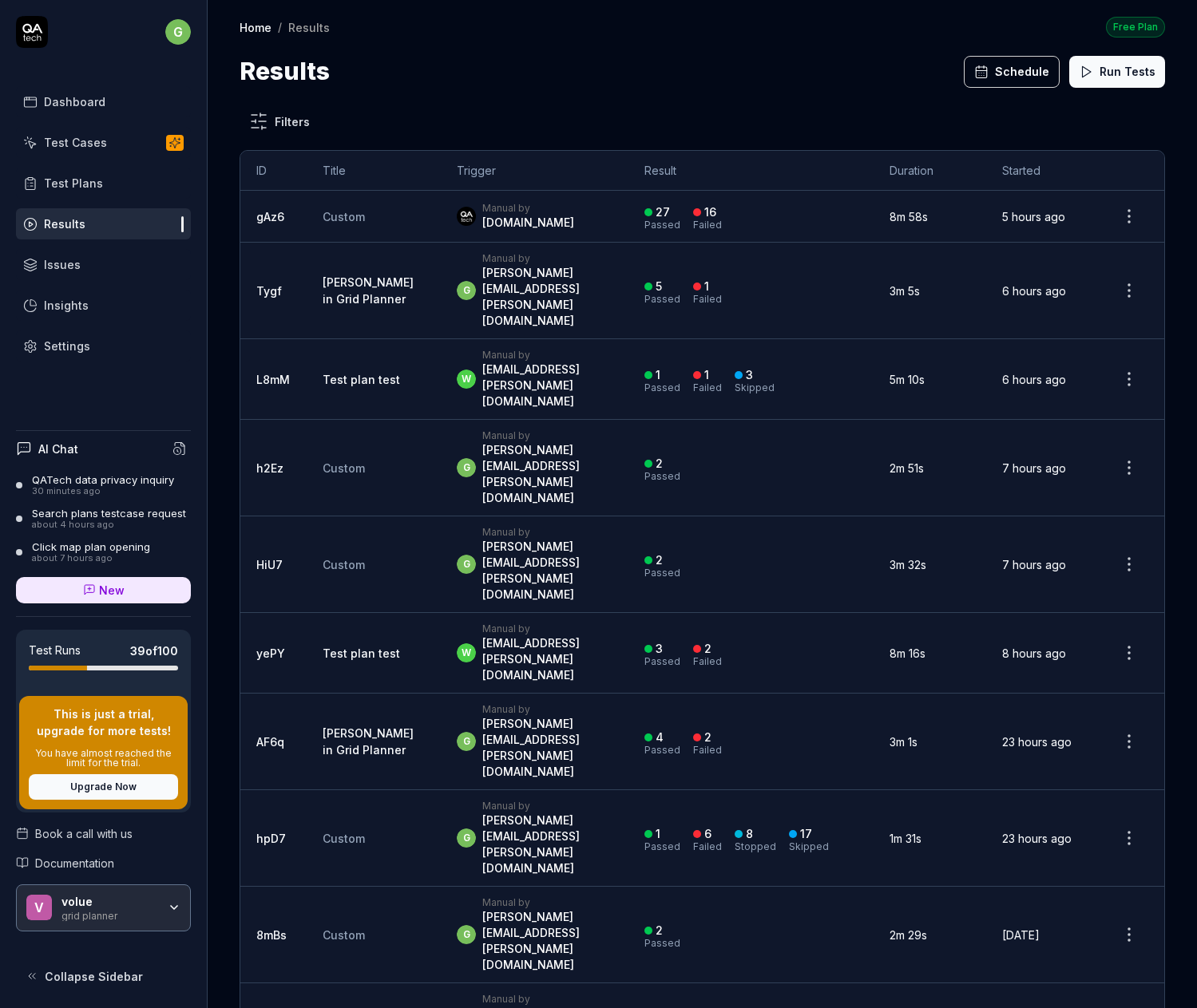
click at [169, 905] on icon "button" at bounding box center [174, 908] width 13 height 13
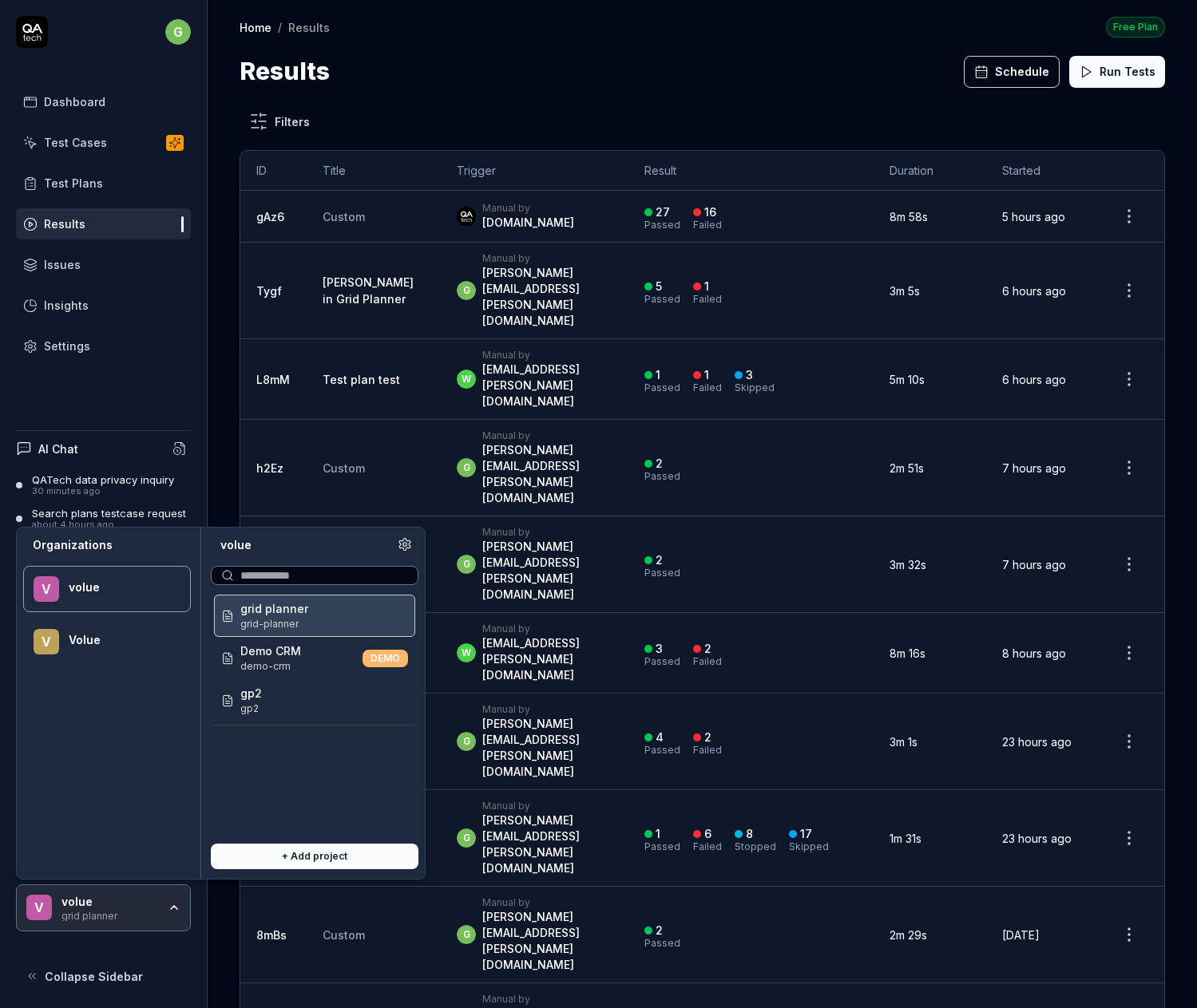
click at [169, 904] on icon "button" at bounding box center [174, 908] width 13 height 13
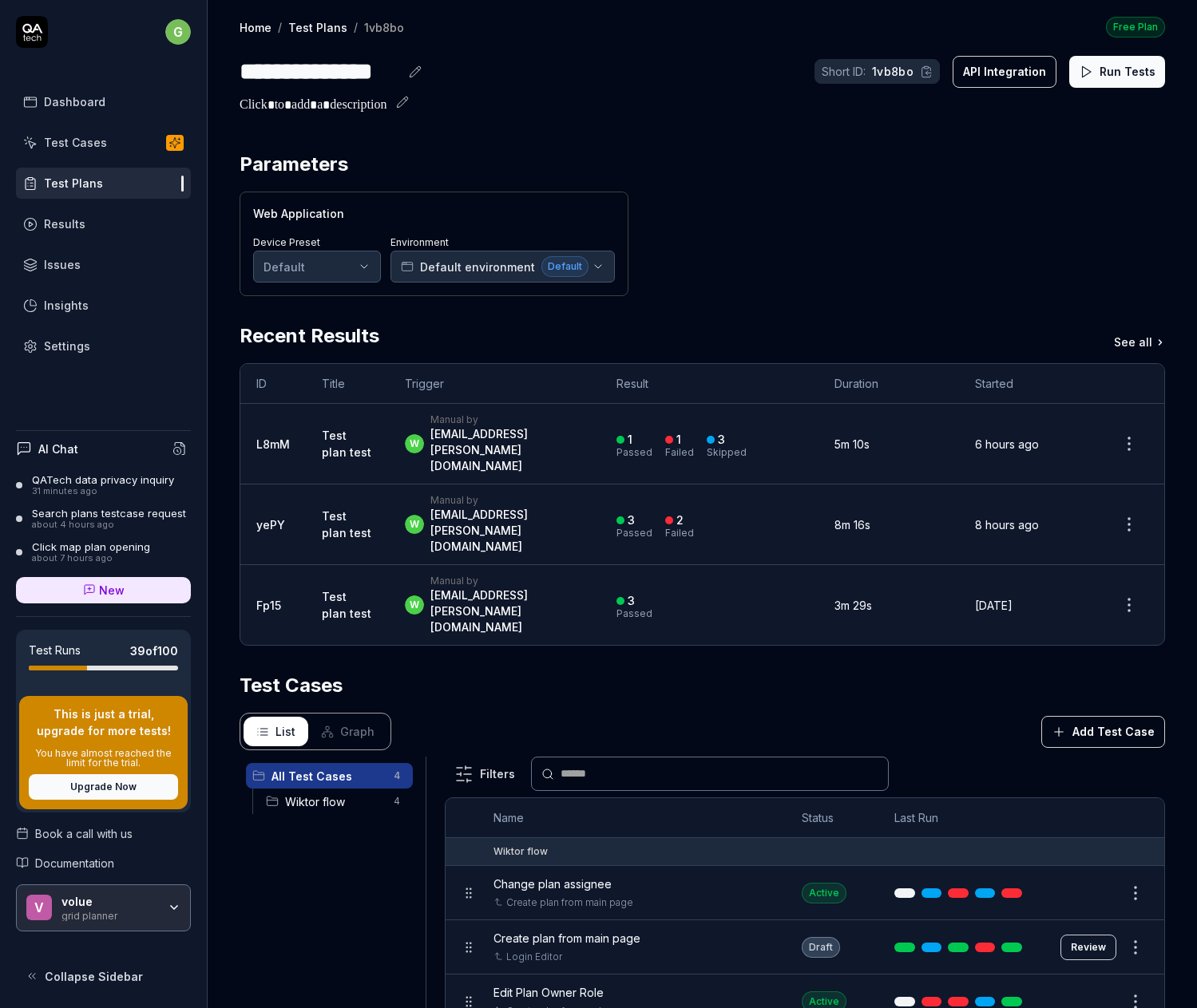
click at [686, 69] on div "**********" at bounding box center [702, 71] width 925 height 36
click at [33, 972] on icon at bounding box center [32, 976] width 13 height 13
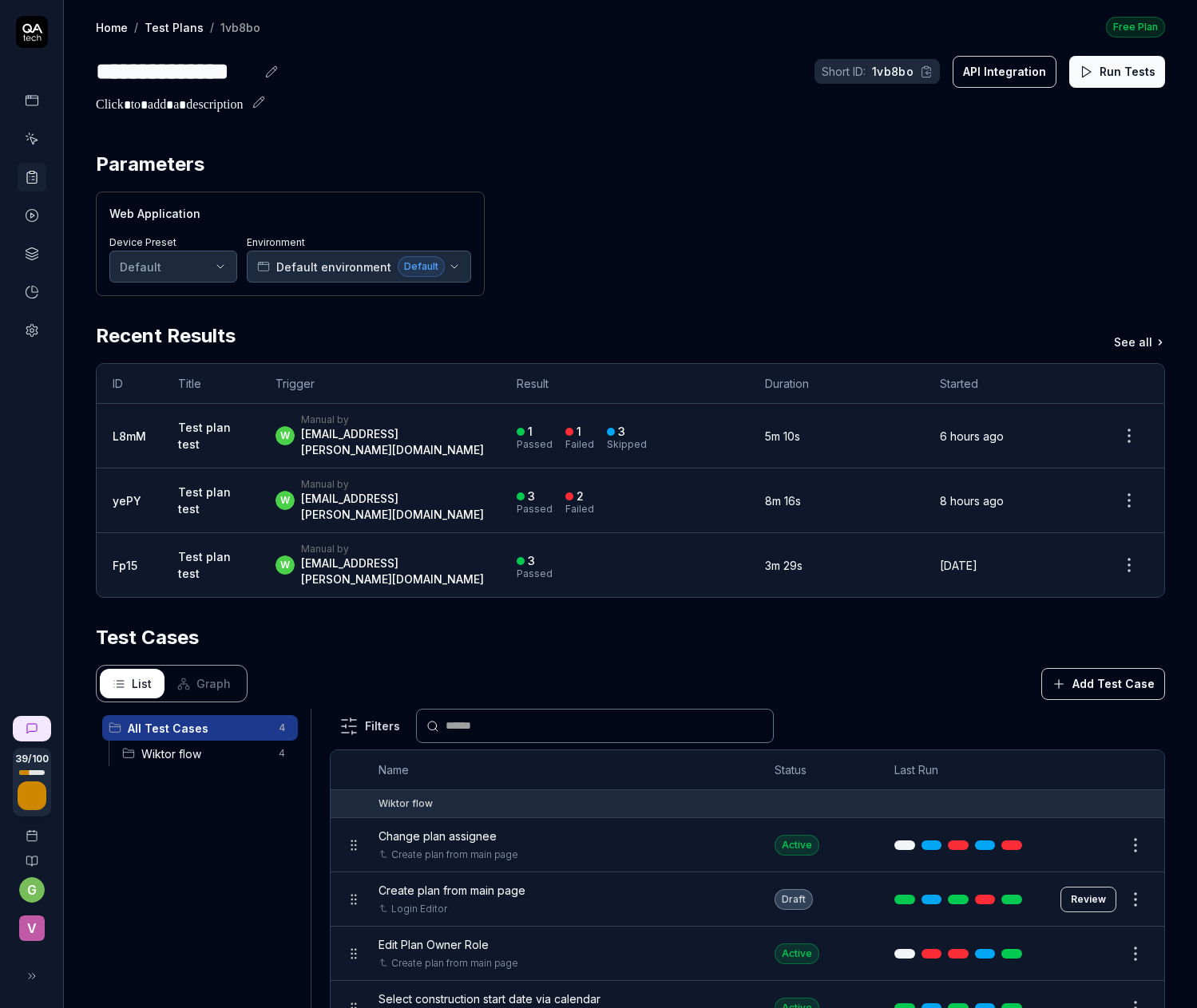
click at [32, 974] on icon at bounding box center [32, 976] width 13 height 13
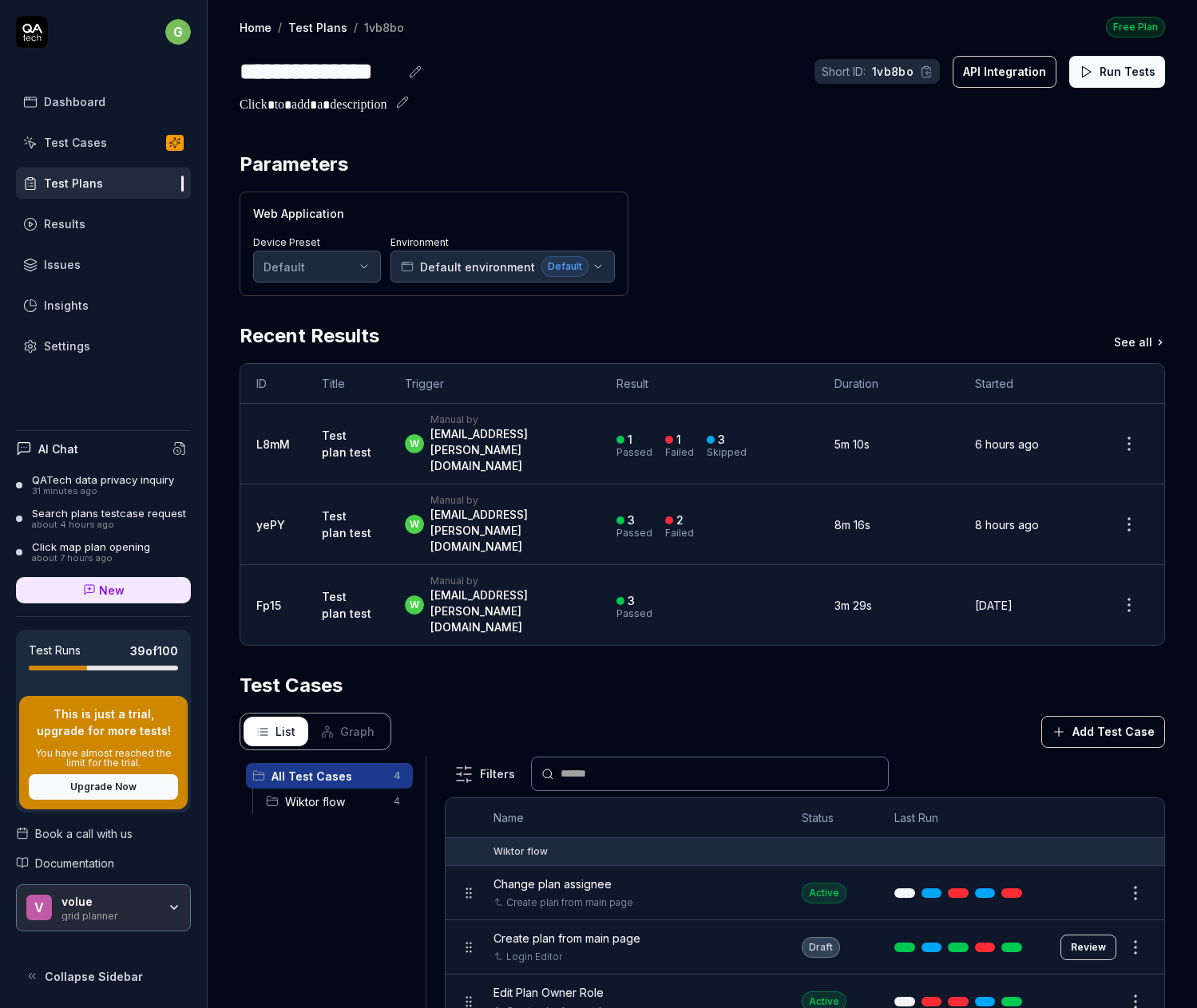
click at [173, 30] on html "**********" at bounding box center [598, 504] width 1197 height 1008
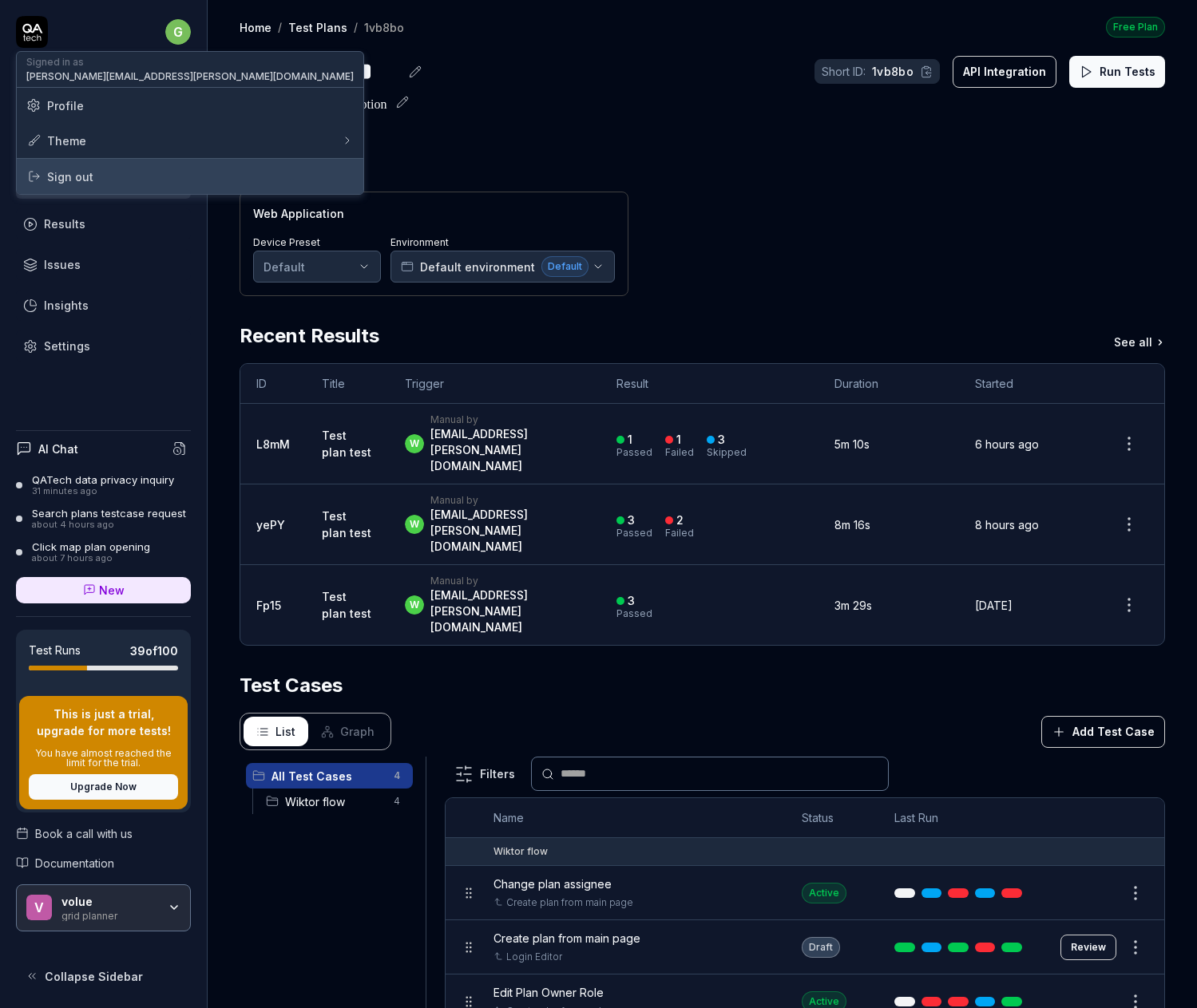
click at [69, 173] on span "Sign out" at bounding box center [70, 176] width 46 height 17
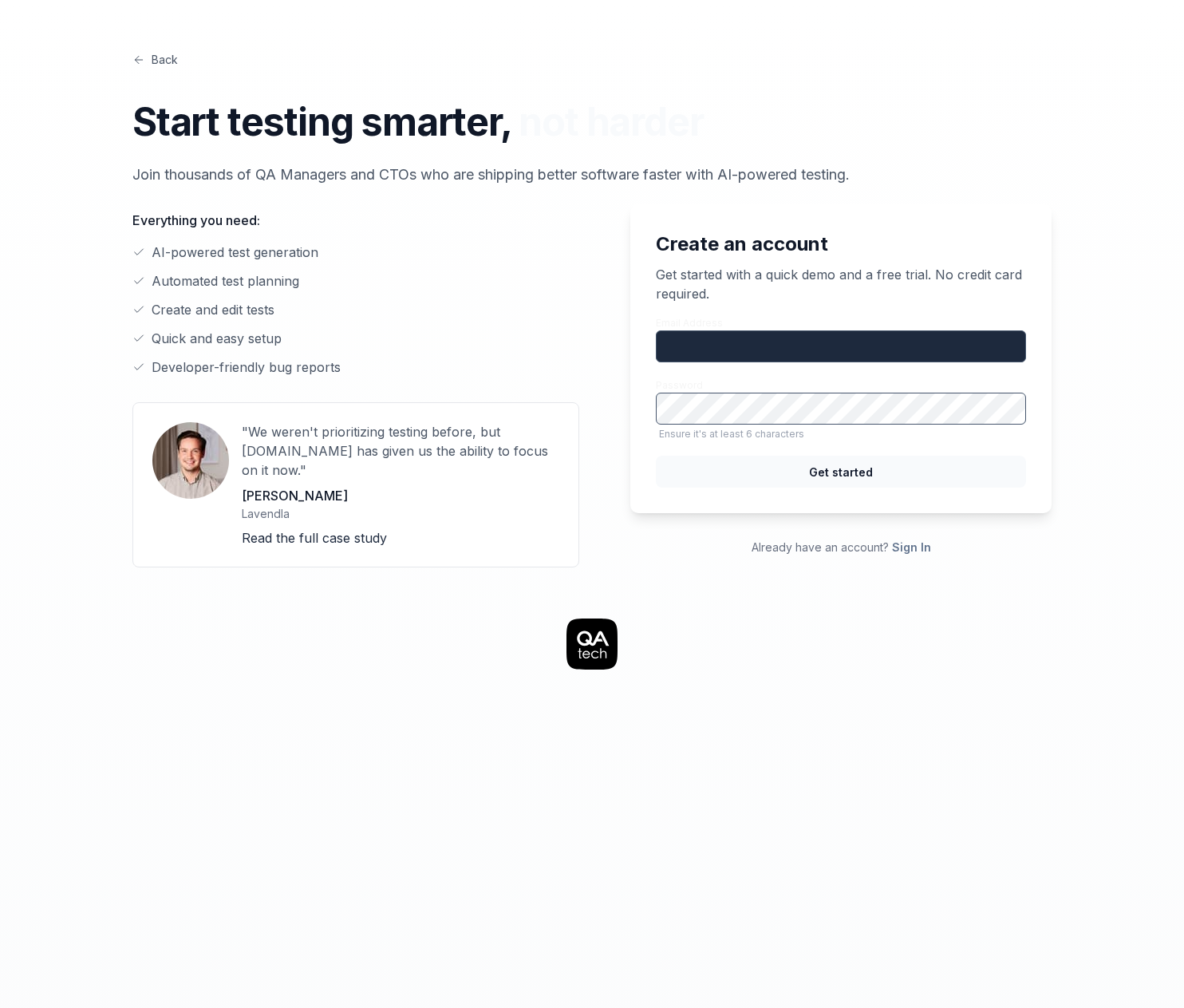
click at [154, 57] on link "Back" at bounding box center [155, 59] width 45 height 17
